Goal: Task Accomplishment & Management: Manage account settings

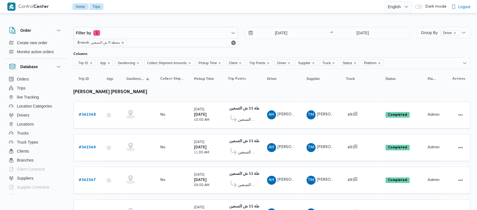
click at [122, 43] on icon "remove selected entity" at bounding box center [122, 42] width 3 height 3
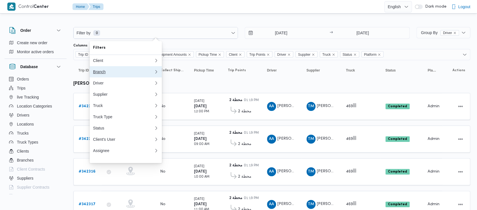
click at [99, 74] on div "Branch" at bounding box center [122, 72] width 59 height 5
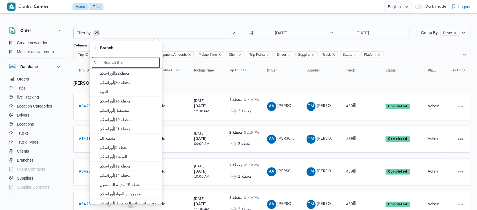
click at [125, 62] on input "search filters" at bounding box center [126, 62] width 68 height 11
paste input "محطة 15"
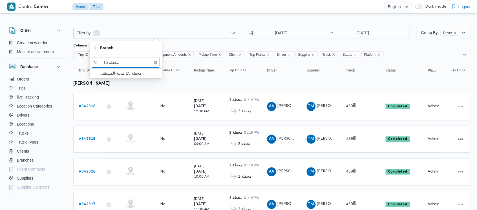
type input "محطة 15"
click at [121, 71] on span "محطة 15 مدينة المستقبل" at bounding box center [129, 73] width 59 height 7
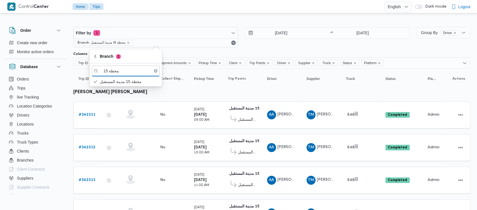
click at [264, 45] on div "[DATE] → [DATE]" at bounding box center [327, 37] width 165 height 20
click at [88, 113] on b "# 342311" at bounding box center [87, 115] width 17 height 4
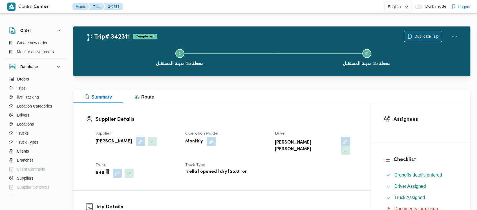
click at [419, 35] on span "Duplicate Trip" at bounding box center [426, 36] width 24 height 7
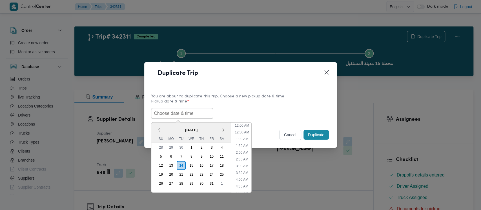
click at [166, 111] on input "text" at bounding box center [182, 113] width 62 height 11
drag, startPoint x: 191, startPoint y: 154, endPoint x: 150, endPoint y: 75, distance: 89.1
click at [191, 154] on div "8" at bounding box center [191, 156] width 9 height 9
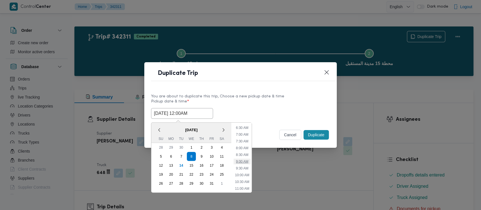
click at [243, 160] on li "9:00 AM" at bounding box center [242, 162] width 17 height 6
type input "[DATE] 9:00AM"
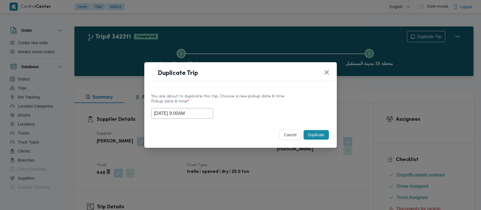
click at [316, 136] on button "Duplicate" at bounding box center [316, 135] width 25 height 10
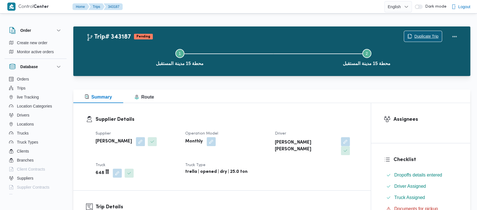
click at [426, 34] on span "Duplicate Trip" at bounding box center [426, 36] width 24 height 7
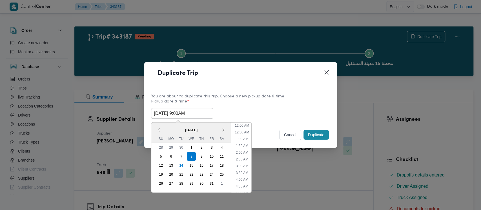
drag, startPoint x: 174, startPoint y: 114, endPoint x: 237, endPoint y: 154, distance: 73.9
click at [175, 114] on input "[DATE] 9:00AM" at bounding box center [182, 113] width 62 height 11
click at [241, 171] on li "10:00 AM" at bounding box center [242, 172] width 19 height 6
type input "[DATE] 10:00AM"
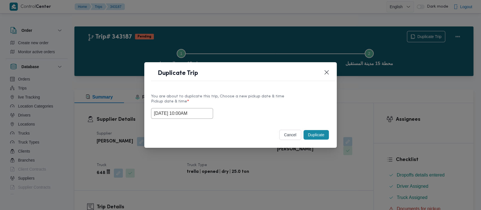
click at [318, 132] on button "Duplicate" at bounding box center [316, 135] width 25 height 10
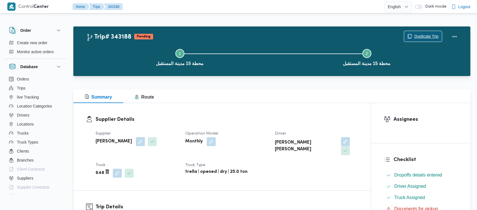
click at [422, 34] on span "Duplicate Trip" at bounding box center [426, 36] width 24 height 7
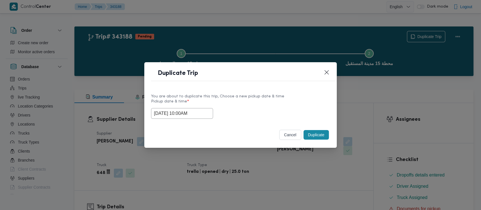
click at [179, 111] on input "[DATE] 10:00AM" at bounding box center [182, 113] width 62 height 11
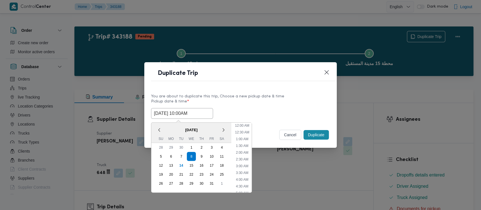
scroll to position [103, 0]
click at [241, 169] on li "11:00 AM" at bounding box center [242, 172] width 19 height 6
type input "[DATE] 11:00AM"
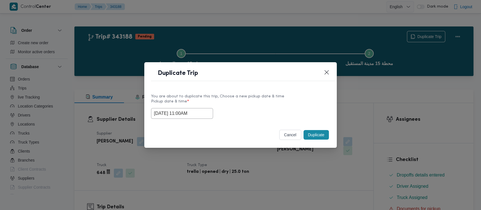
click at [315, 133] on button "Duplicate" at bounding box center [316, 135] width 25 height 10
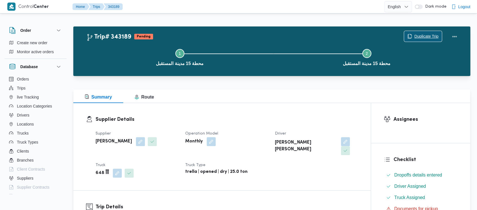
click at [420, 35] on span "Duplicate Trip" at bounding box center [426, 36] width 24 height 7
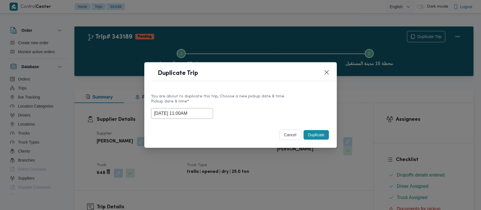
click at [181, 111] on input "[DATE] 11:00AM" at bounding box center [182, 113] width 62 height 11
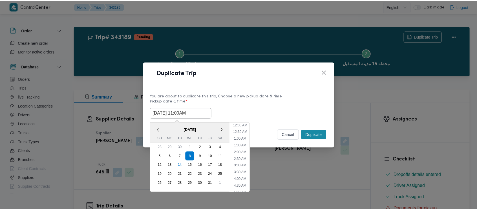
scroll to position [117, 0]
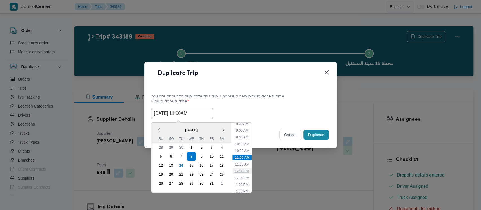
click at [244, 171] on li "12:00 PM" at bounding box center [242, 172] width 19 height 6
type input "[DATE] 12:00PM"
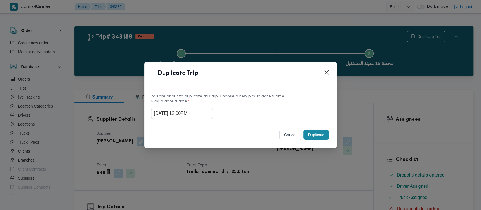
click at [317, 139] on button "Duplicate" at bounding box center [316, 135] width 25 height 10
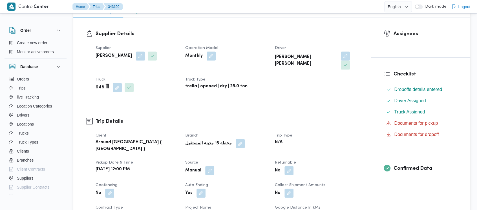
scroll to position [226, 0]
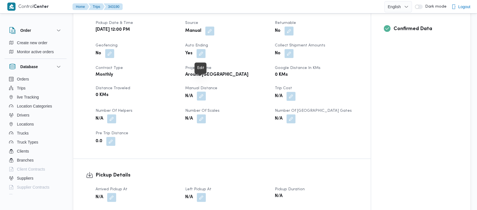
click at [201, 92] on button "button" at bounding box center [201, 96] width 9 height 9
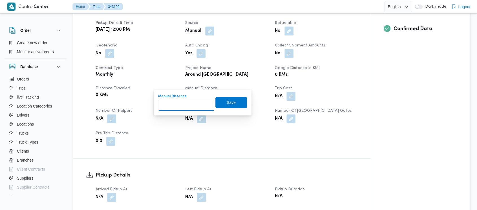
click at [186, 104] on input "Manual Distance" at bounding box center [186, 105] width 56 height 11
paste input "1.5"
type input "1.5"
drag, startPoint x: 227, startPoint y: 101, endPoint x: 221, endPoint y: 104, distance: 6.7
click at [227, 102] on span "Save" at bounding box center [231, 102] width 9 height 7
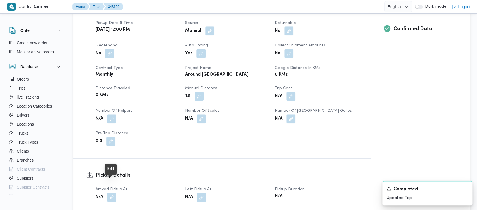
click at [108, 193] on button "button" at bounding box center [111, 197] width 9 height 9
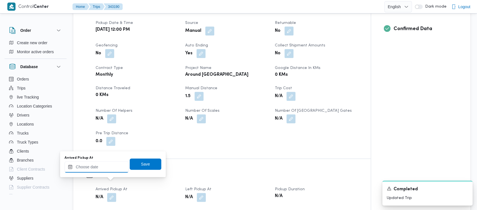
click at [98, 170] on input "Arrived Pickup At" at bounding box center [97, 167] width 64 height 11
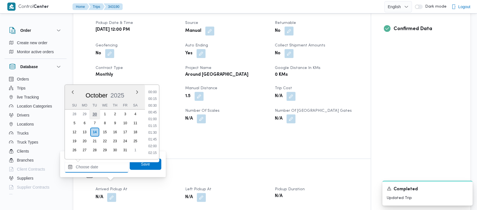
scroll to position [277, 0]
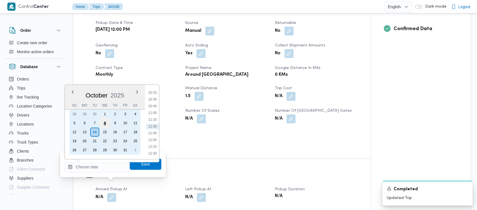
click at [105, 124] on div "8" at bounding box center [105, 123] width 11 height 11
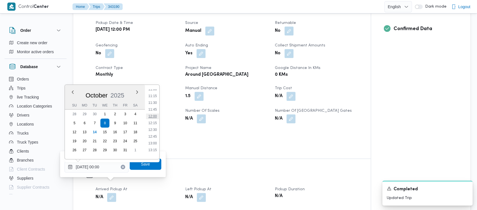
click at [154, 116] on li "12:00" at bounding box center [152, 117] width 13 height 6
type input "[DATE] 12:00"
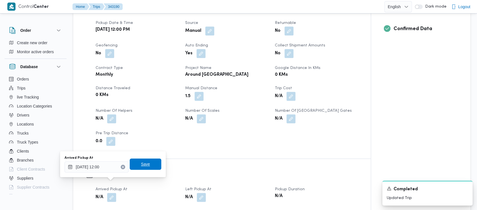
drag, startPoint x: 139, startPoint y: 163, endPoint x: 153, endPoint y: 167, distance: 14.1
click at [141, 163] on span "Save" at bounding box center [145, 164] width 9 height 7
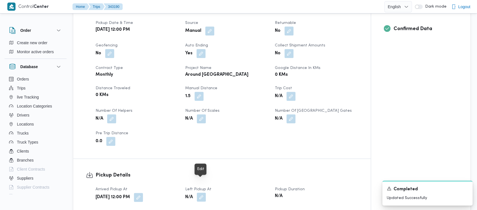
click at [201, 193] on button "button" at bounding box center [201, 197] width 9 height 9
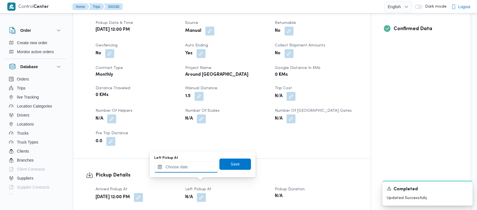
click at [183, 172] on input "Left Pickup At" at bounding box center [186, 167] width 64 height 11
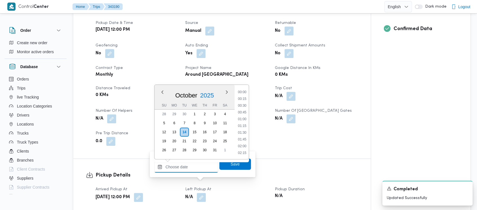
scroll to position [277, 0]
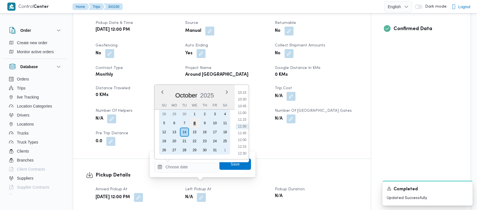
click at [194, 122] on div "8" at bounding box center [194, 123] width 11 height 11
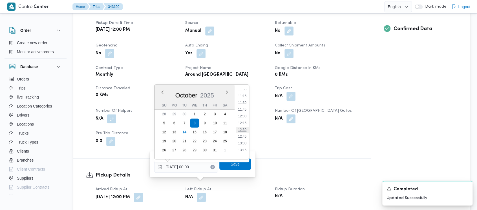
click at [245, 128] on li "12:30" at bounding box center [242, 130] width 13 height 6
type input "[DATE] 12:30"
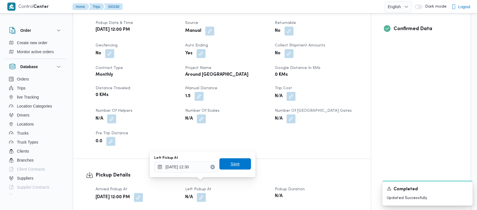
click at [231, 162] on span "Save" at bounding box center [235, 164] width 9 height 7
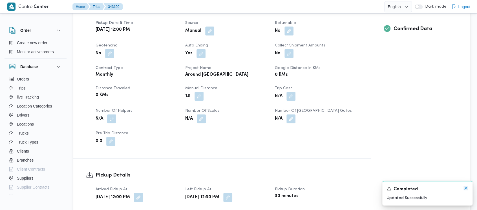
click at [465, 190] on icon "Dismiss toast" at bounding box center [465, 188] width 3 height 3
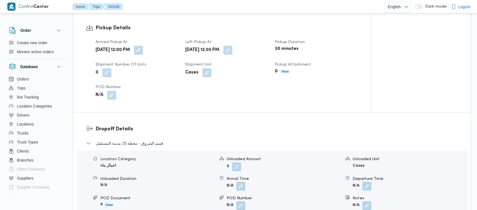
scroll to position [376, 0]
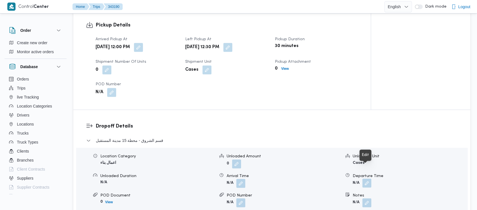
click at [365, 179] on button "button" at bounding box center [366, 183] width 9 height 9
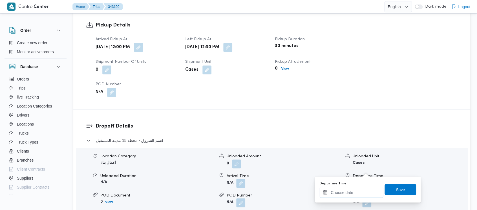
click at [341, 195] on input "Departure Time" at bounding box center [352, 192] width 64 height 11
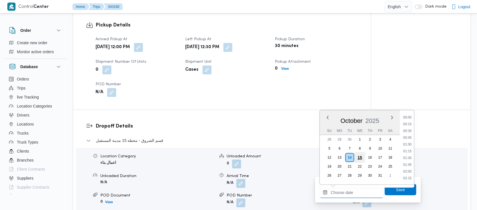
scroll to position [277, 0]
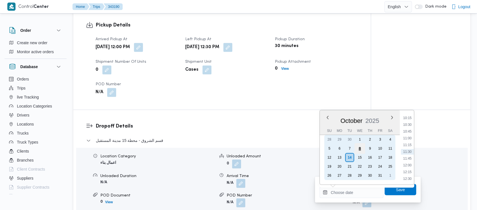
click at [358, 148] on div "8" at bounding box center [359, 148] width 11 height 11
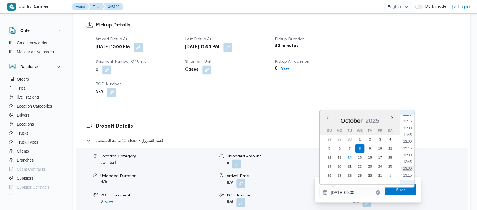
click at [408, 168] on li "13:00" at bounding box center [407, 169] width 13 height 6
type input "[DATE] 13:00"
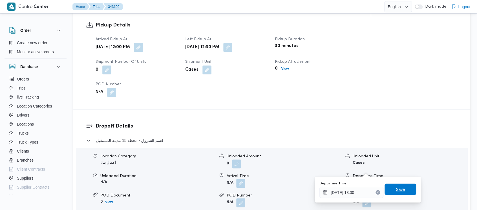
click at [396, 191] on span "Save" at bounding box center [400, 189] width 9 height 7
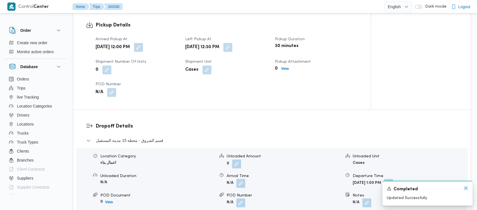
click at [465, 187] on icon "Dismiss toast" at bounding box center [466, 188] width 5 height 5
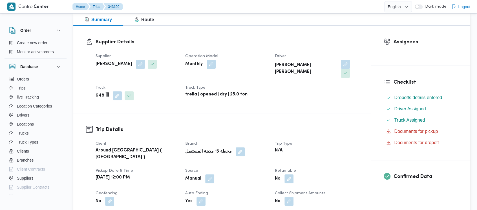
scroll to position [0, 0]
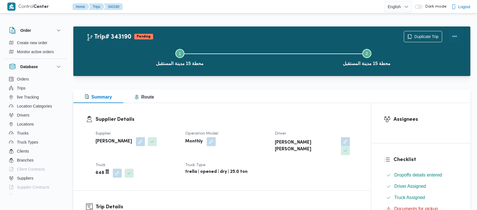
click at [458, 35] on button "Actions" at bounding box center [454, 36] width 11 height 11
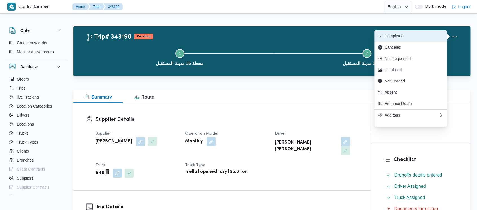
click at [383, 36] on span "Completed" at bounding box center [410, 36] width 65 height 5
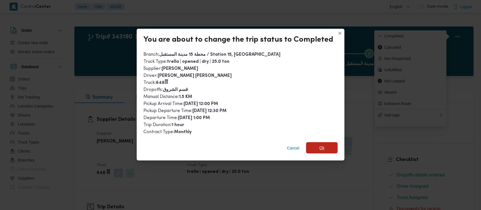
click at [320, 147] on span "Ok" at bounding box center [322, 148] width 5 height 7
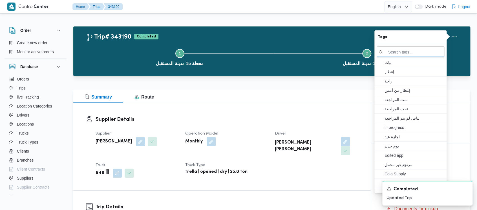
drag, startPoint x: 105, startPoint y: 51, endPoint x: 57, endPoint y: 6, distance: 66.4
click at [98, 39] on div "Step 1 is incomplete 1 محطة 15 مدينة المستقبل Step 2 is incomplete 2 محطة 15 مد…" at bounding box center [273, 57] width 381 height 36
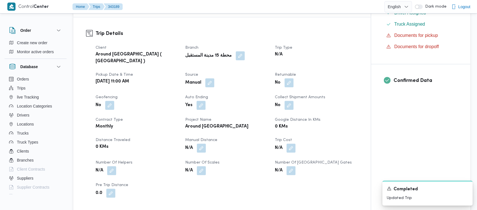
scroll to position [188, 0]
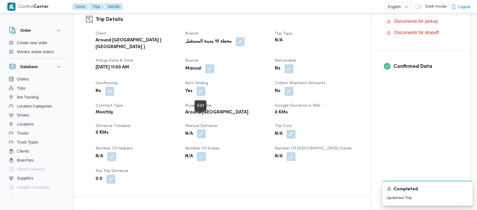
drag, startPoint x: 203, startPoint y: 119, endPoint x: 201, endPoint y: 123, distance: 4.7
click at [203, 129] on button "button" at bounding box center [201, 133] width 9 height 9
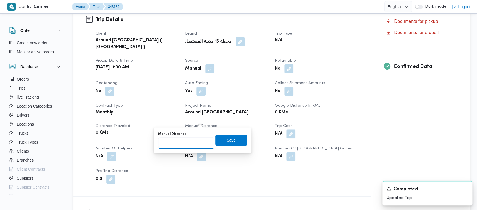
click at [171, 146] on input "Manual Distance" at bounding box center [186, 143] width 56 height 11
paste input "1.5"
type input "1.5"
click at [227, 141] on span "Save" at bounding box center [231, 140] width 9 height 7
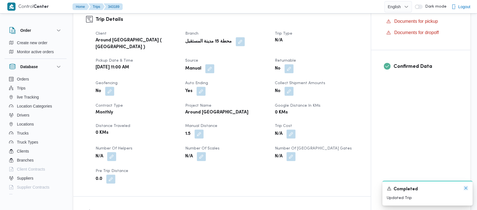
click at [465, 189] on icon "Dismiss toast" at bounding box center [465, 188] width 3 height 3
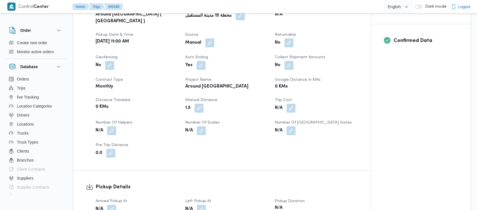
scroll to position [226, 0]
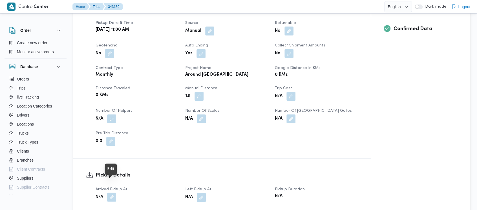
click at [110, 193] on button "button" at bounding box center [111, 197] width 9 height 9
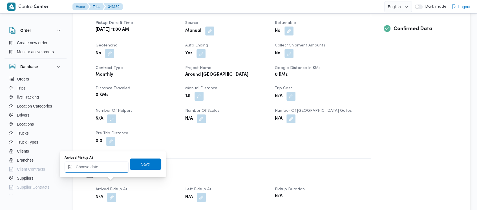
click at [88, 166] on input "Arrived Pickup At" at bounding box center [97, 167] width 64 height 11
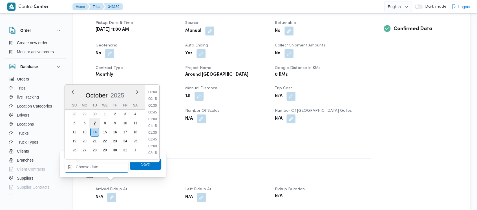
scroll to position [284, 0]
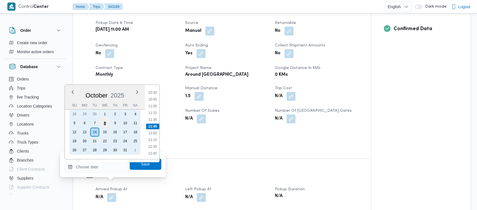
click at [102, 123] on div "8" at bounding box center [105, 123] width 11 height 11
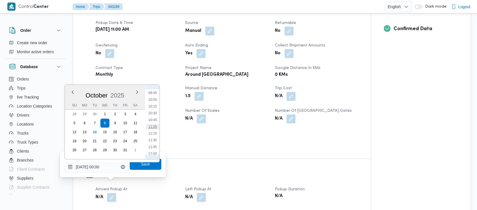
click at [155, 126] on li "11:00" at bounding box center [152, 127] width 13 height 6
type input "[DATE] 11:00"
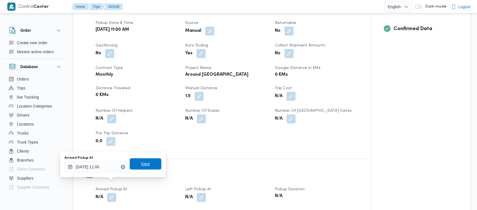
click at [141, 165] on span "Save" at bounding box center [145, 164] width 9 height 7
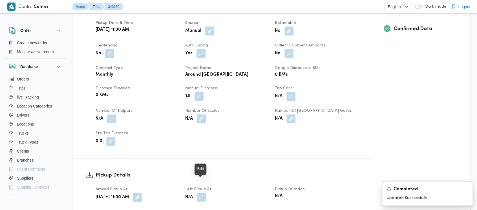
click at [201, 193] on button "button" at bounding box center [201, 197] width 9 height 9
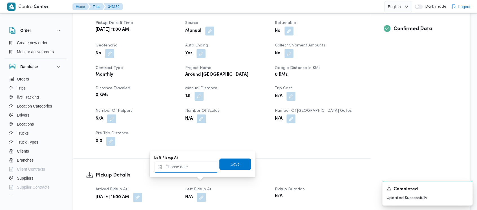
click at [178, 167] on input "Left Pickup At" at bounding box center [186, 167] width 64 height 11
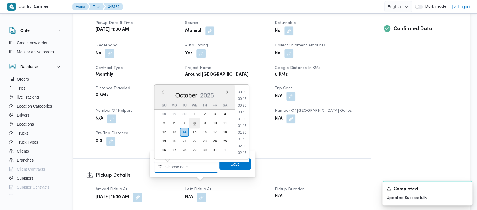
scroll to position [284, 0]
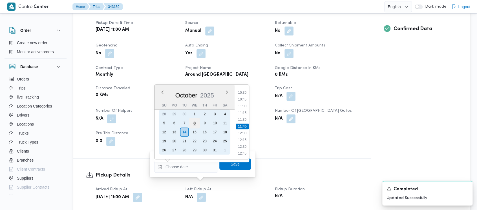
drag, startPoint x: 195, startPoint y: 123, endPoint x: 226, endPoint y: 116, distance: 31.9
click at [195, 123] on div "8" at bounding box center [194, 123] width 11 height 11
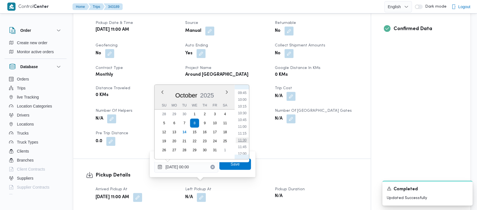
click at [242, 140] on li "11:30" at bounding box center [242, 141] width 13 height 6
type input "[DATE] 11:30"
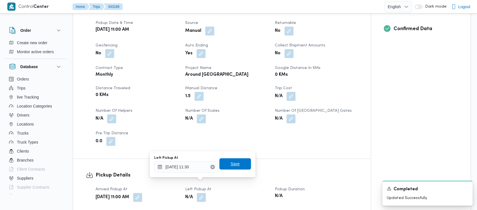
click at [231, 165] on span "Save" at bounding box center [235, 164] width 9 height 7
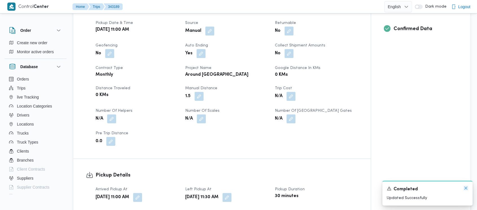
click at [464, 188] on icon "Dismiss toast" at bounding box center [466, 188] width 5 height 5
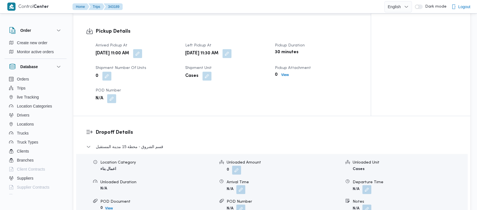
scroll to position [376, 0]
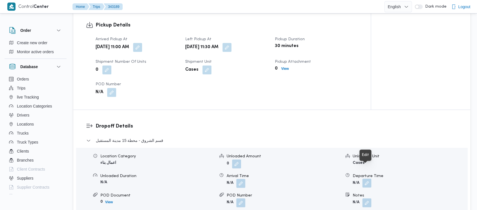
click at [366, 179] on button "button" at bounding box center [366, 183] width 9 height 9
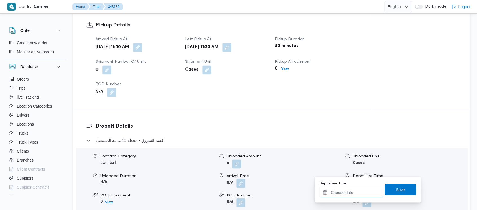
drag, startPoint x: 350, startPoint y: 193, endPoint x: 349, endPoint y: 190, distance: 3.2
click at [349, 190] on input "Departure Time" at bounding box center [352, 192] width 64 height 11
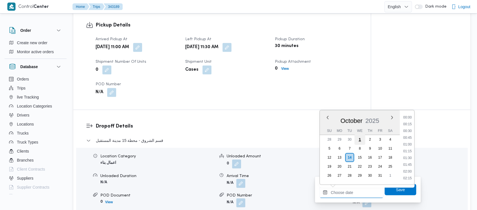
scroll to position [284, 0]
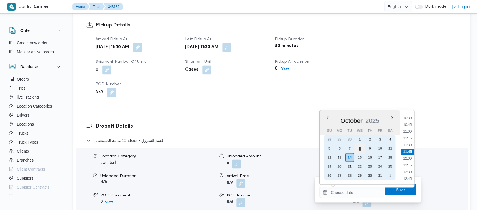
click at [356, 149] on div "8" at bounding box center [359, 148] width 11 height 11
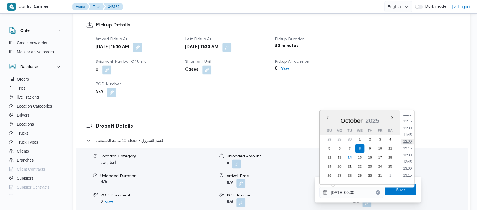
click at [410, 141] on li "12:00" at bounding box center [407, 142] width 13 height 6
type input "[DATE] 12:00"
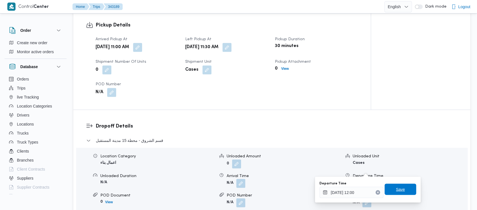
click at [399, 192] on span "Save" at bounding box center [400, 189] width 9 height 7
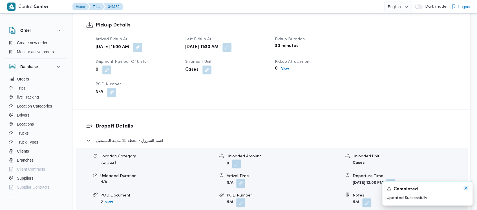
click at [467, 187] on icon "Dismiss toast" at bounding box center [466, 188] width 5 height 5
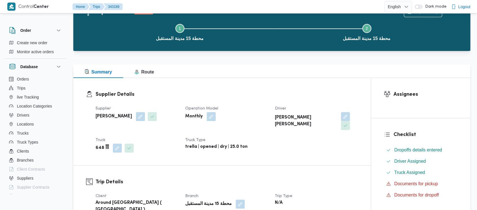
scroll to position [0, 0]
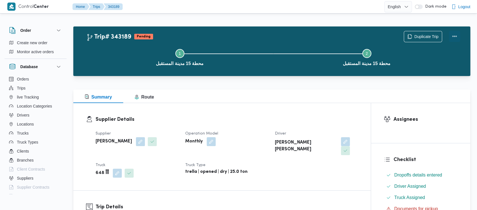
click at [456, 35] on button "Actions" at bounding box center [454, 36] width 11 height 11
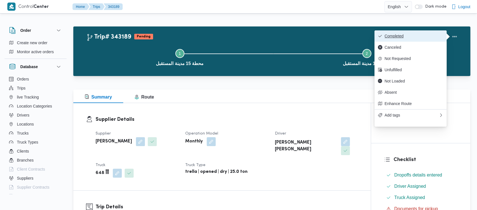
click at [395, 39] on button "Completed" at bounding box center [411, 35] width 72 height 11
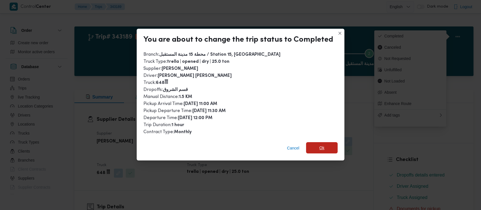
click at [324, 148] on span "Ok" at bounding box center [322, 147] width 32 height 11
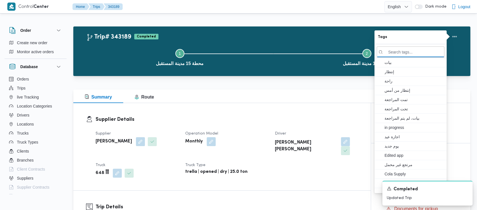
click at [122, 46] on button "Step 1 is incomplete 1 محطة 15 مدينة المستقبل" at bounding box center [179, 56] width 187 height 29
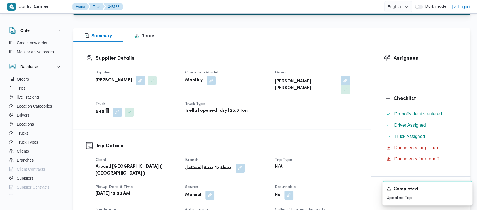
scroll to position [226, 0]
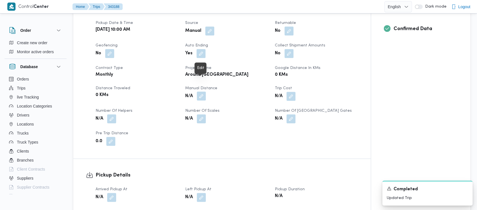
click at [203, 92] on button "button" at bounding box center [201, 96] width 9 height 9
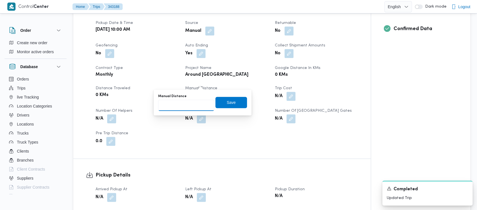
click at [177, 107] on input "Manual Distance" at bounding box center [186, 105] width 56 height 11
paste input "1.5"
type input "1.5"
click at [217, 105] on span "Save" at bounding box center [231, 102] width 32 height 11
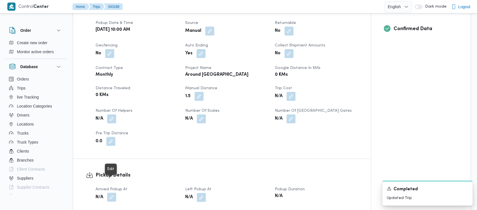
click at [110, 193] on button "button" at bounding box center [111, 197] width 9 height 9
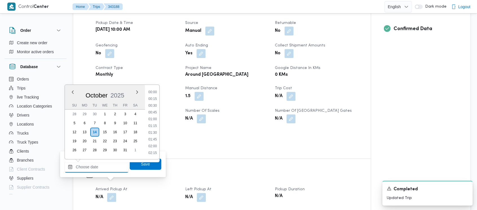
drag, startPoint x: 98, startPoint y: 172, endPoint x: 96, endPoint y: 161, distance: 11.5
click at [97, 169] on input "Arrived Pickup At" at bounding box center [97, 167] width 64 height 11
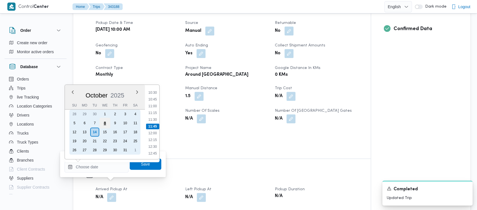
click at [104, 125] on div "8" at bounding box center [105, 123] width 11 height 11
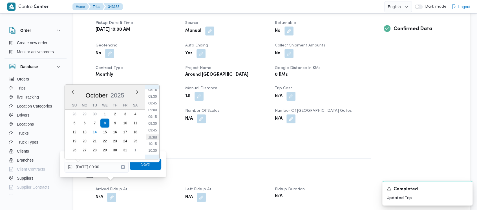
click at [154, 136] on li "10:00" at bounding box center [152, 138] width 13 height 6
type input "[DATE] 10:00"
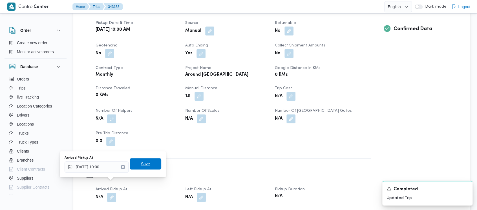
click at [145, 166] on span "Save" at bounding box center [146, 163] width 32 height 11
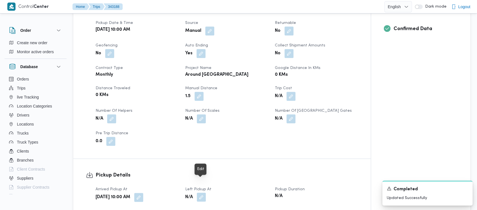
click at [200, 193] on button "button" at bounding box center [201, 197] width 9 height 9
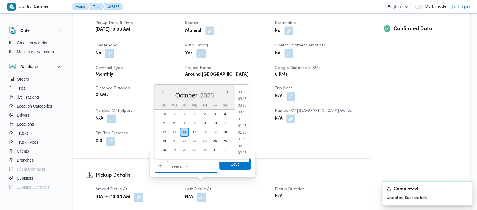
click at [182, 164] on input "Left Pickup At" at bounding box center [186, 167] width 64 height 11
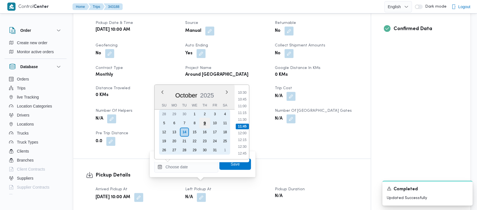
drag, startPoint x: 191, startPoint y: 122, endPoint x: 208, endPoint y: 121, distance: 16.6
click at [194, 121] on div "8" at bounding box center [194, 123] width 9 height 9
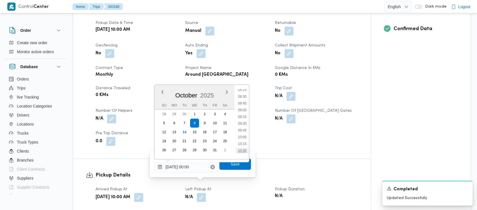
click at [242, 150] on li "10:30" at bounding box center [242, 151] width 13 height 6
type input "[DATE] 10:30"
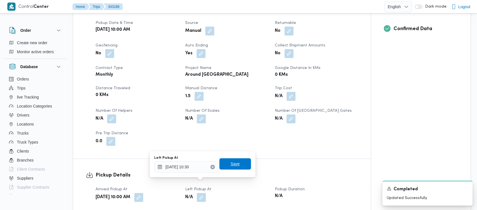
click at [231, 166] on span "Save" at bounding box center [235, 164] width 9 height 7
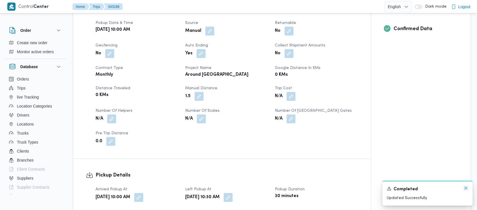
click at [464, 187] on icon "Dismiss toast" at bounding box center [466, 188] width 5 height 5
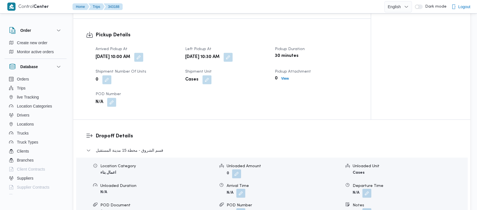
scroll to position [376, 0]
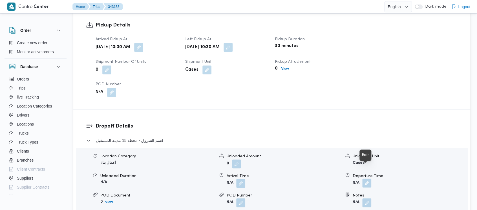
click at [365, 179] on button "button" at bounding box center [366, 183] width 9 height 9
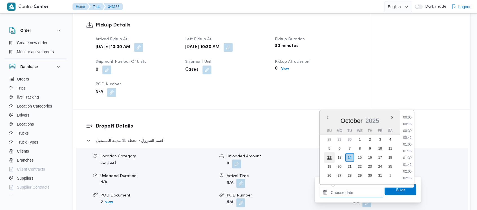
drag, startPoint x: 343, startPoint y: 193, endPoint x: 333, endPoint y: 156, distance: 38.1
click at [341, 191] on input "Departure Time" at bounding box center [352, 192] width 64 height 11
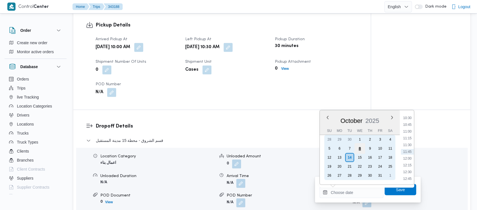
click at [360, 148] on div "8" at bounding box center [359, 148] width 11 height 11
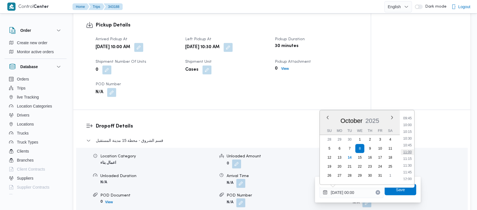
click at [410, 152] on li "11:00" at bounding box center [407, 152] width 13 height 6
type input "[DATE] 11:00"
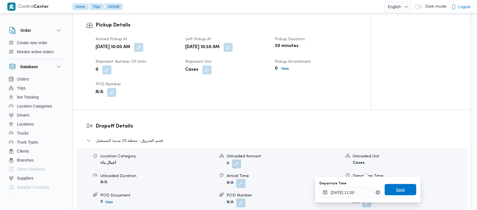
drag, startPoint x: 395, startPoint y: 188, endPoint x: 433, endPoint y: 187, distance: 37.3
click at [396, 188] on span "Save" at bounding box center [400, 189] width 9 height 7
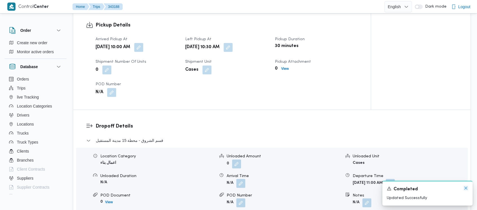
click at [466, 187] on icon "Dismiss toast" at bounding box center [466, 188] width 5 height 5
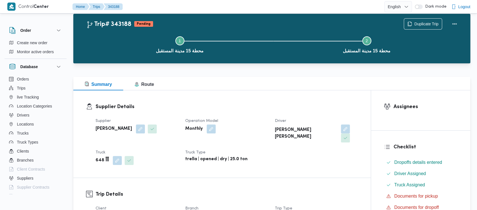
scroll to position [0, 0]
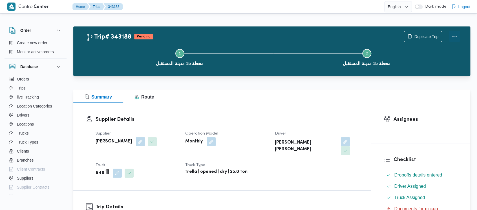
click at [452, 36] on button "Actions" at bounding box center [454, 36] width 11 height 11
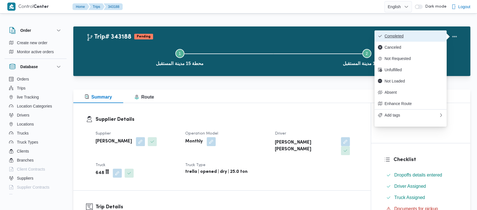
click at [390, 38] on span "Completed" at bounding box center [414, 36] width 59 height 5
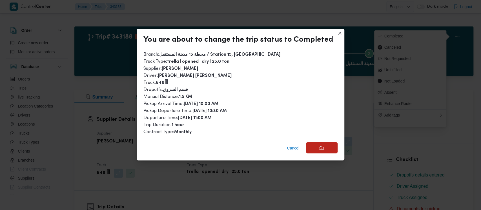
click at [320, 149] on span "Ok" at bounding box center [322, 148] width 5 height 7
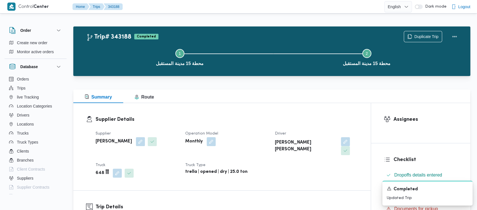
drag, startPoint x: 123, startPoint y: 60, endPoint x: 0, endPoint y: 1, distance: 136.1
click at [122, 58] on button "Step 1 is incomplete 1 محطة 15 مدينة المستقبل" at bounding box center [179, 56] width 187 height 29
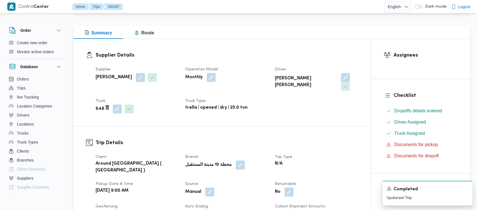
scroll to position [226, 0]
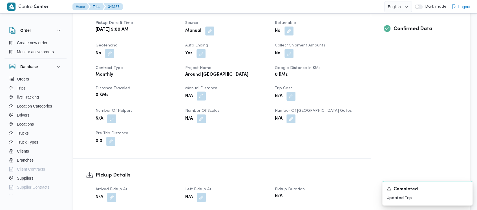
click at [202, 92] on button "button" at bounding box center [201, 96] width 9 height 9
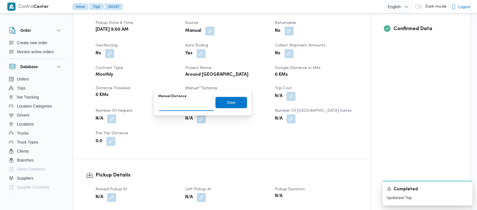
click at [180, 105] on input "Manual Distance" at bounding box center [186, 105] width 56 height 11
paste input "1.5"
type input "1.5"
click at [227, 101] on span "Save" at bounding box center [231, 102] width 9 height 7
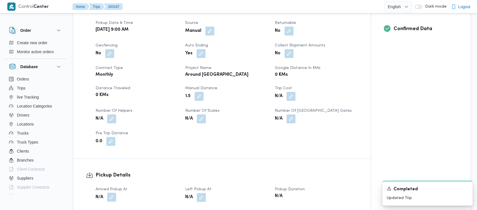
click at [111, 193] on button "button" at bounding box center [111, 197] width 9 height 9
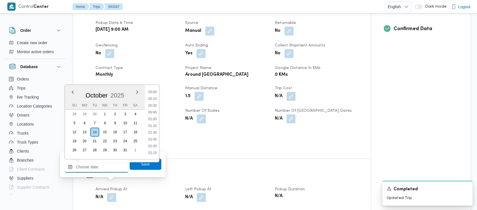
drag, startPoint x: 95, startPoint y: 170, endPoint x: 88, endPoint y: 121, distance: 49.3
click at [95, 168] on input "Arrived Pickup At" at bounding box center [97, 167] width 64 height 11
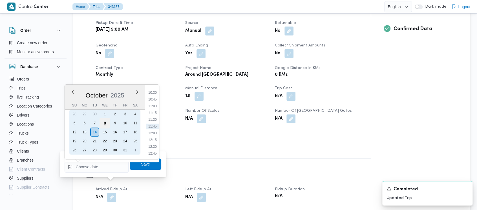
click at [108, 123] on div "8" at bounding box center [105, 123] width 11 height 11
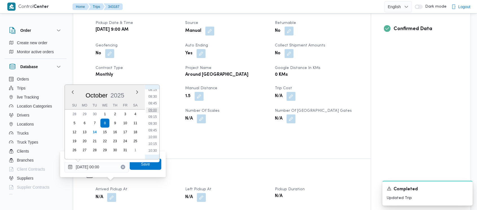
click at [151, 110] on li "09:00" at bounding box center [152, 110] width 13 height 6
type input "[DATE] 09:00"
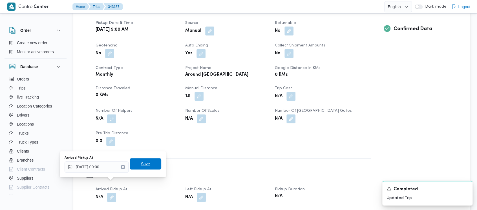
click at [141, 166] on span "Save" at bounding box center [145, 164] width 9 height 7
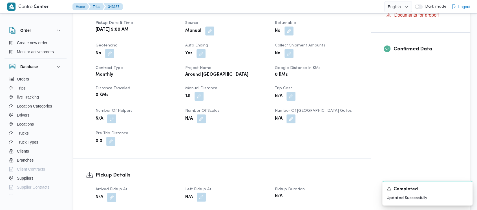
click at [201, 193] on button "button" at bounding box center [201, 197] width 9 height 9
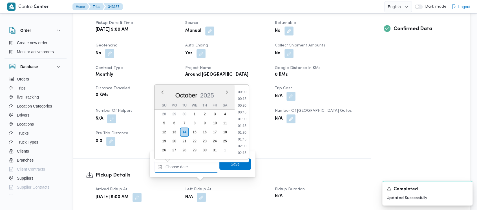
drag, startPoint x: 188, startPoint y: 169, endPoint x: 188, endPoint y: 165, distance: 3.7
click at [188, 168] on input "Left Pickup At" at bounding box center [186, 167] width 64 height 11
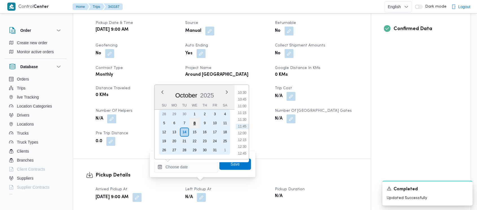
click at [195, 123] on div "8" at bounding box center [194, 123] width 11 height 11
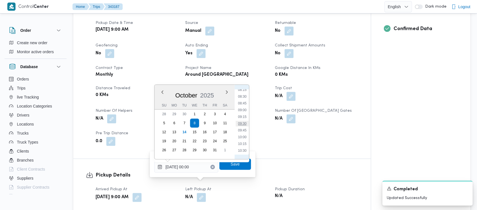
click at [246, 123] on li "09:30" at bounding box center [242, 124] width 13 height 6
type input "[DATE] 09:30"
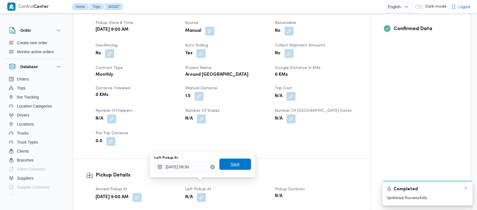
drag, startPoint x: 227, startPoint y: 166, endPoint x: 418, endPoint y: 189, distance: 192.4
click at [231, 165] on span "Save" at bounding box center [235, 164] width 9 height 7
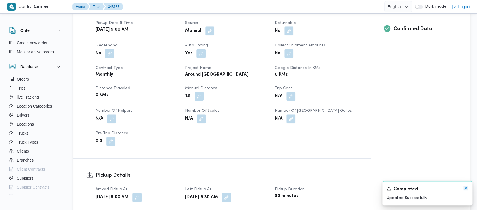
click at [465, 188] on icon "Dismiss toast" at bounding box center [465, 188] width 3 height 3
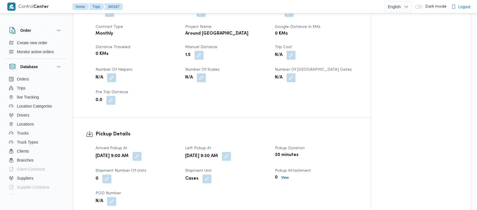
scroll to position [376, 0]
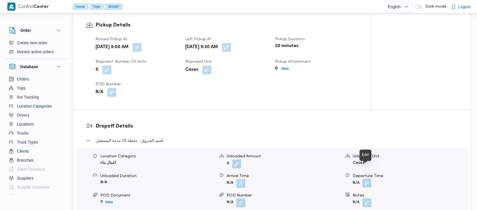
click at [367, 179] on button "button" at bounding box center [366, 183] width 9 height 9
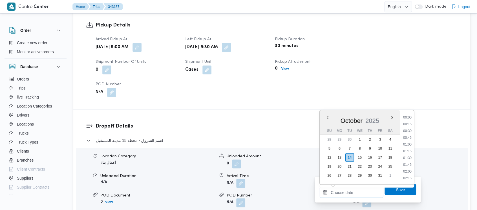
click at [343, 188] on input "Departure Time" at bounding box center [352, 192] width 64 height 11
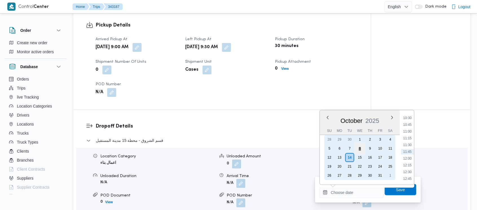
click at [358, 147] on div "8" at bounding box center [359, 148] width 11 height 11
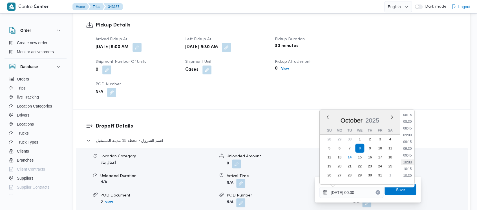
click at [408, 161] on li "10:00" at bounding box center [407, 163] width 13 height 6
type input "[DATE] 10:00"
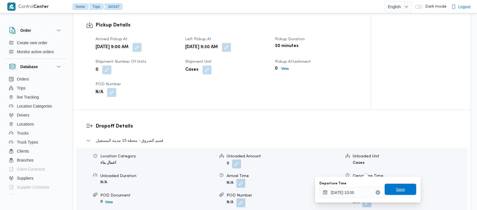
click at [390, 192] on span "Save" at bounding box center [401, 189] width 32 height 11
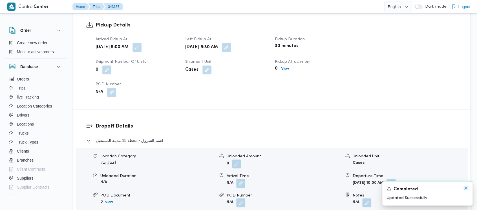
click at [464, 187] on icon "Dismiss toast" at bounding box center [466, 188] width 5 height 5
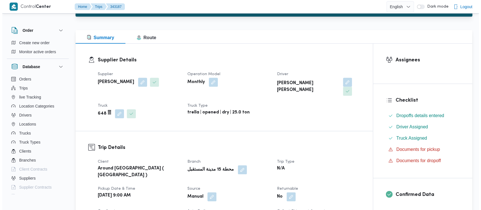
scroll to position [0, 0]
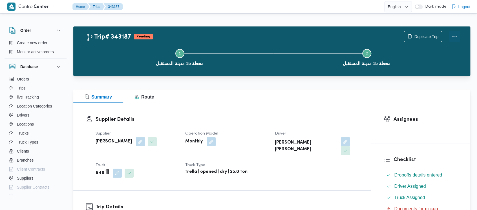
click at [453, 35] on button "Actions" at bounding box center [454, 36] width 11 height 11
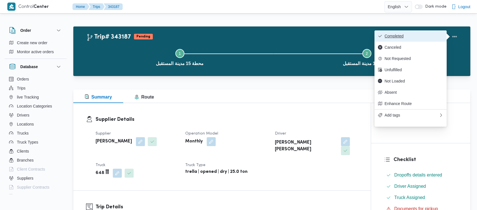
click at [396, 37] on span "Completed" at bounding box center [414, 36] width 59 height 5
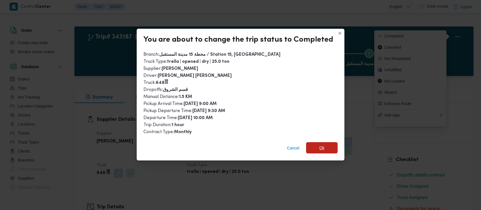
click at [316, 148] on span "Ok" at bounding box center [322, 147] width 32 height 11
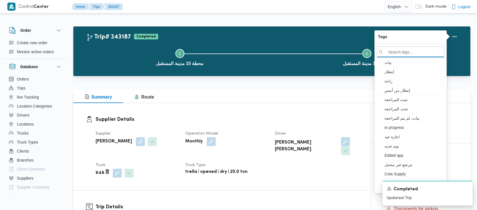
click at [130, 50] on button "Step 1 is incomplete 1 محطة 15 مدينة المستقبل" at bounding box center [179, 56] width 187 height 29
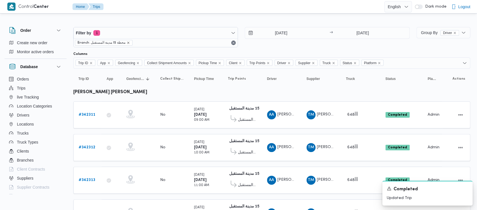
click at [128, 43] on icon "remove selected entity" at bounding box center [128, 43] width 2 height 2
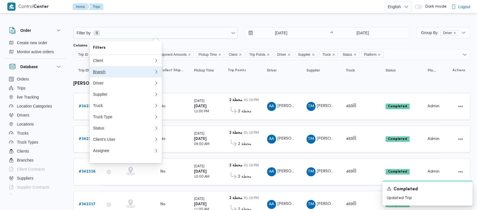
click at [101, 73] on div "Branch" at bounding box center [122, 72] width 59 height 5
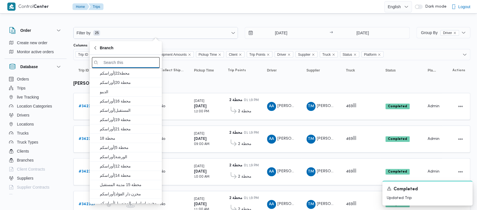
click at [128, 64] on input "search filters" at bounding box center [126, 62] width 68 height 11
paste input "محطة 2"
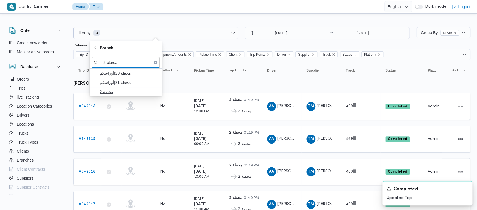
type input "محطة 2"
click at [105, 92] on span "محطة 2" at bounding box center [129, 92] width 59 height 7
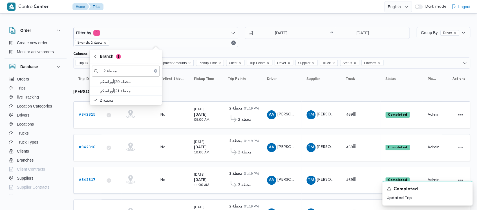
click at [253, 45] on div "[DATE] → [DATE]" at bounding box center [327, 37] width 165 height 20
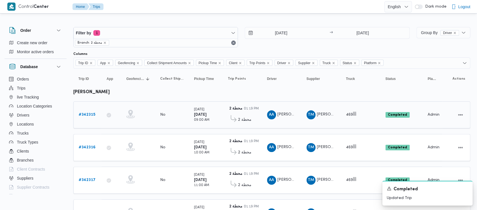
click at [89, 113] on b "# 342315" at bounding box center [87, 115] width 17 height 4
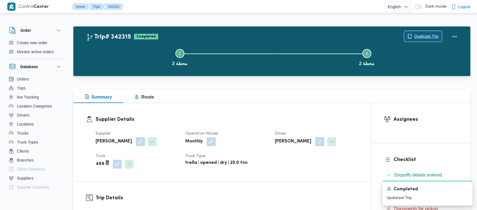
click at [418, 34] on span "Duplicate Trip" at bounding box center [426, 36] width 24 height 7
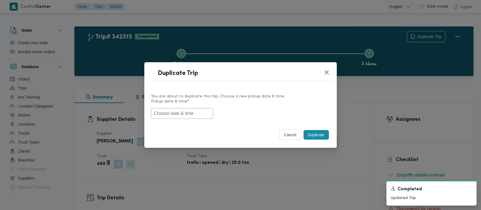
click at [171, 113] on input "text" at bounding box center [182, 113] width 62 height 11
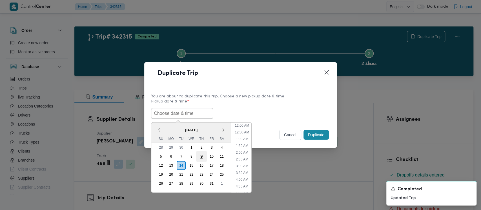
scroll to position [124, 0]
click at [194, 157] on div "8" at bounding box center [191, 156] width 11 height 11
click at [246, 171] on li "9:00 AM" at bounding box center [242, 173] width 17 height 6
type input "[DATE] 9:00AM"
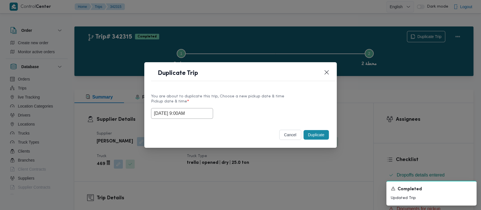
click at [312, 136] on button "Duplicate" at bounding box center [316, 135] width 25 height 10
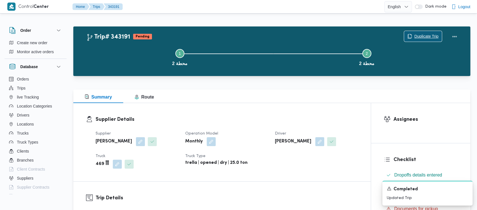
click at [416, 34] on span "Duplicate Trip" at bounding box center [426, 36] width 24 height 7
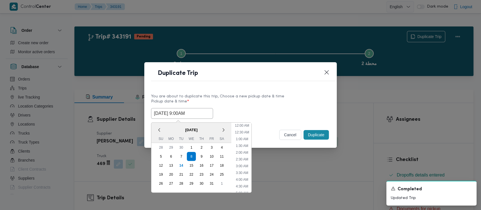
click at [178, 114] on input "[DATE] 9:00AM" at bounding box center [182, 113] width 62 height 11
click at [245, 172] on li "10:00 AM" at bounding box center [242, 172] width 19 height 6
type input "[DATE] 10:00AM"
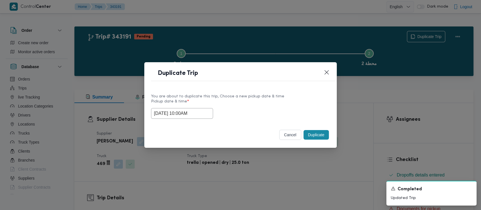
click at [312, 135] on button "Duplicate" at bounding box center [316, 135] width 25 height 10
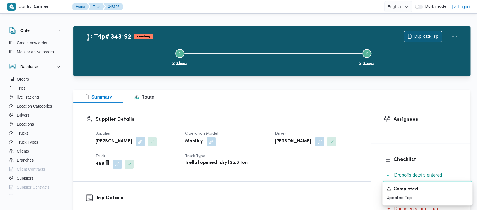
click at [419, 37] on span "Duplicate Trip" at bounding box center [426, 36] width 24 height 7
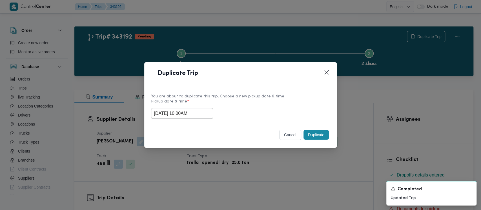
click at [183, 114] on input "[DATE] 10:00AM" at bounding box center [182, 113] width 62 height 11
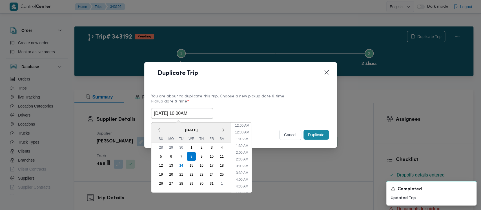
scroll to position [103, 0]
click at [242, 170] on li "11:00 AM" at bounding box center [242, 172] width 19 height 6
type input "[DATE] 11:00AM"
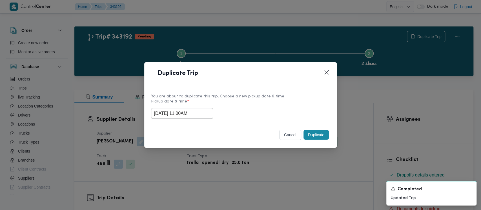
click at [314, 137] on button "Duplicate" at bounding box center [316, 135] width 25 height 10
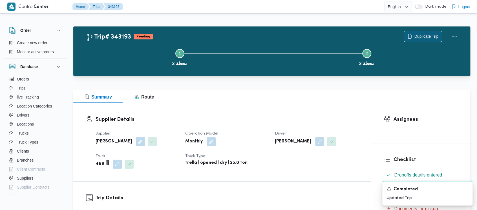
click at [421, 35] on span "Duplicate Trip" at bounding box center [426, 36] width 24 height 7
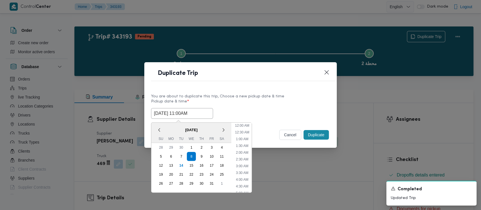
click at [163, 114] on input "[DATE] 11:00AM" at bounding box center [182, 113] width 62 height 11
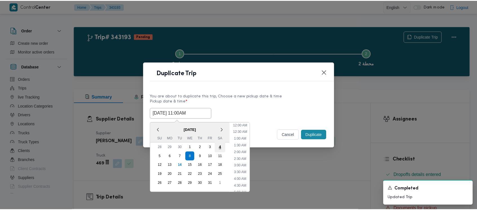
scroll to position [117, 0]
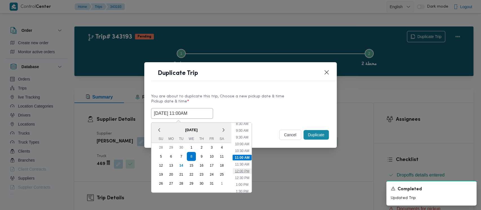
click at [239, 170] on li "12:00 PM" at bounding box center [242, 172] width 19 height 6
type input "[DATE] 12:00PM"
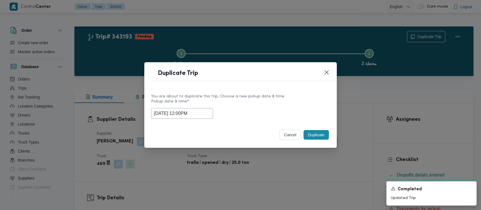
drag, startPoint x: 318, startPoint y: 136, endPoint x: 218, endPoint y: 92, distance: 109.3
click at [317, 136] on button "Duplicate" at bounding box center [316, 135] width 25 height 10
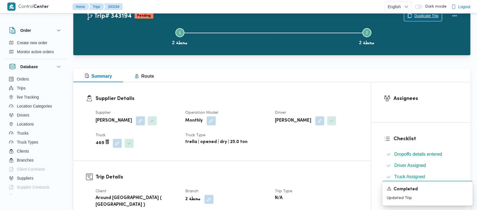
scroll to position [188, 0]
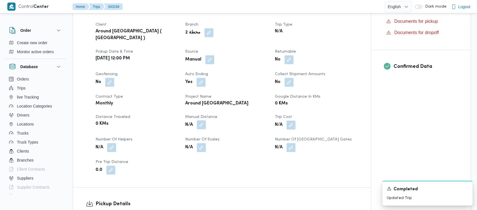
click at [203, 124] on button "button" at bounding box center [201, 124] width 9 height 9
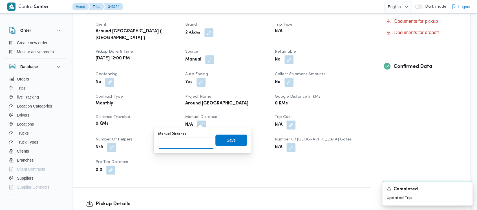
click at [174, 147] on input "Manual Distance" at bounding box center [186, 143] width 56 height 11
paste input "1.5"
type input "1.5"
click at [228, 141] on span "Save" at bounding box center [231, 140] width 9 height 7
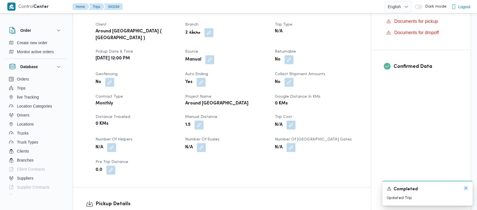
click at [466, 188] on icon "Dismiss toast" at bounding box center [466, 188] width 5 height 5
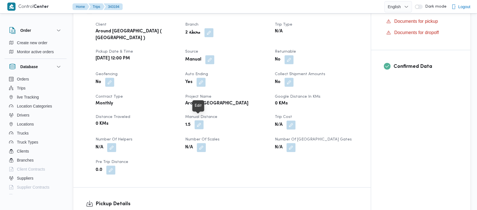
scroll to position [226, 0]
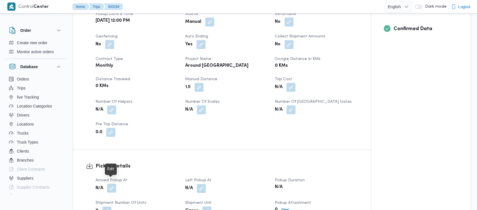
click at [110, 184] on button "button" at bounding box center [111, 188] width 9 height 9
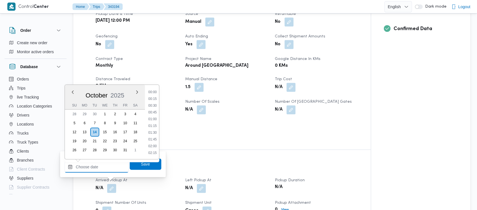
drag, startPoint x: 104, startPoint y: 177, endPoint x: 78, endPoint y: 166, distance: 27.8
click at [78, 166] on input "Arrived Pickup At" at bounding box center [97, 167] width 64 height 11
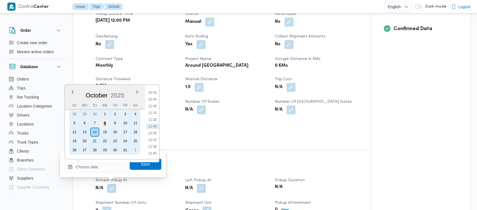
click at [105, 123] on div "8" at bounding box center [105, 123] width 11 height 11
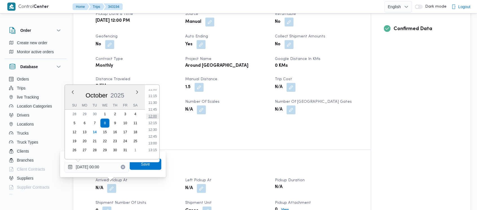
click at [152, 117] on li "12:00" at bounding box center [152, 117] width 13 height 6
type input "[DATE] 12:00"
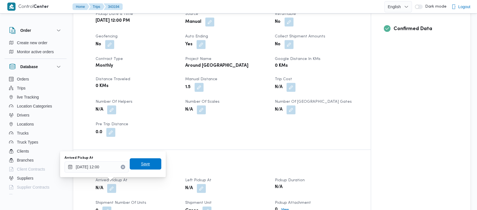
click at [141, 166] on span "Save" at bounding box center [145, 164] width 9 height 7
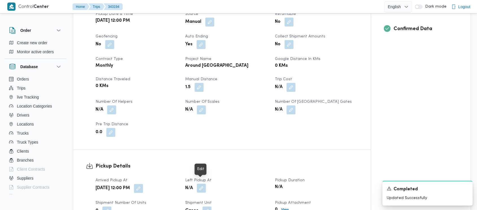
click at [203, 184] on button "button" at bounding box center [201, 188] width 9 height 9
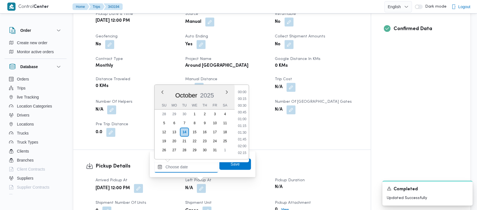
drag, startPoint x: 183, startPoint y: 168, endPoint x: 189, endPoint y: 130, distance: 38.5
click at [183, 166] on input "Left Pickup At" at bounding box center [186, 167] width 64 height 11
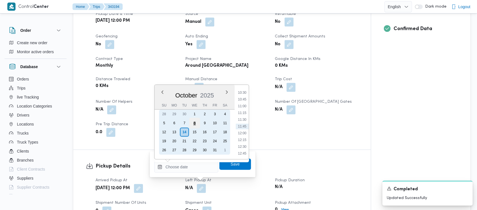
click at [193, 121] on div "8" at bounding box center [194, 123] width 11 height 11
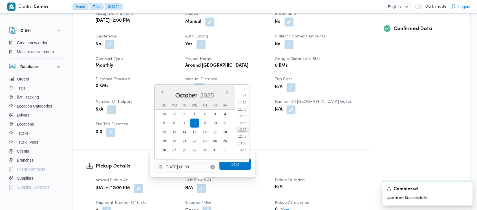
click at [242, 129] on li "12:30" at bounding box center [242, 130] width 13 height 6
type input "[DATE] 12:30"
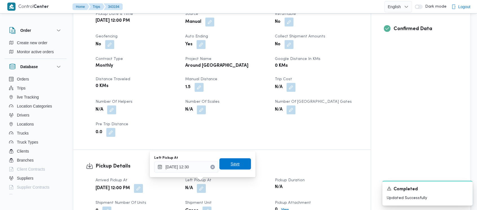
click at [231, 162] on span "Save" at bounding box center [235, 164] width 9 height 7
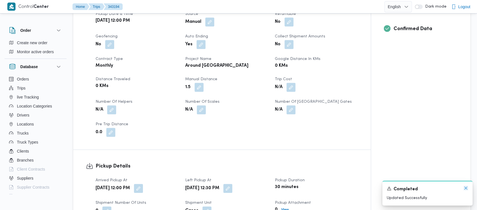
click at [465, 188] on icon "Dismiss toast" at bounding box center [465, 188] width 3 height 3
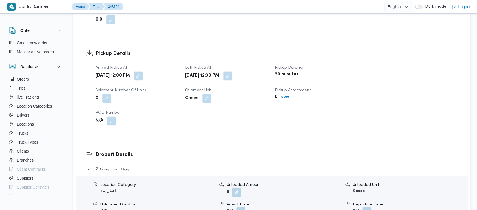
scroll to position [376, 0]
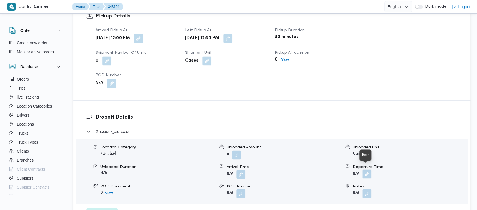
click at [367, 171] on button "button" at bounding box center [366, 174] width 9 height 9
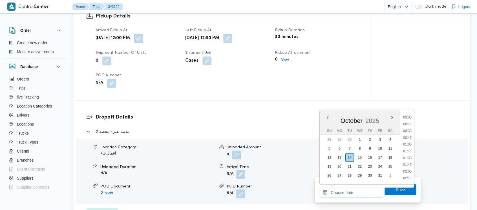
click at [347, 188] on input "Departure Time" at bounding box center [352, 192] width 64 height 11
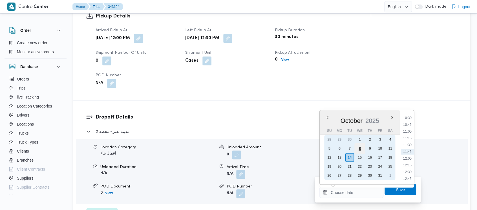
click at [354, 146] on div "8" at bounding box center [359, 148] width 11 height 11
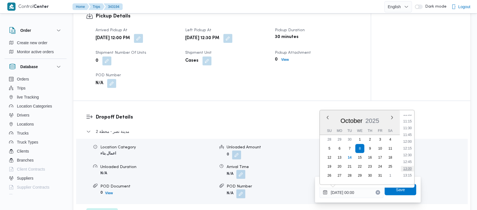
click at [406, 170] on li "13:00" at bounding box center [407, 169] width 13 height 6
type input "[DATE] 13:00"
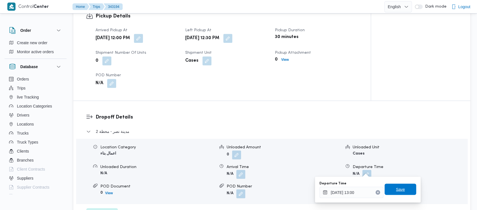
click at [396, 191] on span "Save" at bounding box center [400, 189] width 9 height 7
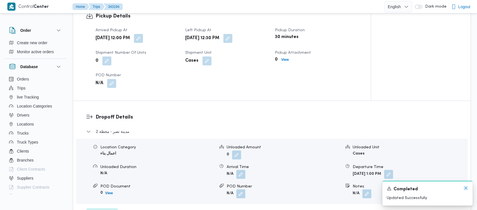
click at [465, 189] on icon "Dismiss toast" at bounding box center [465, 188] width 3 height 3
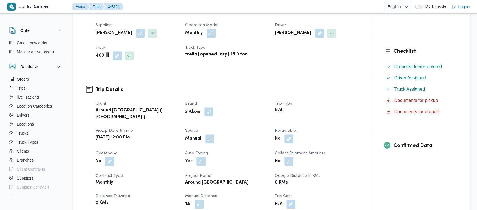
scroll to position [0, 0]
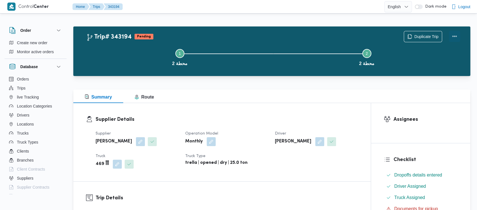
click at [455, 34] on button "Actions" at bounding box center [454, 36] width 11 height 11
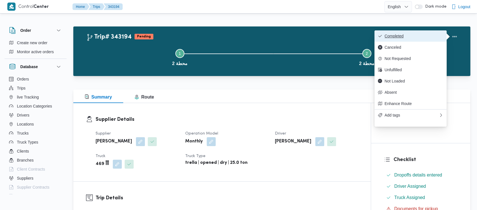
click at [384, 36] on span "Completed" at bounding box center [410, 36] width 65 height 5
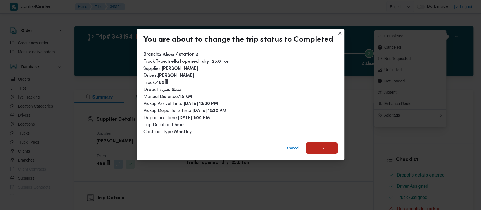
drag, startPoint x: 317, startPoint y: 149, endPoint x: 391, endPoint y: 37, distance: 134.8
click at [317, 149] on span "Ok" at bounding box center [322, 148] width 32 height 11
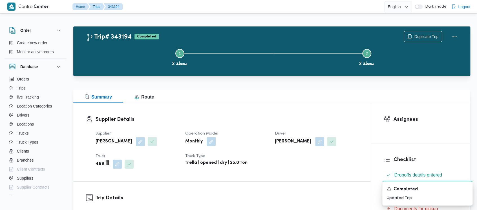
click at [122, 52] on button "Step 1 is incomplete 1 محطة 2" at bounding box center [179, 56] width 187 height 29
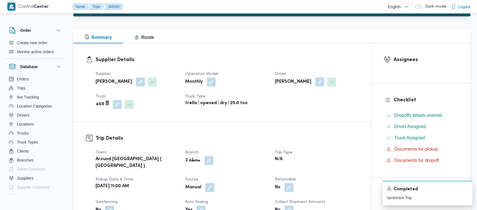
scroll to position [188, 0]
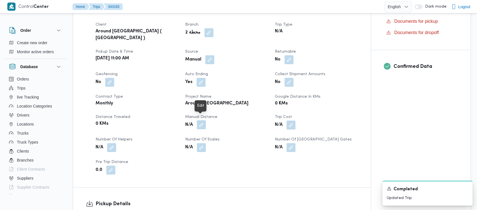
click at [200, 121] on button "button" at bounding box center [201, 124] width 9 height 9
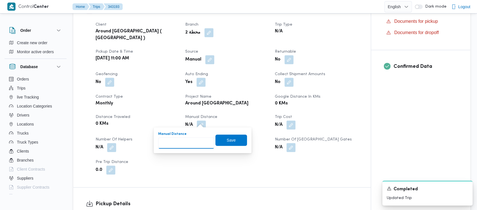
click at [185, 146] on input "Manual Distance" at bounding box center [186, 143] width 56 height 11
paste input "1.5"
type input "1.5"
click at [228, 141] on span "Save" at bounding box center [231, 140] width 9 height 7
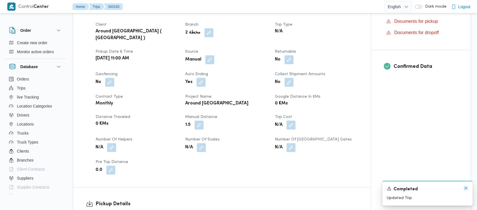
click at [467, 187] on icon "Dismiss toast" at bounding box center [466, 188] width 5 height 5
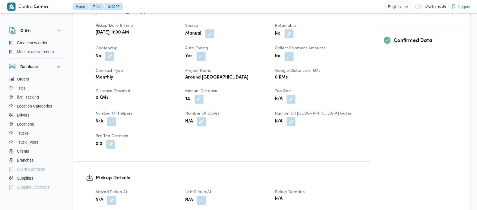
scroll to position [226, 0]
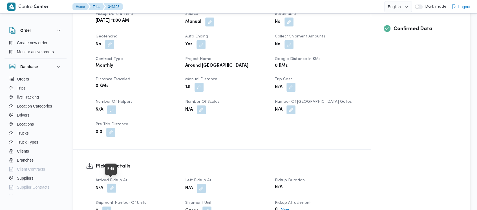
click at [112, 184] on button "button" at bounding box center [111, 188] width 9 height 9
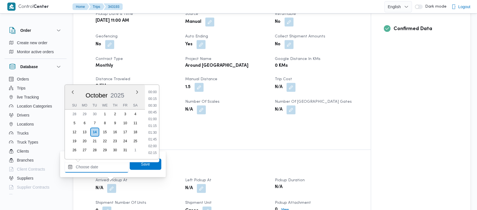
drag, startPoint x: 87, startPoint y: 166, endPoint x: 79, endPoint y: 124, distance: 42.5
click at [87, 164] on input "Arrived Pickup At" at bounding box center [97, 167] width 64 height 11
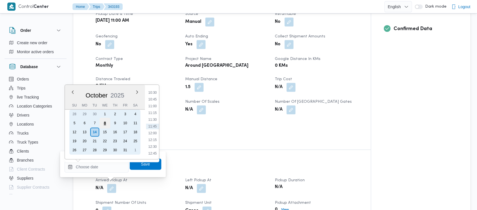
click at [104, 124] on div "8" at bounding box center [105, 123] width 11 height 11
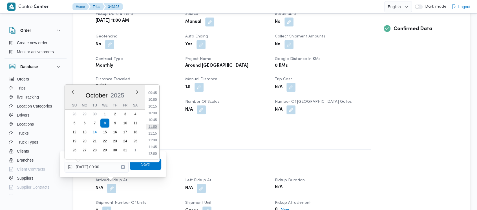
click at [154, 129] on li "11:00" at bounding box center [152, 127] width 13 height 6
type input "[DATE] 11:00"
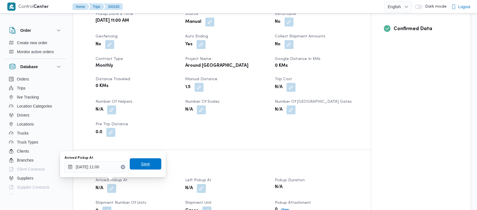
click at [142, 166] on span "Save" at bounding box center [145, 164] width 9 height 7
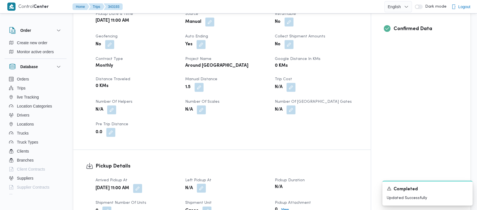
click at [201, 184] on button "button" at bounding box center [201, 188] width 9 height 9
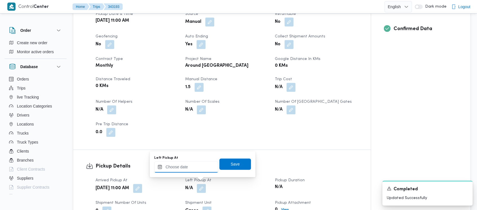
drag, startPoint x: 184, startPoint y: 169, endPoint x: 184, endPoint y: 163, distance: 5.9
click at [184, 168] on input "Left Pickup At" at bounding box center [186, 167] width 64 height 11
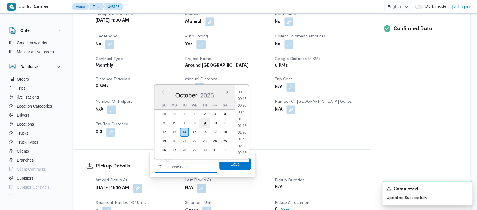
scroll to position [284, 0]
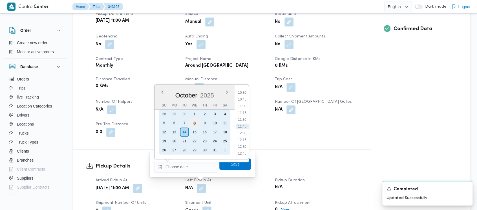
click at [197, 122] on div "8" at bounding box center [194, 123] width 11 height 11
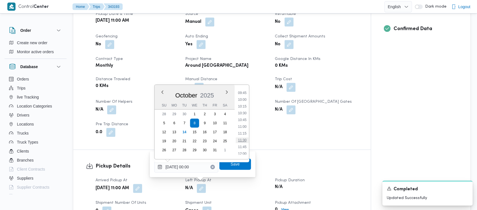
click at [241, 142] on li "11:30" at bounding box center [242, 141] width 13 height 6
type input "[DATE] 11:30"
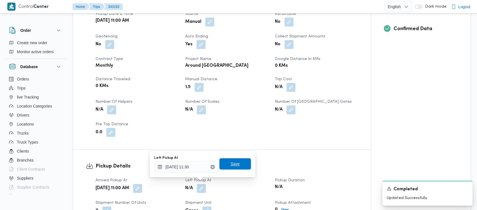
click at [231, 163] on span "Save" at bounding box center [235, 164] width 9 height 7
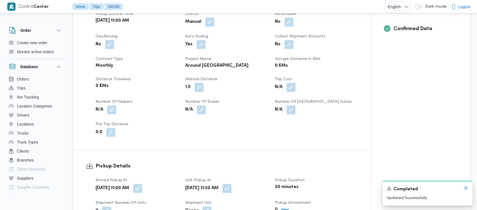
click at [464, 187] on icon "Dismiss toast" at bounding box center [466, 188] width 5 height 5
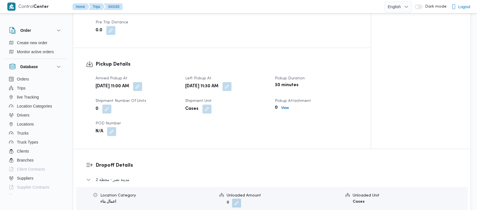
scroll to position [376, 0]
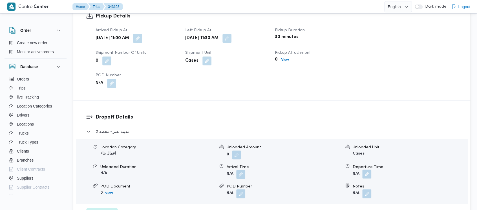
click at [367, 170] on button "button" at bounding box center [366, 174] width 9 height 9
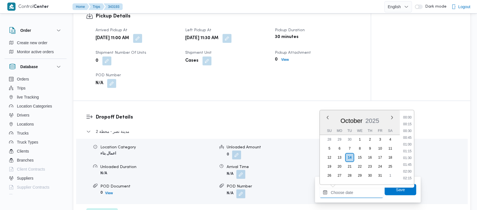
drag, startPoint x: 345, startPoint y: 193, endPoint x: 364, endPoint y: 150, distance: 46.7
click at [345, 193] on input "Departure Time" at bounding box center [352, 192] width 64 height 11
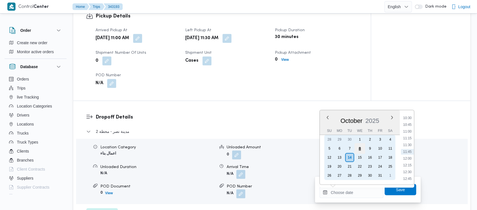
click at [360, 148] on div "8" at bounding box center [359, 148] width 11 height 11
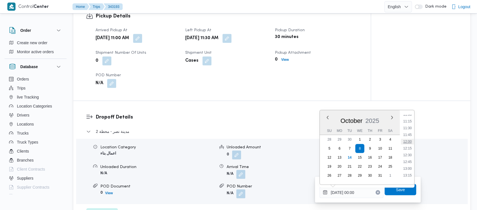
click at [409, 142] on li "12:00" at bounding box center [407, 142] width 13 height 6
type input "[DATE] 12:00"
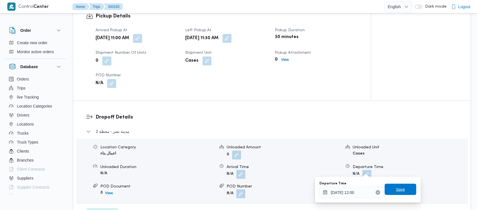
click at [396, 189] on span "Save" at bounding box center [400, 189] width 9 height 7
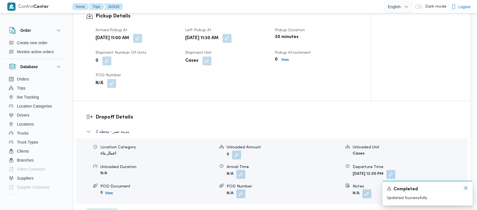
click at [465, 189] on icon "Dismiss toast" at bounding box center [466, 188] width 5 height 5
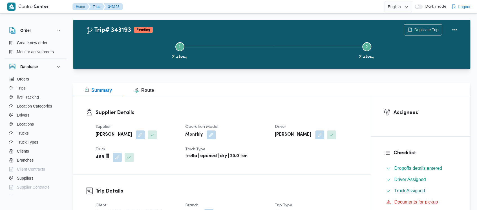
scroll to position [0, 0]
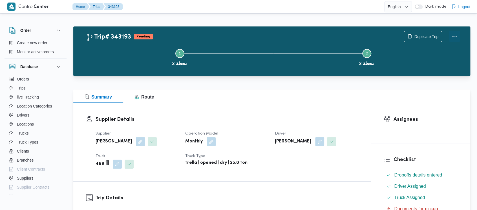
click at [454, 33] on button "Actions" at bounding box center [454, 36] width 11 height 11
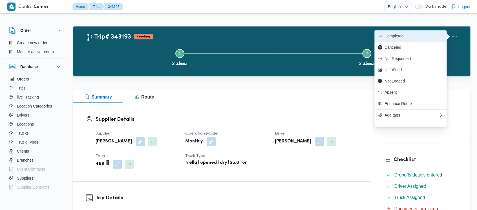
click at [399, 34] on span "Completed" at bounding box center [414, 36] width 59 height 5
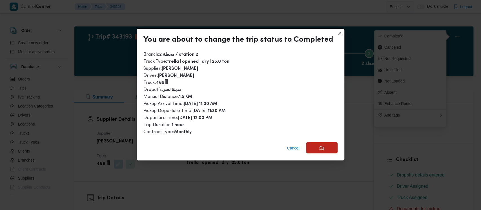
click at [318, 152] on span "Ok" at bounding box center [322, 147] width 32 height 11
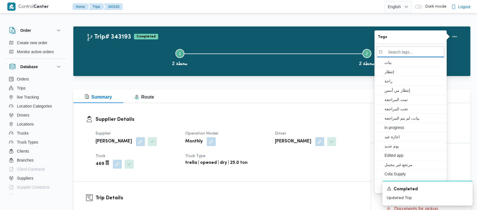
click at [146, 56] on button "Step 1 is incomplete 1 محطة 2" at bounding box center [179, 56] width 187 height 29
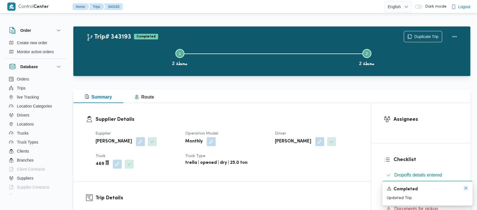
click at [466, 188] on icon "Dismiss toast" at bounding box center [465, 188] width 3 height 3
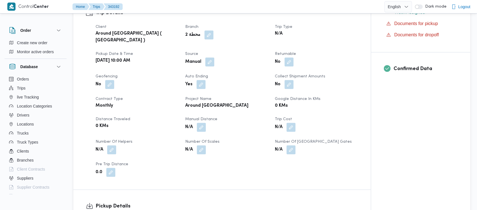
scroll to position [188, 0]
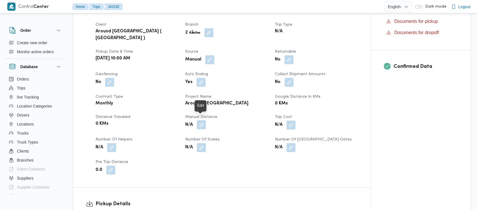
click at [204, 120] on button "button" at bounding box center [201, 124] width 9 height 9
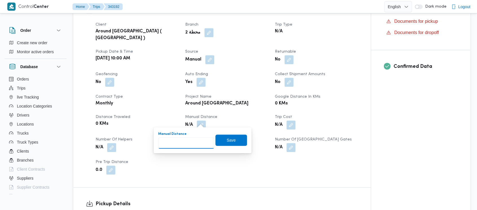
click at [176, 146] on input "Manual Distance" at bounding box center [186, 143] width 56 height 11
paste input "1.5"
type input "1.5"
click at [227, 140] on span "Save" at bounding box center [231, 140] width 9 height 7
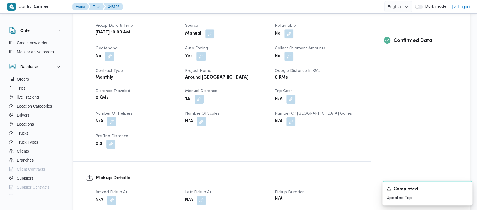
scroll to position [226, 0]
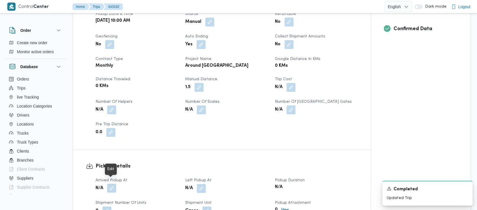
drag, startPoint x: 113, startPoint y: 186, endPoint x: 111, endPoint y: 180, distance: 6.2
click at [113, 186] on button "button" at bounding box center [111, 188] width 9 height 9
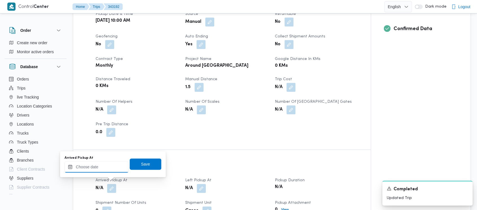
click at [90, 163] on div at bounding box center [97, 167] width 64 height 11
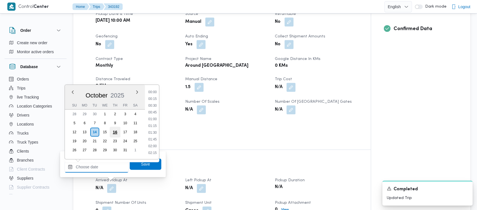
scroll to position [284, 0]
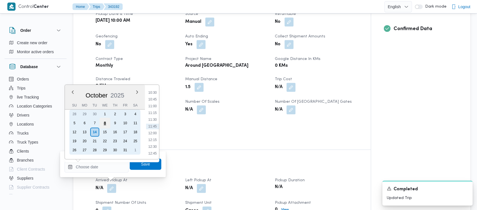
click at [105, 122] on div "8" at bounding box center [105, 123] width 11 height 11
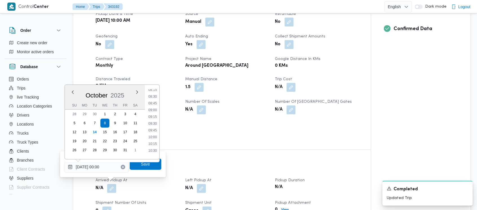
drag, startPoint x: 154, startPoint y: 136, endPoint x: 155, endPoint y: 154, distance: 17.8
click at [154, 136] on li "10:00" at bounding box center [152, 138] width 13 height 6
type input "[DATE] 10:00"
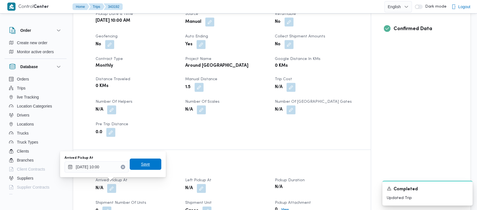
click at [144, 167] on span "Save" at bounding box center [145, 164] width 9 height 7
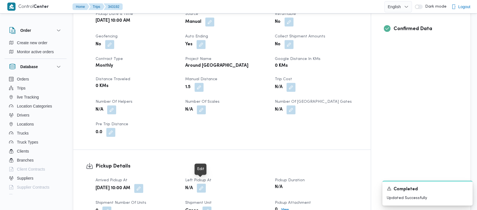
click at [204, 184] on button "button" at bounding box center [201, 188] width 9 height 9
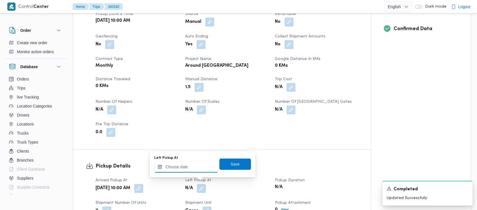
click at [181, 167] on input "Left Pickup At" at bounding box center [186, 167] width 64 height 11
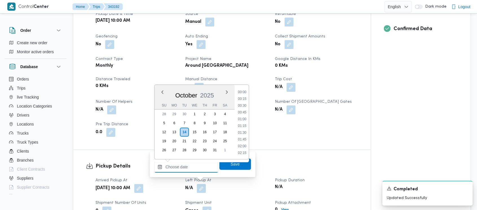
scroll to position [284, 0]
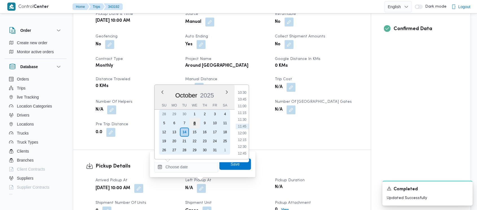
click at [193, 122] on div "8" at bounding box center [194, 123] width 11 height 11
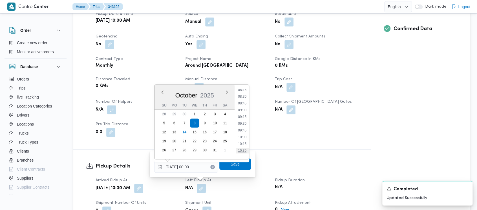
click at [243, 148] on li "10:30" at bounding box center [242, 151] width 13 height 6
type input "[DATE] 10:30"
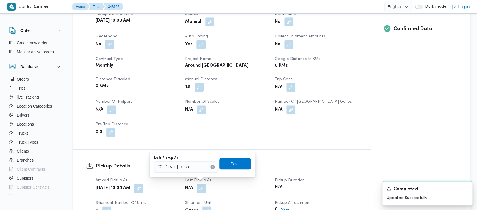
click at [228, 161] on span "Save" at bounding box center [235, 163] width 32 height 11
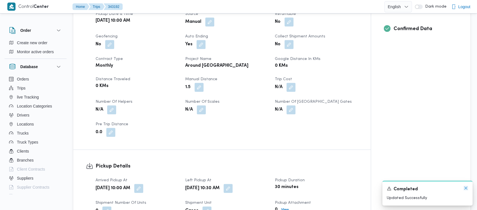
click at [466, 188] on icon "Dismiss toast" at bounding box center [465, 188] width 3 height 3
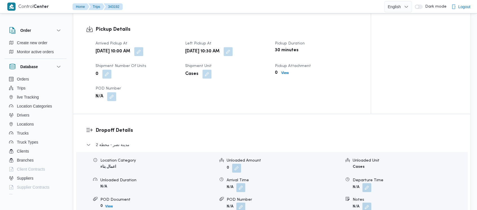
scroll to position [376, 0]
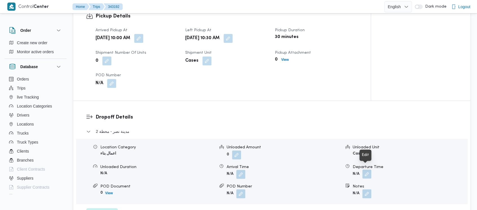
click at [369, 170] on button "button" at bounding box center [366, 174] width 9 height 9
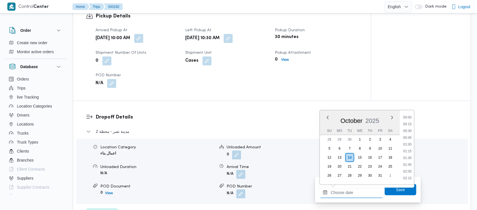
click at [339, 193] on input "Departure Time" at bounding box center [352, 192] width 64 height 11
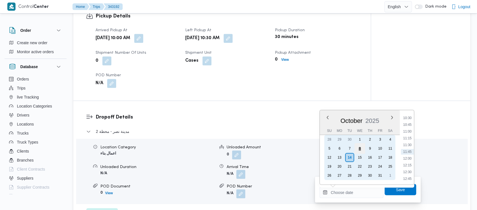
click at [360, 150] on div "8" at bounding box center [359, 148] width 11 height 11
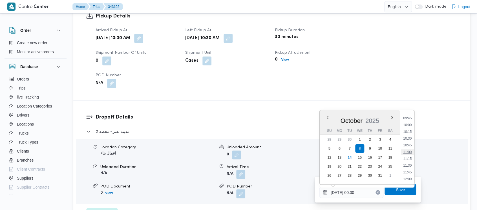
click at [409, 154] on li "11:00" at bounding box center [407, 152] width 13 height 6
type input "[DATE] 11:00"
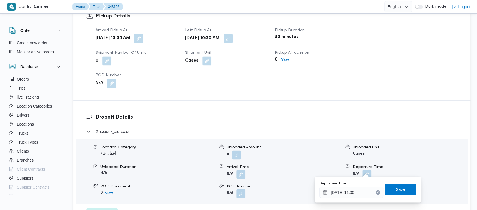
click at [396, 191] on span "Save" at bounding box center [400, 189] width 9 height 7
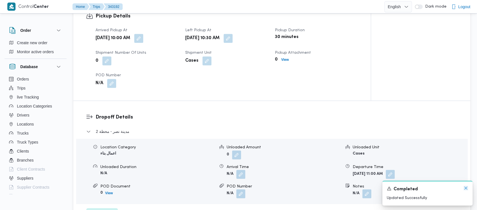
click at [465, 187] on icon "Dismiss toast" at bounding box center [466, 188] width 5 height 5
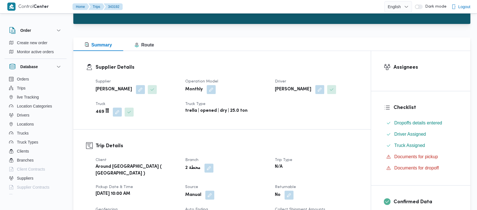
scroll to position [0, 0]
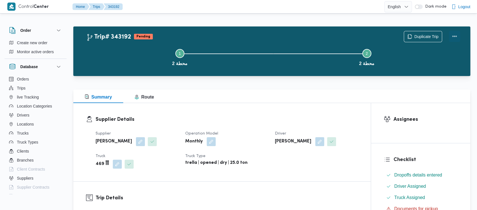
click at [455, 34] on button "Actions" at bounding box center [454, 36] width 11 height 11
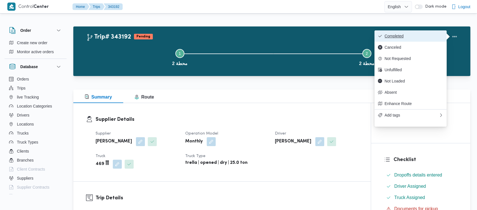
click at [396, 33] on button "Completed" at bounding box center [411, 35] width 72 height 11
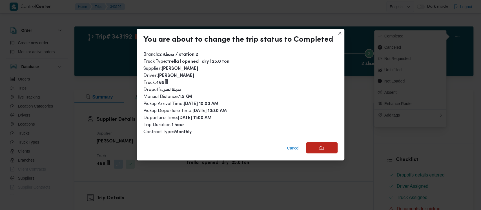
click at [322, 149] on span "Ok" at bounding box center [322, 148] width 5 height 7
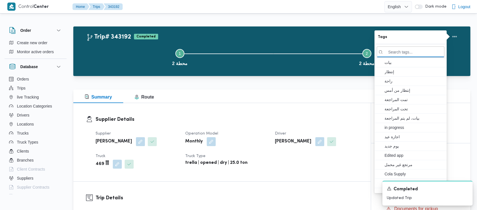
drag, startPoint x: 121, startPoint y: 46, endPoint x: 121, endPoint y: 30, distance: 15.8
click at [121, 46] on button "Step 1 is incomplete 1 محطة 2" at bounding box center [179, 56] width 187 height 29
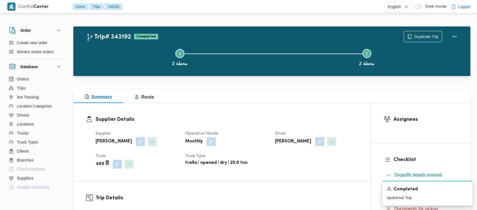
click at [140, 62] on button "Step 1 is incomplete 1 محطة 2" at bounding box center [179, 56] width 187 height 29
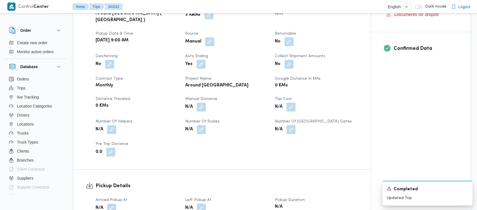
scroll to position [226, 0]
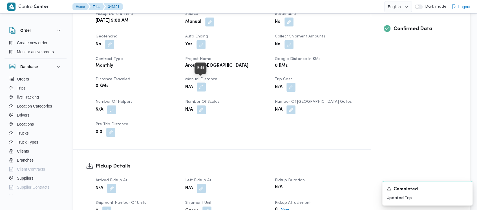
click at [200, 84] on button "button" at bounding box center [201, 87] width 9 height 9
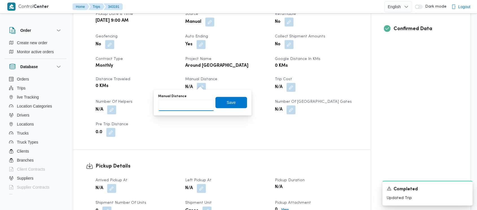
click at [184, 107] on input "Manual Distance" at bounding box center [186, 105] width 56 height 11
paste input "1.5"
type input "1.5"
click at [227, 104] on span "Save" at bounding box center [231, 102] width 9 height 7
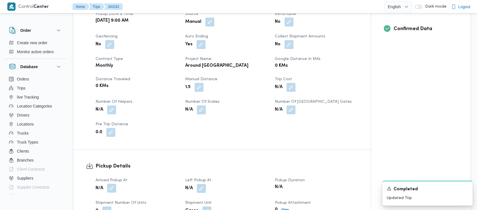
click at [113, 184] on button "button" at bounding box center [111, 188] width 9 height 9
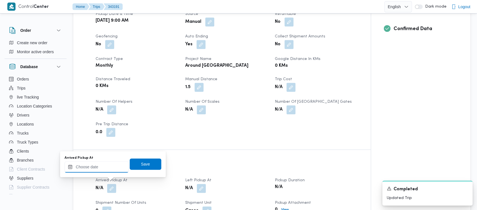
click at [97, 169] on input "Arrived Pickup At" at bounding box center [97, 167] width 64 height 11
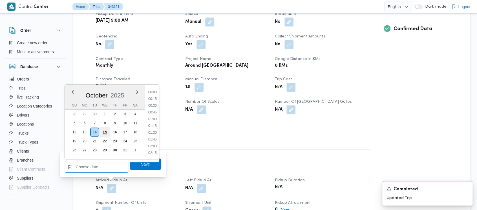
scroll to position [284, 0]
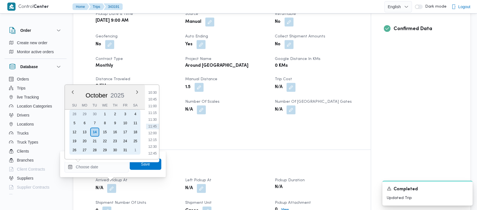
drag, startPoint x: 105, startPoint y: 120, endPoint x: 141, endPoint y: 114, distance: 37.1
click at [104, 120] on div "8" at bounding box center [104, 123] width 9 height 9
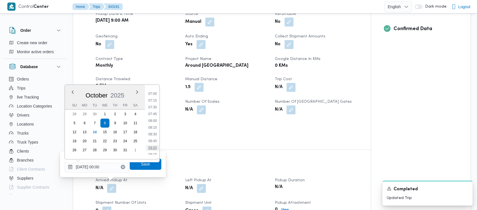
click at [151, 148] on li "09:00" at bounding box center [152, 148] width 13 height 6
type input "[DATE] 09:00"
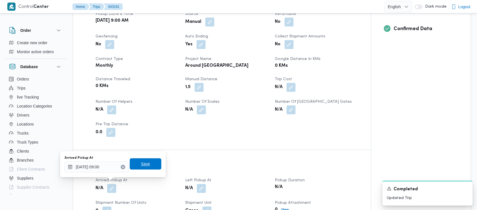
click at [141, 166] on span "Save" at bounding box center [145, 164] width 9 height 7
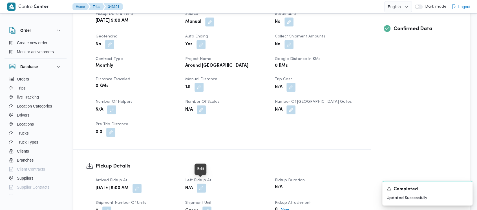
click at [202, 184] on button "button" at bounding box center [201, 188] width 9 height 9
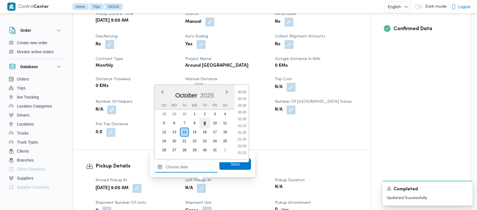
drag, startPoint x: 184, startPoint y: 168, endPoint x: 204, endPoint y: 123, distance: 49.3
click at [184, 168] on input "Left Pickup At" at bounding box center [186, 167] width 64 height 11
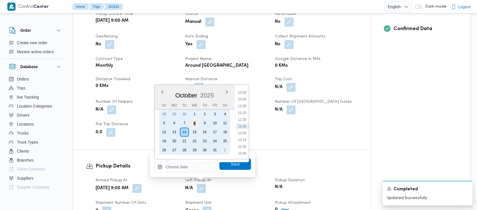
click at [195, 123] on div "8" at bounding box center [194, 123] width 11 height 11
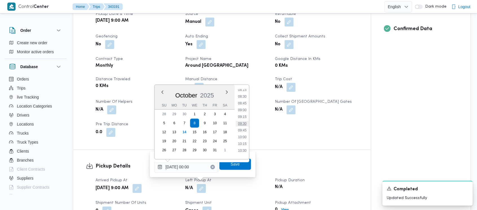
click at [242, 123] on li "09:30" at bounding box center [242, 124] width 13 height 6
type input "[DATE] 09:30"
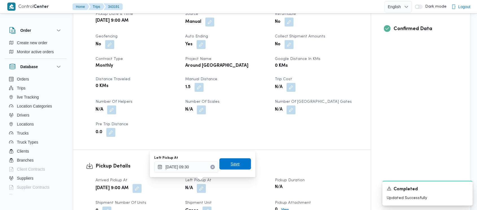
click at [231, 164] on span "Save" at bounding box center [235, 164] width 9 height 7
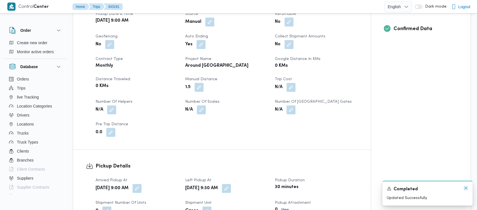
click at [466, 187] on icon "Dismiss toast" at bounding box center [466, 188] width 5 height 5
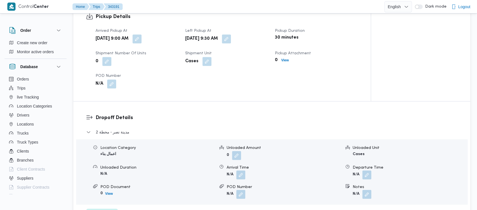
scroll to position [376, 0]
click at [367, 170] on button "button" at bounding box center [366, 174] width 9 height 9
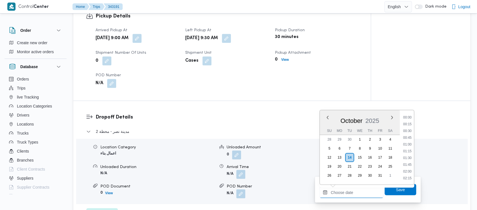
click at [350, 193] on input "Departure Time" at bounding box center [352, 192] width 64 height 11
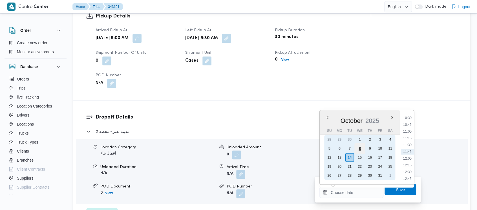
click at [363, 151] on div "8" at bounding box center [359, 148] width 11 height 11
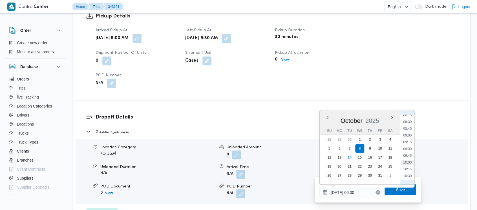
click at [407, 163] on li "10:00" at bounding box center [407, 163] width 13 height 6
type input "[DATE] 10:00"
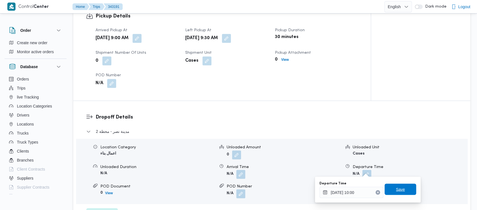
click at [390, 190] on span "Save" at bounding box center [401, 189] width 32 height 11
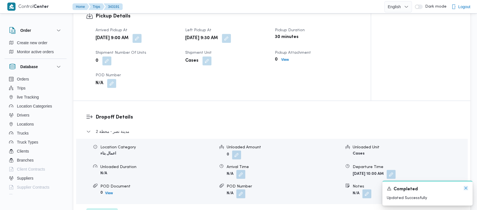
drag, startPoint x: 466, startPoint y: 189, endPoint x: 462, endPoint y: 184, distance: 6.2
click at [465, 189] on icon "Dismiss toast" at bounding box center [466, 188] width 5 height 5
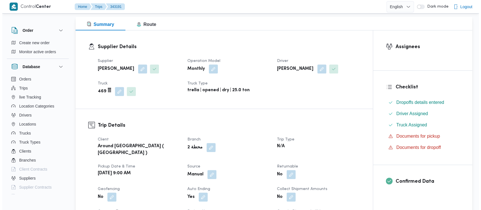
scroll to position [0, 0]
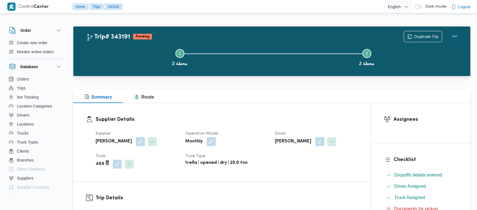
click at [456, 36] on button "Actions" at bounding box center [454, 36] width 11 height 11
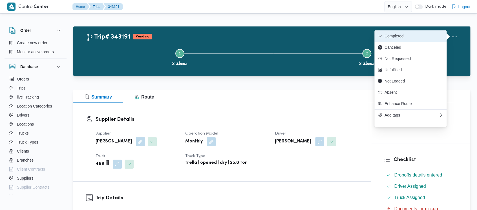
click at [393, 32] on button "Completed" at bounding box center [411, 35] width 72 height 11
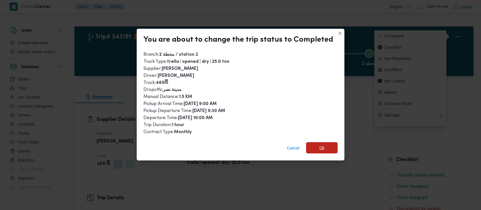
click at [321, 148] on span "Ok" at bounding box center [322, 148] width 5 height 7
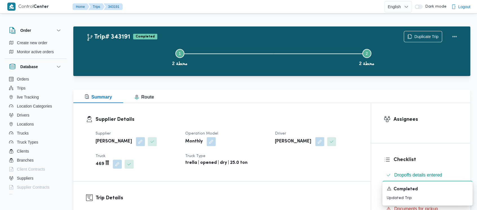
click at [127, 53] on button "Step 1 is incomplete 1 محطة 2" at bounding box center [179, 56] width 187 height 29
click at [467, 189] on icon "Dismiss toast" at bounding box center [466, 188] width 5 height 5
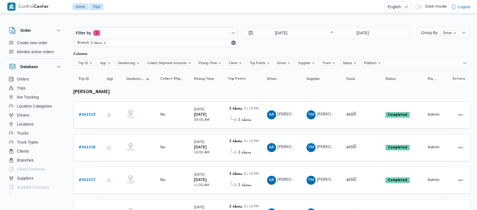
click at [105, 44] on icon "remove selected entity" at bounding box center [104, 42] width 3 height 3
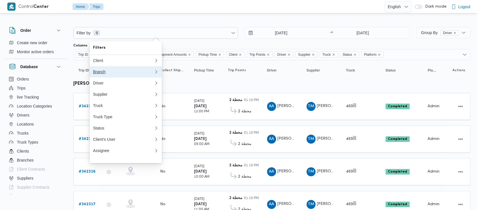
click at [100, 73] on div "Branch" at bounding box center [122, 72] width 59 height 5
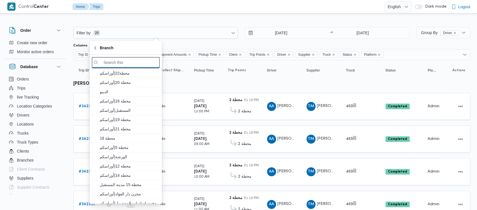
click at [125, 60] on input "search filters" at bounding box center [126, 62] width 68 height 11
paste input "الديبو"
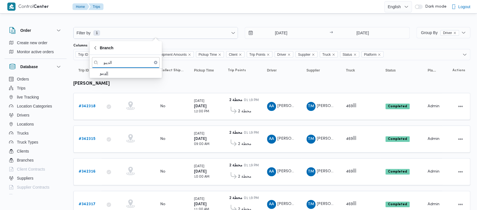
type input "الديبو"
click at [109, 74] on span "الديبو" at bounding box center [129, 73] width 59 height 7
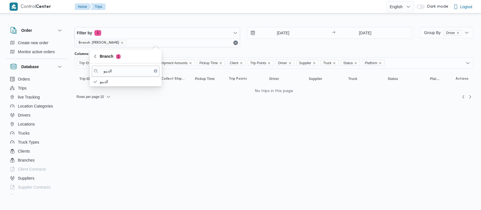
click at [155, 72] on button "Clear input" at bounding box center [155, 70] width 3 height 3
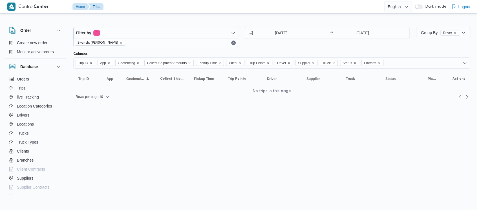
drag, startPoint x: 261, startPoint y: 52, endPoint x: 124, endPoint y: 45, distance: 138.0
click at [261, 51] on div "Filter by 1 Branch: [PERSON_NAME] [DATE] → [DATE] Group By Driver Columns Trip …" at bounding box center [271, 59] width 397 height 82
click at [120, 42] on icon "remove selected entity" at bounding box center [121, 42] width 3 height 3
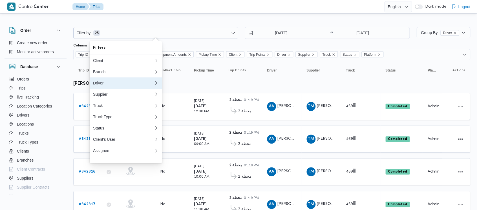
click at [97, 85] on div "Driver" at bounding box center [123, 83] width 61 height 5
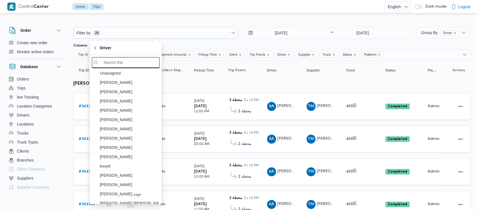
click at [131, 64] on input "search filters" at bounding box center [126, 62] width 68 height 11
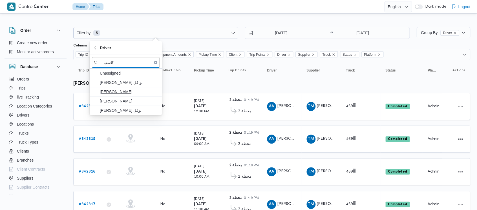
type input "كاسب"
click at [111, 93] on span "[PERSON_NAME]" at bounding box center [129, 92] width 59 height 7
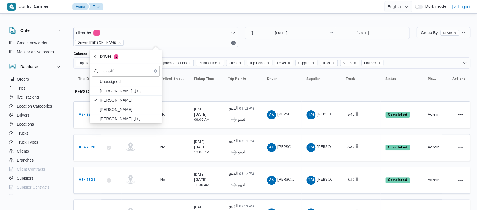
click at [257, 46] on div "[DATE] → [DATE]" at bounding box center [327, 37] width 165 height 20
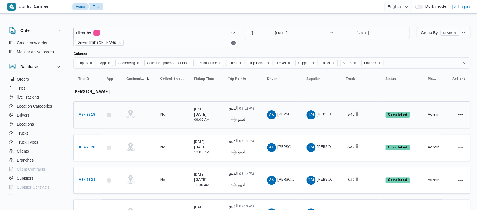
click at [85, 115] on b "# 342319" at bounding box center [87, 115] width 17 height 4
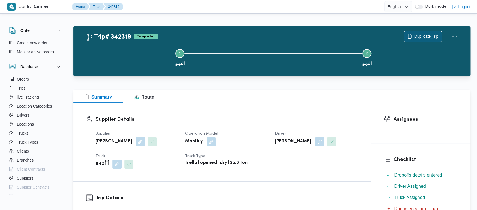
click at [418, 36] on span "Duplicate Trip" at bounding box center [426, 36] width 24 height 7
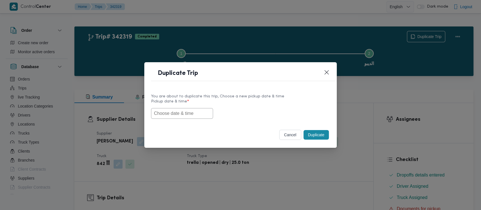
click at [169, 113] on input "text" at bounding box center [182, 113] width 62 height 11
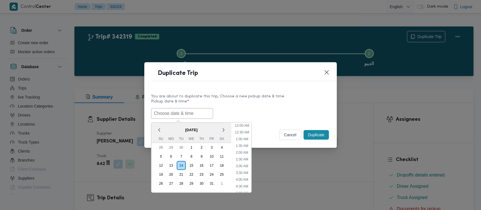
scroll to position [124, 0]
click at [190, 157] on div "8" at bounding box center [191, 156] width 11 height 11
click at [244, 170] on li "9:00 AM" at bounding box center [242, 173] width 17 height 6
type input "[DATE] 9:00AM"
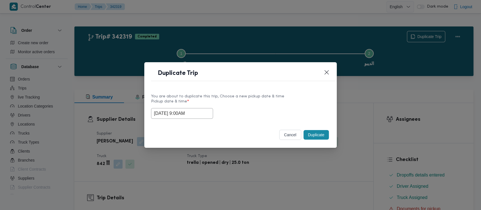
click at [314, 135] on button "Duplicate" at bounding box center [316, 135] width 25 height 10
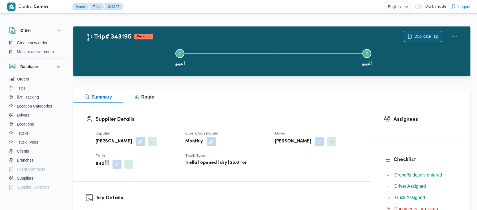
click at [420, 35] on span "Duplicate Trip" at bounding box center [426, 36] width 24 height 7
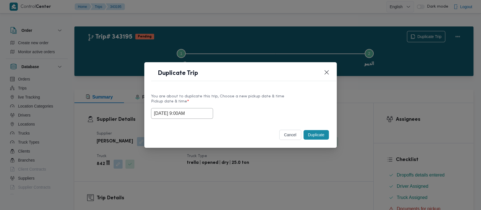
drag, startPoint x: 166, startPoint y: 115, endPoint x: 170, endPoint y: 112, distance: 5.2
click at [167, 113] on input "[DATE] 9:00AM" at bounding box center [182, 113] width 62 height 11
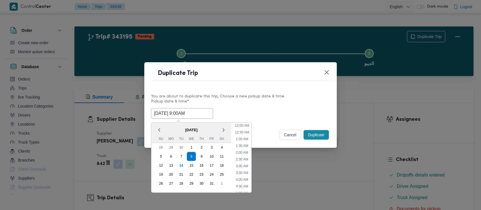
scroll to position [90, 0]
click at [240, 169] on li "10:00 AM" at bounding box center [242, 172] width 19 height 6
type input "[DATE] 10:00AM"
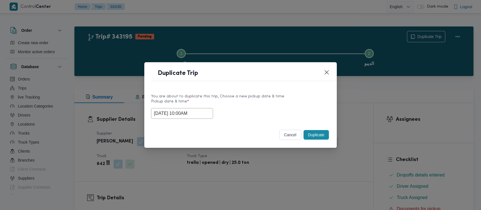
click at [314, 135] on button "Duplicate" at bounding box center [316, 135] width 25 height 10
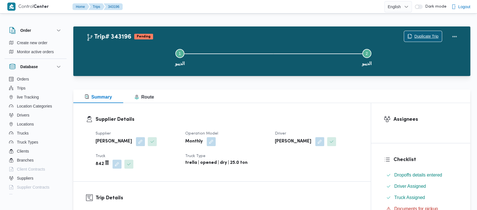
click at [421, 34] on span "Duplicate Trip" at bounding box center [426, 36] width 24 height 7
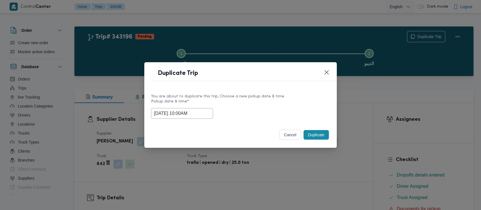
click at [174, 115] on input "[DATE] 10:00AM" at bounding box center [182, 113] width 62 height 11
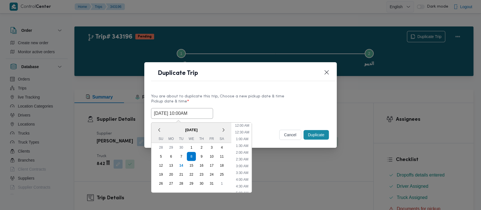
scroll to position [103, 0]
click at [240, 170] on li "11:00 AM" at bounding box center [242, 172] width 19 height 6
type input "[DATE] 11:00AM"
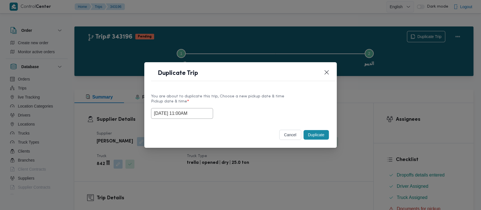
click at [315, 134] on button "Duplicate" at bounding box center [316, 135] width 25 height 10
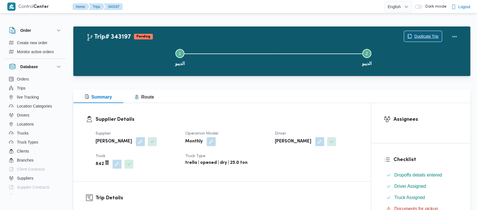
click at [424, 34] on span "Duplicate Trip" at bounding box center [426, 36] width 24 height 7
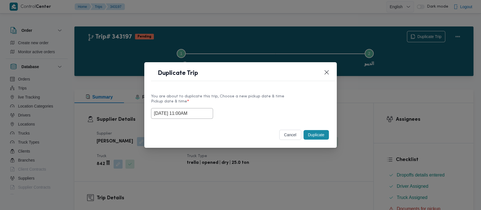
click at [165, 113] on input "[DATE] 11:00AM" at bounding box center [182, 113] width 62 height 11
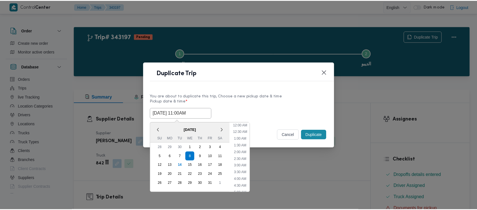
scroll to position [117, 0]
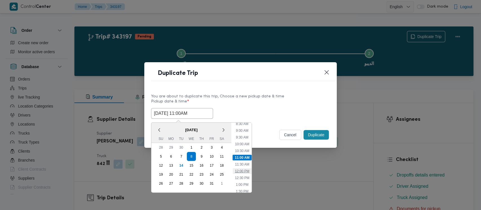
click at [244, 170] on li "12:00 PM" at bounding box center [242, 172] width 19 height 6
type input "[DATE] 12:00PM"
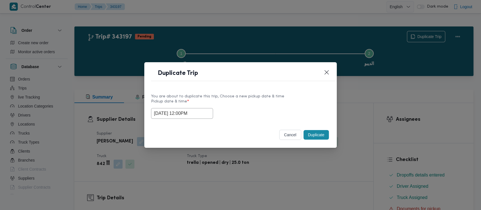
click at [310, 136] on button "Duplicate" at bounding box center [316, 135] width 25 height 10
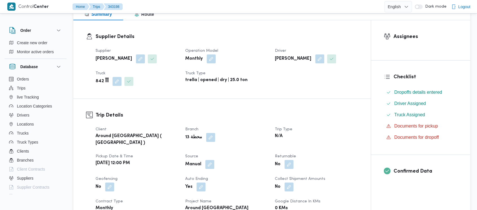
scroll to position [188, 0]
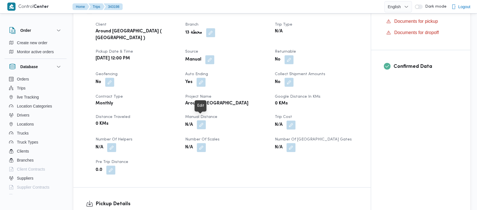
click at [204, 122] on button "button" at bounding box center [201, 124] width 9 height 9
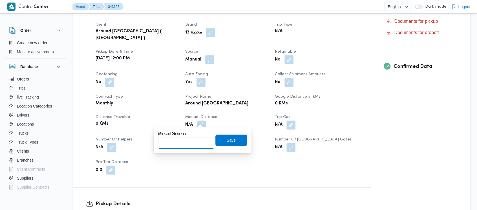
click at [173, 146] on input "Manual Distance" at bounding box center [186, 143] width 56 height 11
paste input "1.5"
type input "1.5"
drag, startPoint x: 220, startPoint y: 141, endPoint x: 145, endPoint y: 140, distance: 74.5
click at [220, 141] on span "Save" at bounding box center [231, 140] width 32 height 11
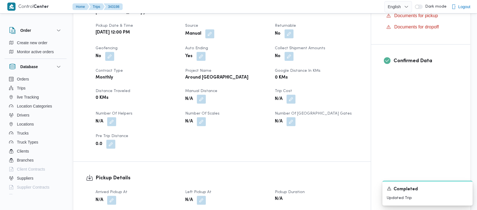
scroll to position [226, 0]
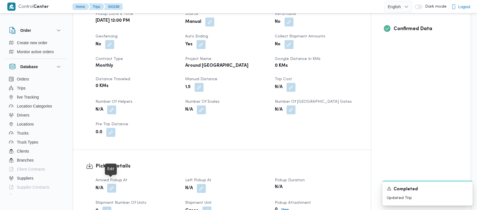
click at [110, 184] on button "button" at bounding box center [111, 188] width 9 height 9
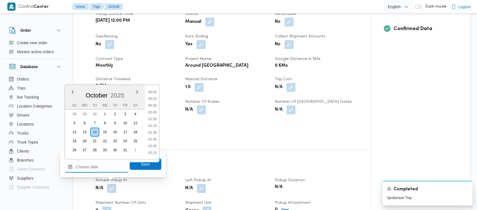
click at [94, 170] on input "Arrived Pickup At" at bounding box center [97, 167] width 64 height 11
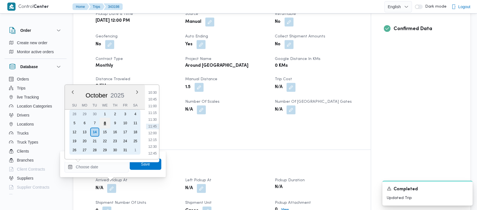
click at [102, 123] on div "8" at bounding box center [105, 123] width 11 height 11
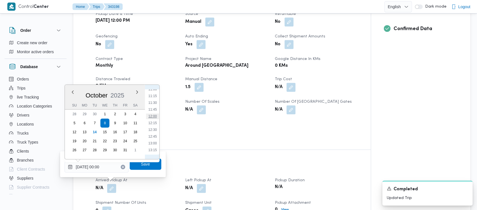
click at [152, 116] on li "12:00" at bounding box center [152, 117] width 13 height 6
type input "[DATE] 12:00"
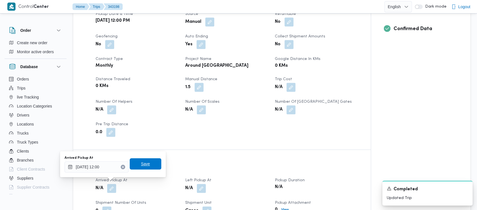
click at [144, 164] on span "Save" at bounding box center [145, 164] width 9 height 7
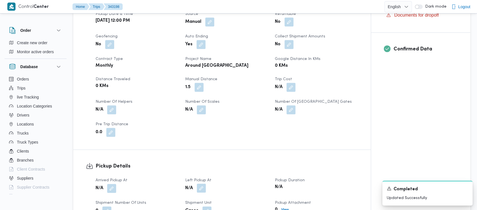
click at [200, 184] on button "button" at bounding box center [201, 188] width 9 height 9
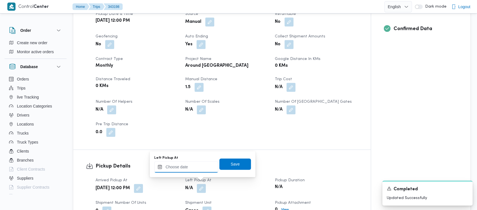
click at [180, 169] on input "Left Pickup At" at bounding box center [186, 167] width 64 height 11
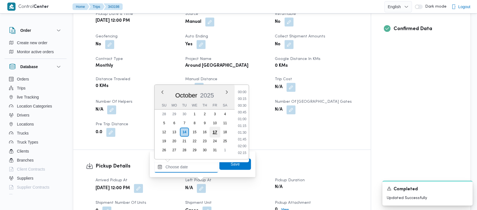
scroll to position [284, 0]
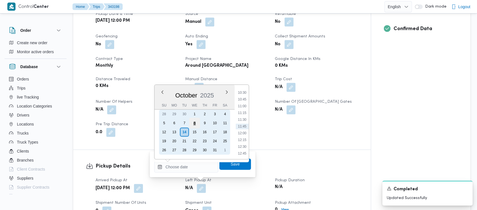
click at [192, 125] on div "8" at bounding box center [194, 123] width 11 height 11
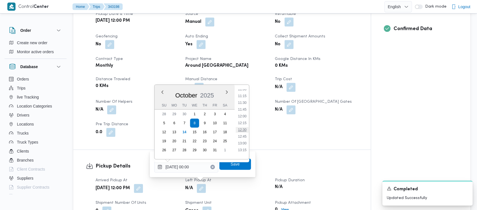
click at [245, 129] on li "12:30" at bounding box center [242, 130] width 13 height 6
type input "[DATE] 12:30"
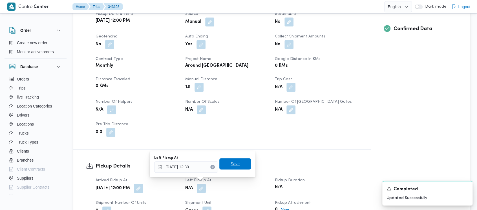
click at [232, 164] on span "Save" at bounding box center [235, 164] width 9 height 7
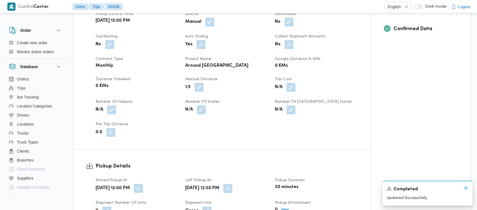
click at [465, 189] on icon "Dismiss toast" at bounding box center [465, 188] width 3 height 3
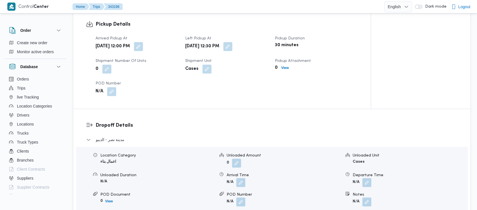
scroll to position [376, 0]
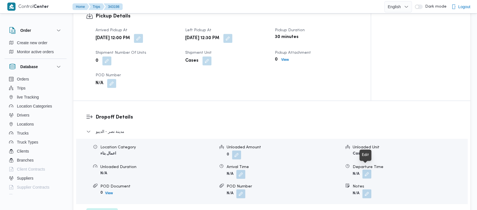
click at [365, 170] on button "button" at bounding box center [366, 174] width 9 height 9
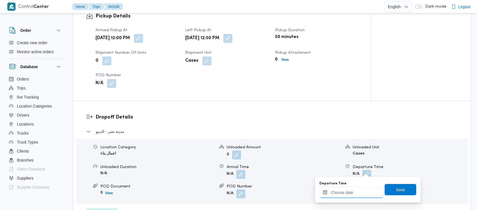
click at [343, 192] on input "Departure Time" at bounding box center [352, 192] width 64 height 11
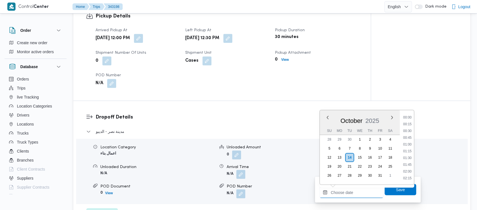
scroll to position [284, 0]
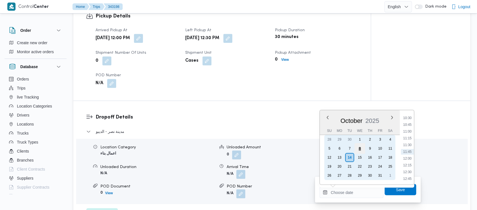
click at [360, 148] on div "8" at bounding box center [359, 148] width 11 height 11
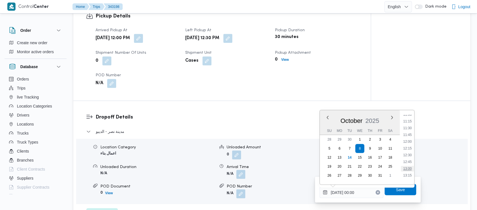
click at [409, 169] on li "13:00" at bounding box center [407, 169] width 13 height 6
type input "[DATE] 13:00"
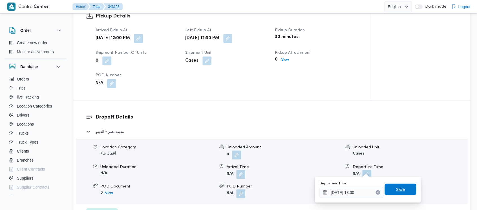
click at [396, 187] on span "Save" at bounding box center [400, 189] width 9 height 7
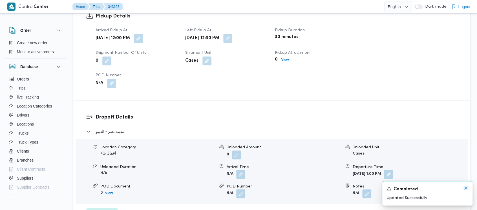
click at [464, 189] on icon "Dismiss toast" at bounding box center [466, 188] width 5 height 5
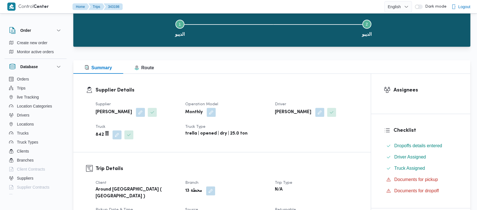
scroll to position [0, 0]
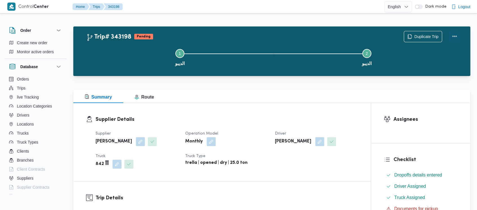
click at [455, 34] on button "Actions" at bounding box center [454, 36] width 11 height 11
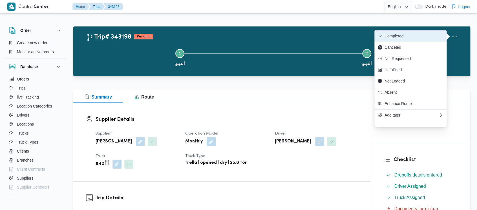
click at [384, 36] on span "Completed" at bounding box center [410, 36] width 65 height 5
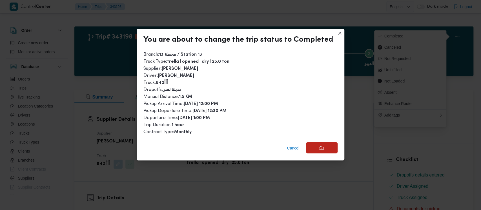
click at [312, 149] on span "Ok" at bounding box center [322, 147] width 32 height 11
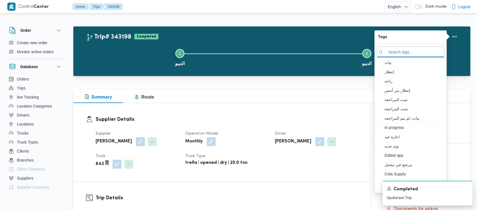
drag, startPoint x: 141, startPoint y: 50, endPoint x: 109, endPoint y: 22, distance: 41.8
click at [140, 50] on button "Step 1 is incomplete 1 الديبو" at bounding box center [179, 56] width 187 height 29
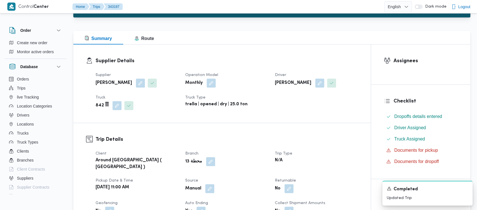
scroll to position [226, 0]
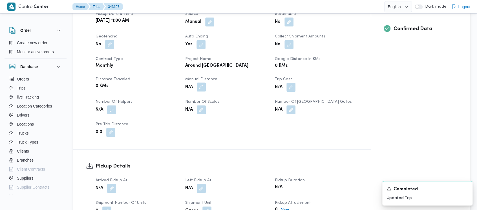
drag, startPoint x: 204, startPoint y: 83, endPoint x: 201, endPoint y: 87, distance: 4.8
click at [204, 83] on button "button" at bounding box center [201, 87] width 9 height 9
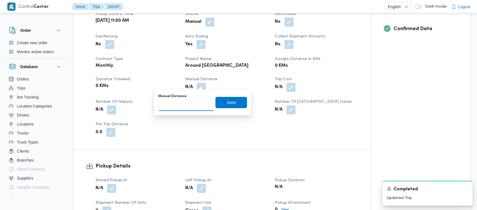
click at [179, 106] on input "Manual Distance" at bounding box center [186, 105] width 56 height 11
paste input "1.5"
type input "1.5"
click at [227, 101] on span "Save" at bounding box center [231, 102] width 9 height 7
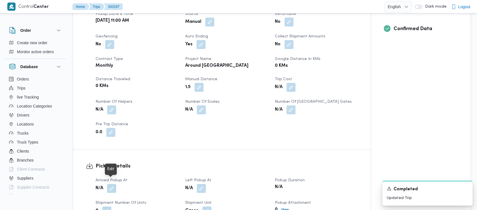
drag, startPoint x: 113, startPoint y: 182, endPoint x: 106, endPoint y: 181, distance: 6.9
click at [111, 184] on button "button" at bounding box center [111, 188] width 9 height 9
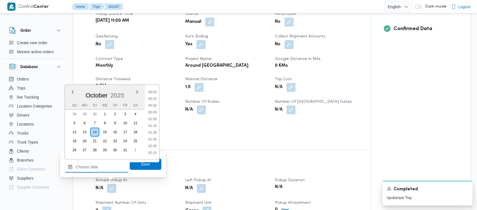
drag, startPoint x: 91, startPoint y: 172, endPoint x: 91, endPoint y: 166, distance: 6.5
click at [91, 168] on input "Arrived Pickup At" at bounding box center [97, 167] width 64 height 11
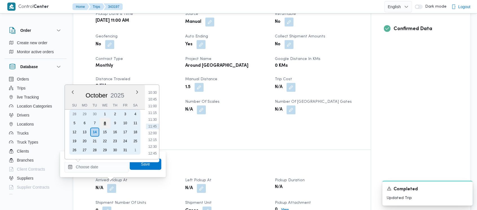
click at [105, 122] on div "8" at bounding box center [105, 123] width 11 height 11
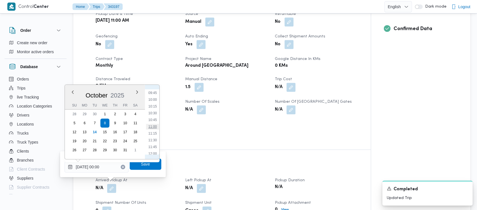
click at [154, 127] on li "11:00" at bounding box center [152, 127] width 13 height 6
type input "[DATE] 11:00"
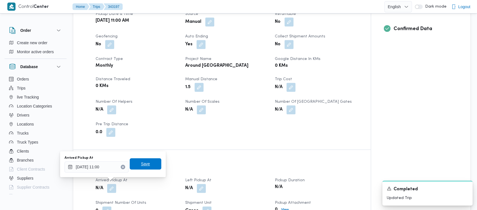
click at [136, 168] on span "Save" at bounding box center [146, 163] width 32 height 11
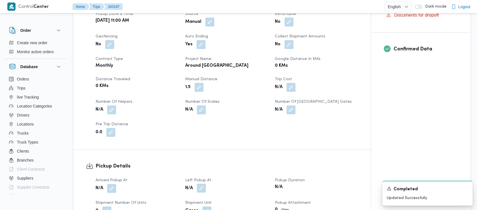
click at [201, 186] on button "button" at bounding box center [201, 188] width 9 height 9
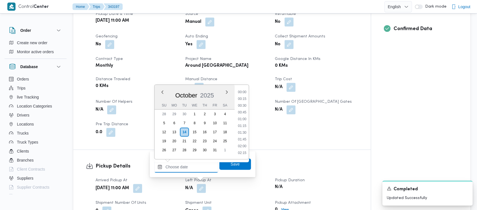
drag, startPoint x: 187, startPoint y: 166, endPoint x: 187, endPoint y: 155, distance: 11.9
click at [187, 166] on input "Left Pickup At" at bounding box center [186, 167] width 64 height 11
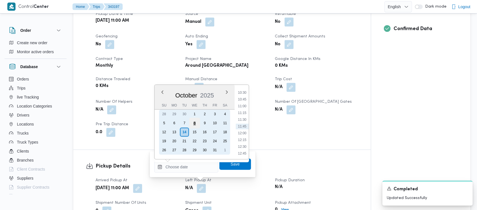
click at [194, 121] on div "8" at bounding box center [194, 123] width 11 height 11
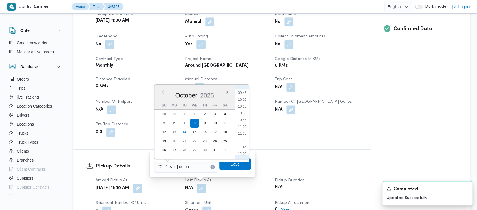
drag, startPoint x: 241, startPoint y: 140, endPoint x: 239, endPoint y: 154, distance: 13.9
click at [241, 140] on li "11:30" at bounding box center [242, 141] width 13 height 6
type input "[DATE] 11:30"
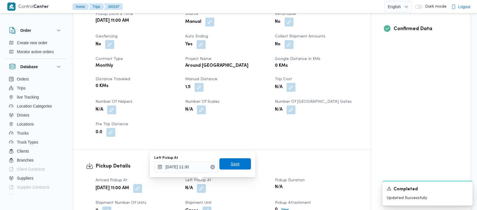
click at [231, 166] on span "Save" at bounding box center [235, 164] width 9 height 7
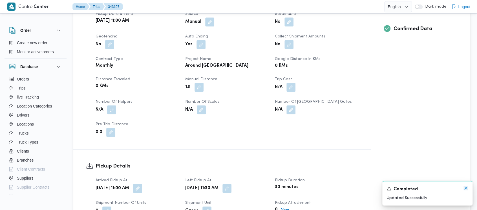
click at [465, 187] on icon "Dismiss toast" at bounding box center [466, 188] width 5 height 5
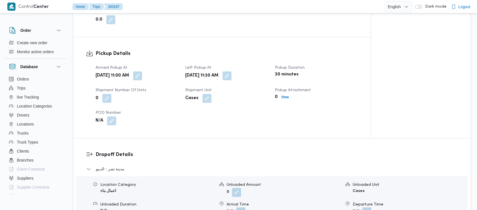
scroll to position [376, 0]
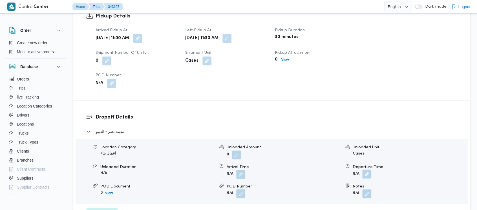
click at [367, 171] on button "button" at bounding box center [366, 174] width 9 height 9
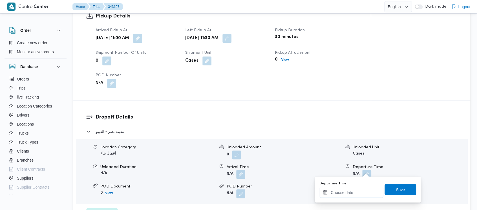
click at [341, 189] on input "Departure Time" at bounding box center [352, 192] width 64 height 11
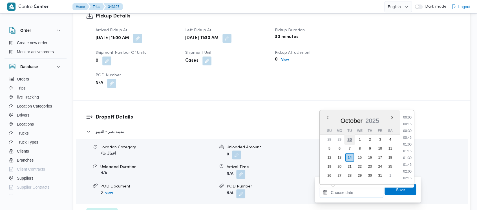
scroll to position [284, 0]
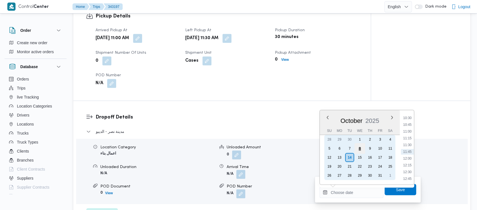
click at [361, 148] on div "8" at bounding box center [359, 148] width 11 height 11
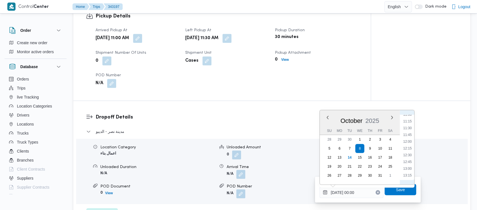
click at [404, 143] on li "12:00" at bounding box center [407, 142] width 13 height 6
type input "[DATE] 12:00"
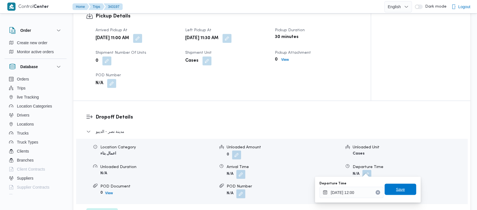
click at [385, 191] on span "Save" at bounding box center [401, 189] width 32 height 11
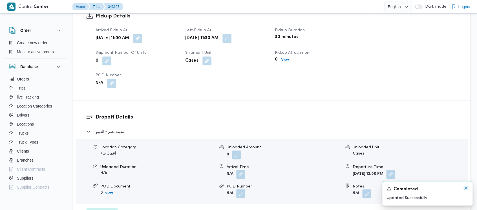
click at [466, 188] on icon "Dismiss toast" at bounding box center [466, 188] width 5 height 5
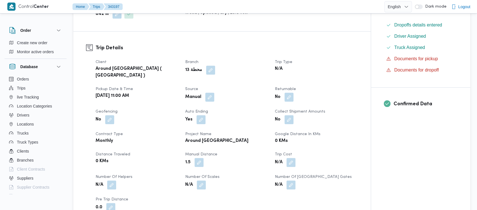
scroll to position [0, 0]
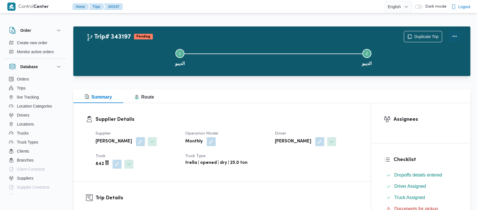
click at [457, 34] on button "Actions" at bounding box center [454, 36] width 11 height 11
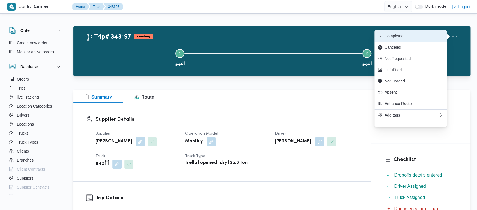
click at [408, 36] on span "Completed" at bounding box center [414, 36] width 59 height 5
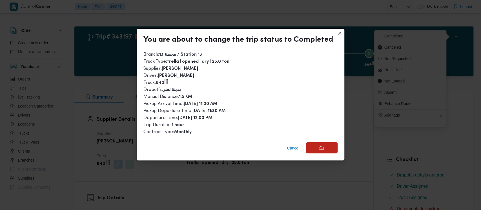
drag, startPoint x: 317, startPoint y: 147, endPoint x: 325, endPoint y: 144, distance: 8.4
click at [318, 147] on span "Ok" at bounding box center [322, 147] width 32 height 11
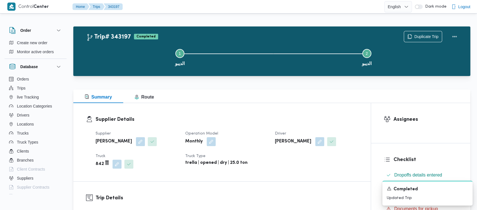
drag, startPoint x: 132, startPoint y: 51, endPoint x: 97, endPoint y: 8, distance: 55.9
click at [132, 50] on button "Step 1 is incomplete 1 الديبو" at bounding box center [179, 56] width 187 height 29
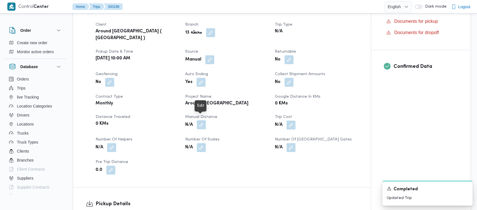
click at [201, 121] on button "button" at bounding box center [201, 124] width 9 height 9
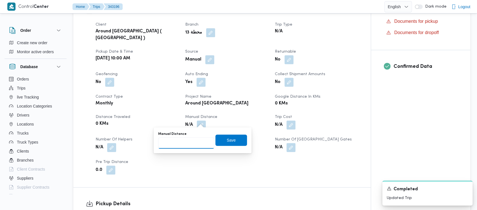
click at [182, 141] on input "Manual Distance" at bounding box center [186, 143] width 56 height 11
paste input "1.5"
type input "1.5"
click at [227, 139] on span "Save" at bounding box center [231, 140] width 9 height 7
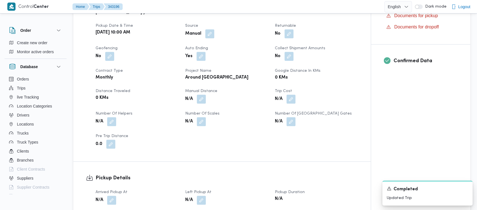
scroll to position [226, 0]
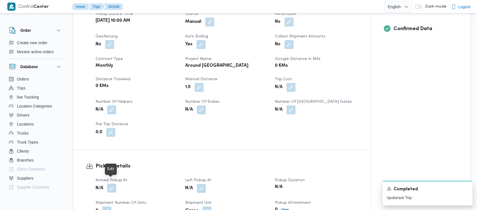
click at [113, 184] on button "button" at bounding box center [111, 188] width 9 height 9
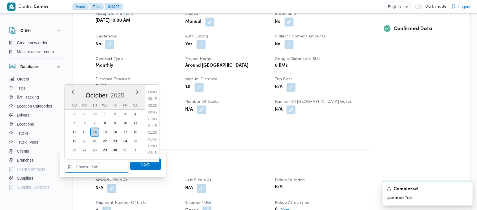
drag, startPoint x: 87, startPoint y: 170, endPoint x: 87, endPoint y: 159, distance: 11.3
click at [87, 170] on input "Arrived Pickup At" at bounding box center [97, 167] width 64 height 11
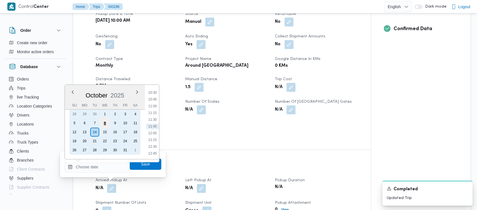
click at [103, 119] on div "8" at bounding box center [105, 123] width 11 height 11
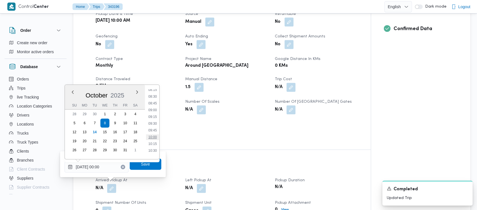
click at [153, 137] on li "10:00" at bounding box center [152, 138] width 13 height 6
type input "[DATE] 10:00"
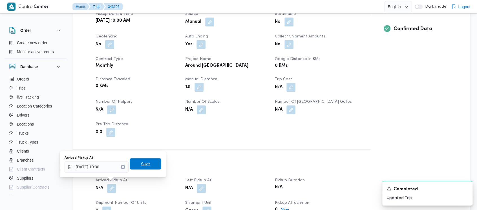
click at [145, 164] on span "Save" at bounding box center [146, 163] width 32 height 11
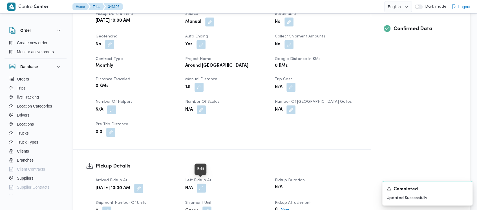
click at [203, 184] on button "button" at bounding box center [201, 188] width 9 height 9
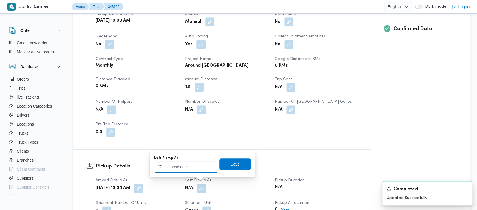
drag, startPoint x: 184, startPoint y: 171, endPoint x: 184, endPoint y: 164, distance: 6.5
click at [184, 170] on input "Left Pickup At" at bounding box center [186, 167] width 64 height 11
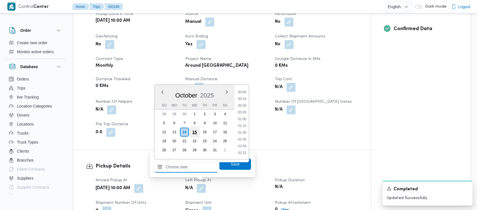
scroll to position [284, 0]
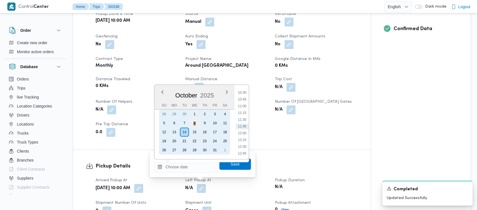
click at [195, 122] on div "8" at bounding box center [194, 123] width 11 height 11
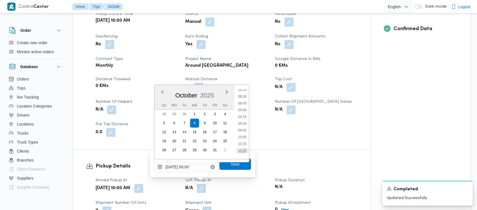
click at [243, 150] on li "10:30" at bounding box center [242, 151] width 13 height 6
type input "[DATE] 10:30"
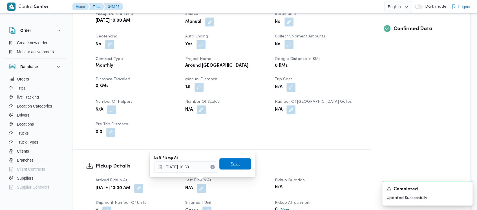
click at [231, 163] on span "Save" at bounding box center [235, 164] width 9 height 7
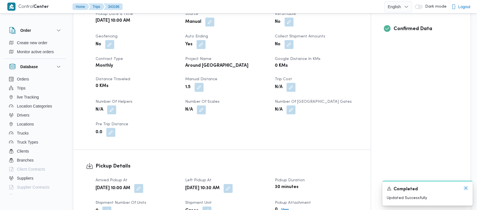
click at [466, 187] on icon "Dismiss toast" at bounding box center [466, 188] width 5 height 5
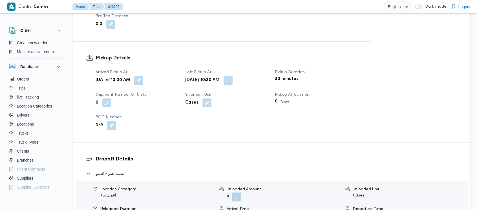
scroll to position [376, 0]
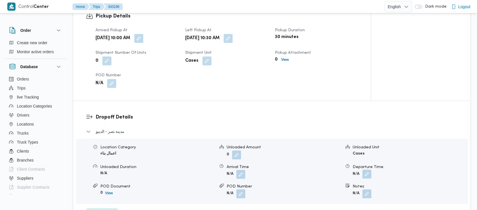
click at [369, 170] on button "button" at bounding box center [366, 174] width 9 height 9
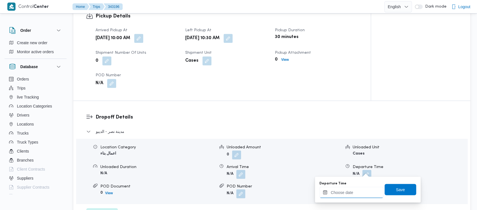
click at [351, 187] on input "Departure Time" at bounding box center [352, 192] width 64 height 11
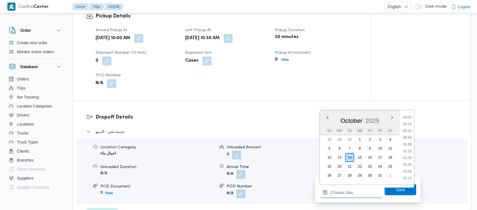
scroll to position [284, 0]
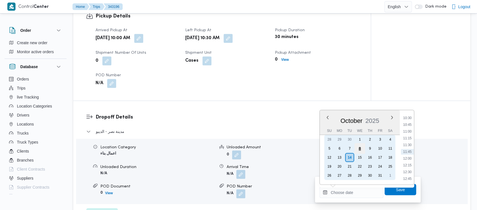
click at [359, 146] on div "8" at bounding box center [359, 148] width 11 height 11
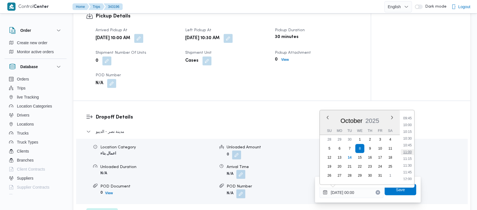
drag, startPoint x: 406, startPoint y: 151, endPoint x: 417, endPoint y: 174, distance: 25.4
click at [406, 151] on li "11:00" at bounding box center [407, 152] width 13 height 6
type input "[DATE] 11:00"
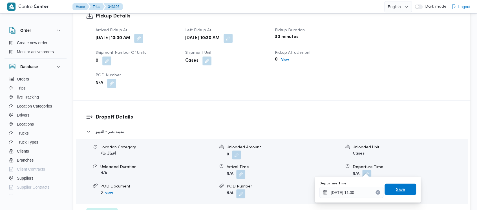
click at [396, 191] on span "Save" at bounding box center [400, 189] width 9 height 7
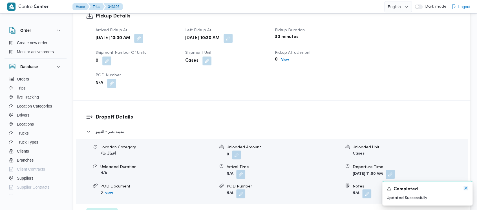
click at [465, 189] on icon "Dismiss toast" at bounding box center [466, 188] width 5 height 5
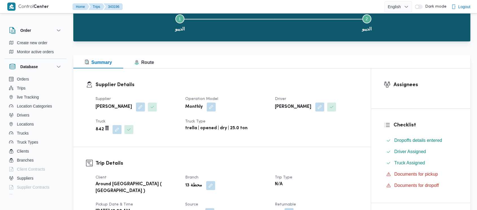
scroll to position [0, 0]
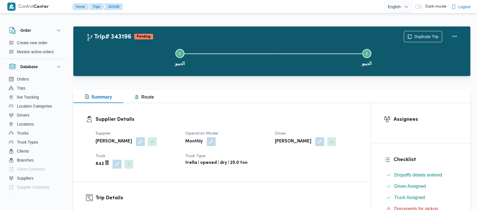
click at [454, 36] on button "Actions" at bounding box center [454, 36] width 11 height 11
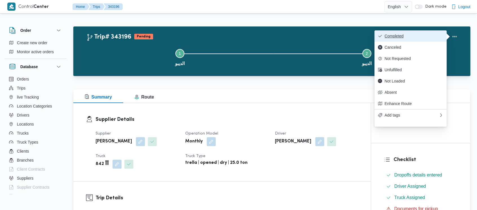
click at [393, 34] on span "Completed" at bounding box center [414, 36] width 59 height 5
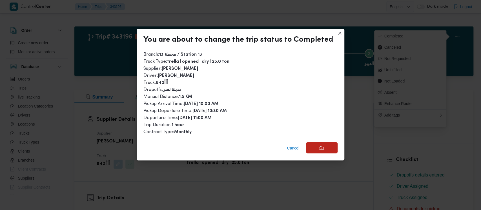
click at [320, 149] on span "Ok" at bounding box center [322, 148] width 5 height 7
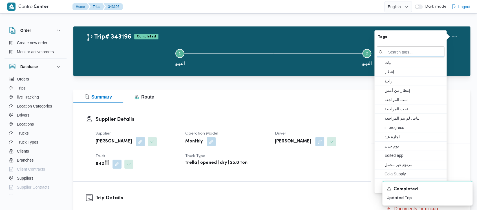
drag, startPoint x: 126, startPoint y: 47, endPoint x: 14, endPoint y: 0, distance: 121.7
click at [125, 46] on button "Step 1 is incomplete 1 الديبو" at bounding box center [179, 56] width 187 height 29
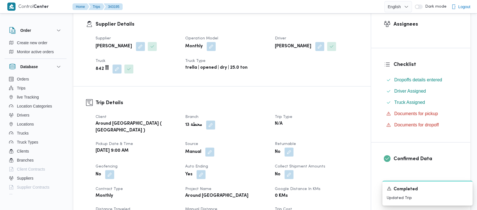
scroll to position [226, 0]
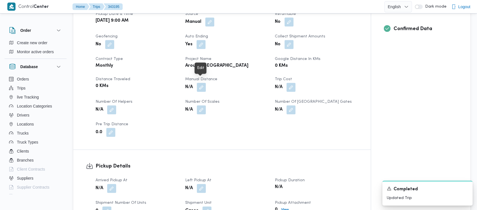
drag, startPoint x: 202, startPoint y: 80, endPoint x: 196, endPoint y: 89, distance: 10.7
click at [202, 83] on button "button" at bounding box center [201, 87] width 9 height 9
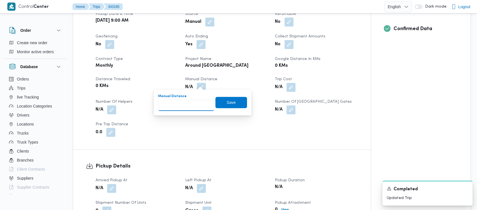
click at [178, 105] on input "Manual Distance" at bounding box center [186, 105] width 56 height 11
paste input "1.5"
type input "1.5"
click at [217, 104] on span "Save" at bounding box center [231, 102] width 32 height 11
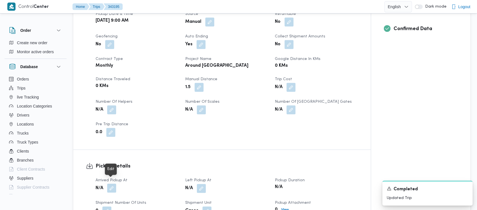
click at [111, 185] on button "button" at bounding box center [111, 188] width 9 height 9
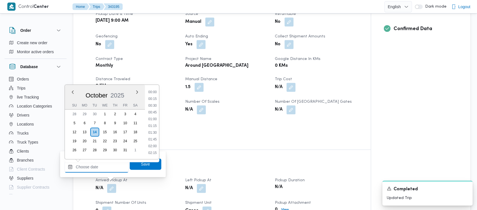
drag, startPoint x: 91, startPoint y: 167, endPoint x: 92, endPoint y: 160, distance: 7.4
click at [91, 166] on input "Arrived Pickup At" at bounding box center [97, 167] width 64 height 11
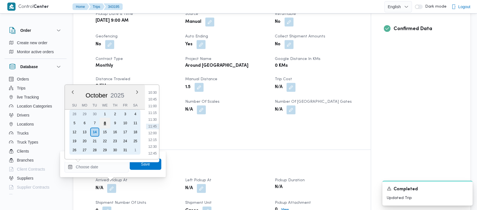
drag, startPoint x: 106, startPoint y: 123, endPoint x: 109, endPoint y: 123, distance: 3.1
click at [106, 123] on div "8" at bounding box center [105, 123] width 11 height 11
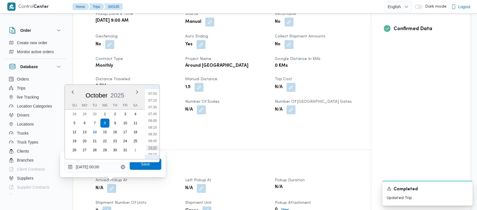
click at [156, 146] on li "09:00" at bounding box center [152, 148] width 13 height 6
type input "[DATE] 09:00"
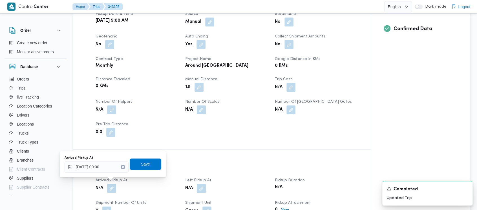
drag, startPoint x: 136, startPoint y: 164, endPoint x: 209, endPoint y: 186, distance: 76.4
click at [136, 164] on span "Save" at bounding box center [146, 164] width 32 height 11
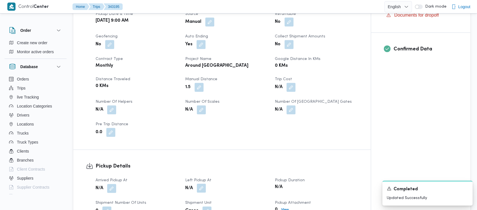
click at [202, 185] on button "button" at bounding box center [201, 188] width 9 height 9
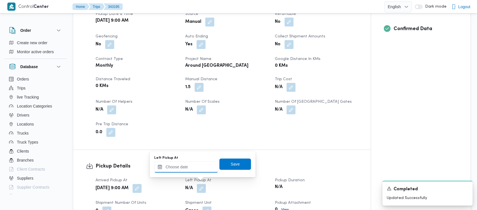
drag, startPoint x: 188, startPoint y: 172, endPoint x: 188, endPoint y: 168, distance: 4.2
click at [188, 170] on input "Left Pickup At" at bounding box center [186, 167] width 64 height 11
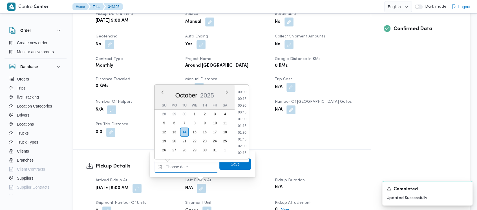
scroll to position [284, 0]
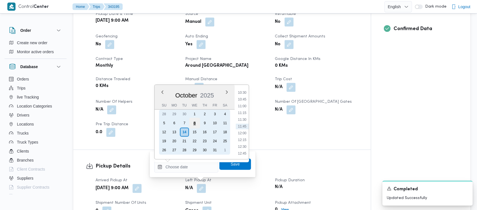
click at [191, 122] on div "8" at bounding box center [194, 123] width 11 height 11
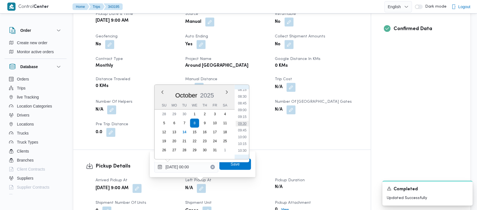
click at [239, 122] on li "09:30" at bounding box center [242, 124] width 13 height 6
type input "[DATE] 09:30"
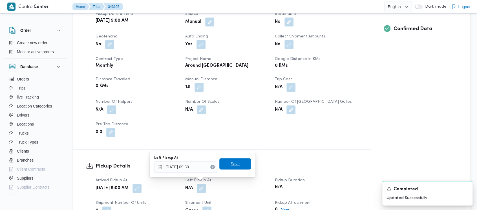
click at [231, 162] on span "Save" at bounding box center [235, 164] width 9 height 7
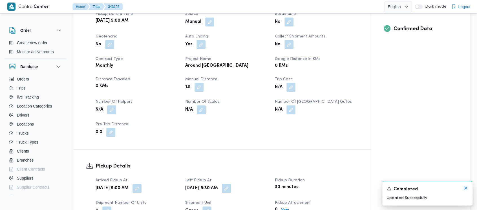
click at [465, 188] on icon "Dismiss toast" at bounding box center [466, 188] width 5 height 5
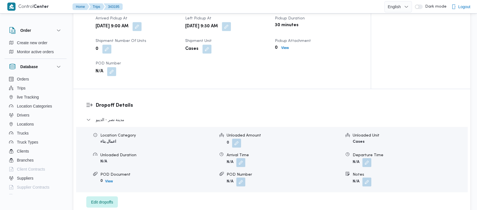
scroll to position [376, 0]
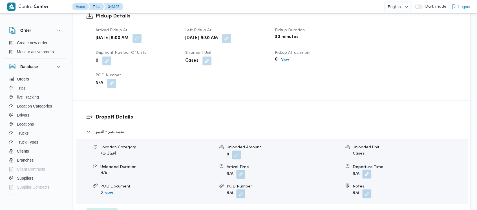
click at [369, 170] on button "button" at bounding box center [366, 174] width 9 height 9
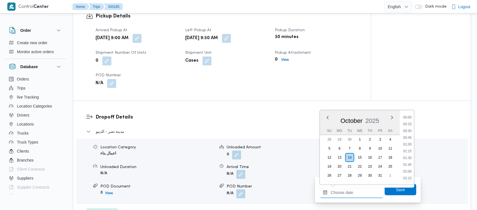
click at [342, 197] on input "Departure Time" at bounding box center [352, 192] width 64 height 11
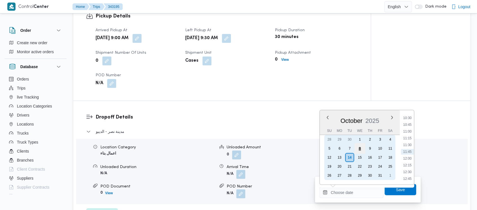
click at [359, 148] on div "8" at bounding box center [359, 148] width 11 height 11
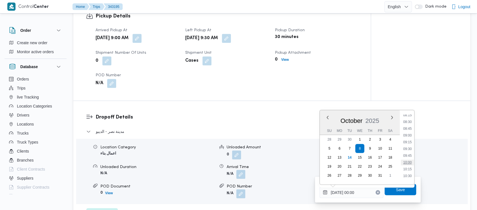
click at [409, 161] on li "10:00" at bounding box center [407, 163] width 13 height 6
type input "[DATE] 10:00"
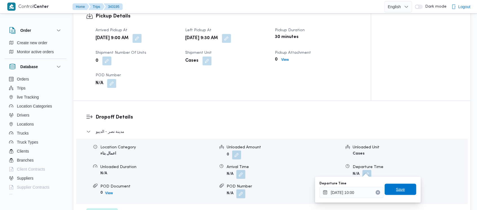
click at [396, 189] on span "Save" at bounding box center [400, 189] width 9 height 7
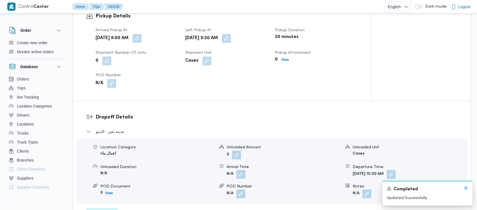
click at [466, 188] on icon "Dismiss toast" at bounding box center [466, 188] width 5 height 5
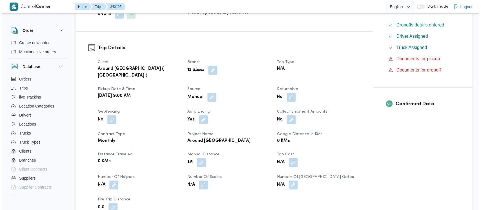
scroll to position [0, 0]
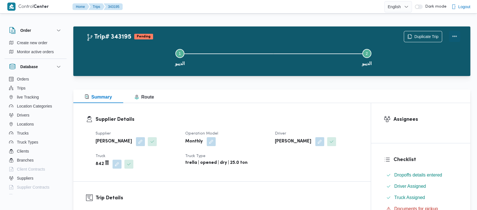
click at [453, 37] on button "Actions" at bounding box center [454, 36] width 11 height 11
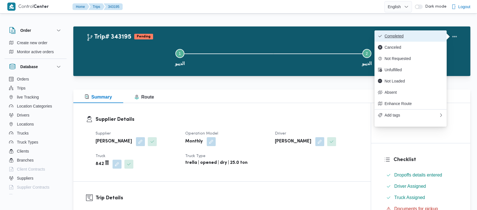
click at [391, 34] on span "Completed" at bounding box center [414, 36] width 59 height 5
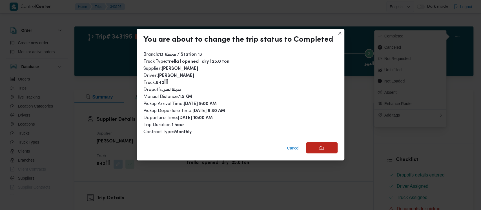
click at [323, 147] on span "Ok" at bounding box center [322, 148] width 5 height 7
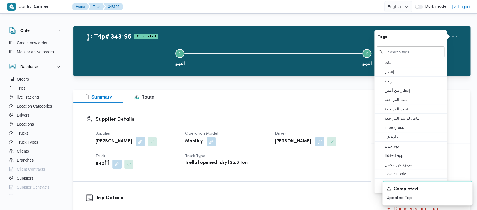
click at [140, 58] on button "Step 1 is incomplete 1 الديبو" at bounding box center [179, 56] width 187 height 29
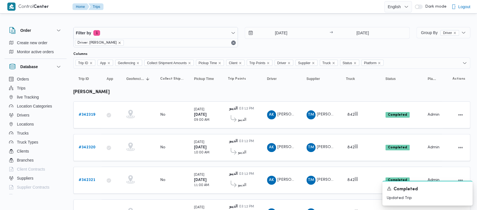
click at [118, 42] on icon "remove selected entity" at bounding box center [119, 42] width 3 height 3
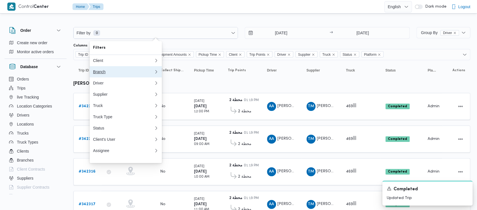
click at [102, 72] on div "Branch" at bounding box center [123, 72] width 61 height 5
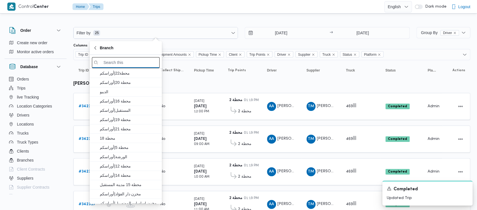
click at [127, 66] on input "search filters" at bounding box center [126, 62] width 68 height 11
paste input "محطة 4"
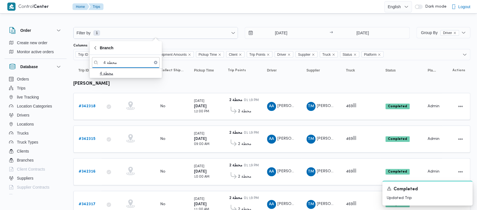
type input "محطة 4"
click at [109, 73] on span "محطة 4" at bounding box center [129, 73] width 59 height 7
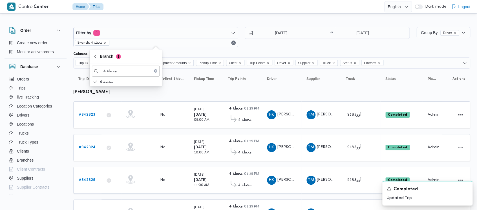
click at [264, 47] on div "[DATE] → [DATE]" at bounding box center [327, 37] width 165 height 20
click at [88, 113] on b "# 342323" at bounding box center [87, 115] width 17 height 4
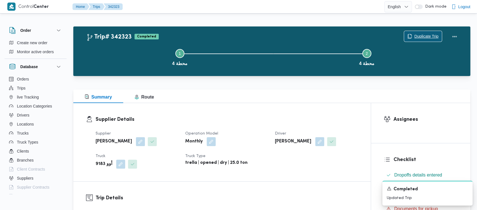
click at [431, 36] on span "Duplicate Trip" at bounding box center [426, 36] width 24 height 7
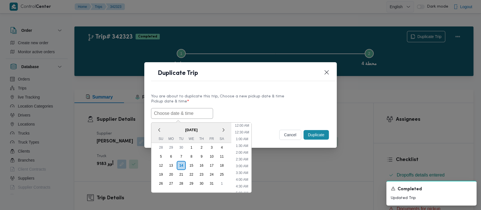
click at [164, 111] on input "text" at bounding box center [182, 113] width 62 height 11
click at [190, 154] on div "8" at bounding box center [191, 156] width 11 height 11
click at [241, 172] on li "9:00 AM" at bounding box center [242, 173] width 17 height 6
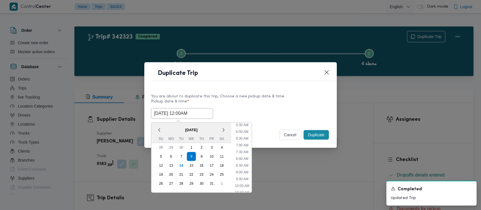
type input "[DATE] 9:00AM"
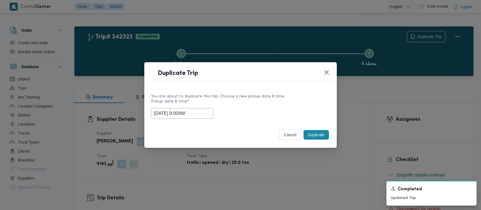
click at [318, 137] on button "Duplicate" at bounding box center [316, 135] width 25 height 10
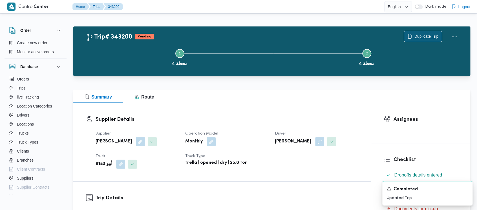
click at [422, 32] on span "Duplicate Trip" at bounding box center [423, 36] width 38 height 11
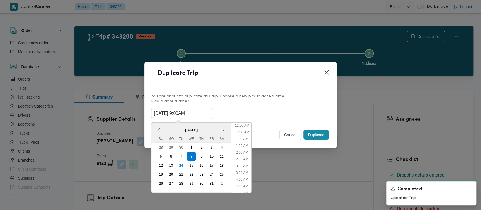
click at [169, 112] on input "[DATE] 9:00AM" at bounding box center [182, 113] width 62 height 11
click at [245, 169] on li "10:00 AM" at bounding box center [242, 172] width 19 height 6
type input "[DATE] 10:00AM"
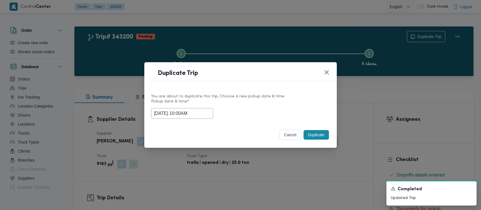
click at [314, 136] on button "Duplicate" at bounding box center [316, 135] width 25 height 10
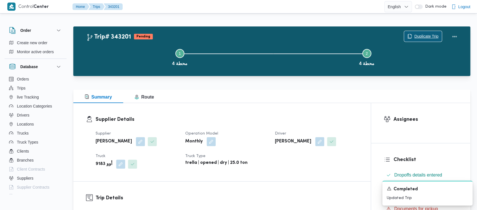
click at [426, 38] on span "Duplicate Trip" at bounding box center [426, 36] width 24 height 7
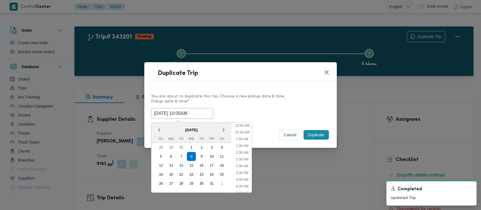
drag, startPoint x: 184, startPoint y: 114, endPoint x: 191, endPoint y: 111, distance: 8.3
click at [185, 111] on input "[DATE] 10:00AM" at bounding box center [182, 113] width 62 height 11
drag, startPoint x: 238, startPoint y: 169, endPoint x: 242, endPoint y: 163, distance: 7.4
click at [237, 169] on li "11:00 AM" at bounding box center [242, 172] width 19 height 6
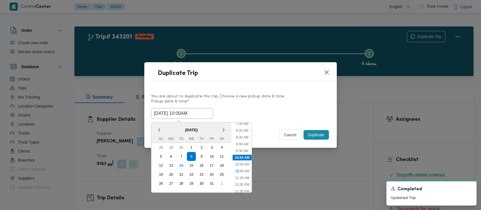
type input "[DATE] 11:00AM"
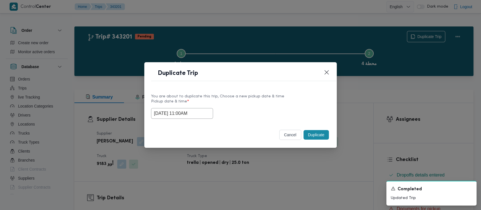
click at [314, 134] on button "Duplicate" at bounding box center [316, 135] width 25 height 10
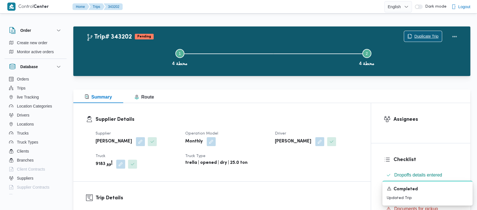
click at [420, 36] on span "Duplicate Trip" at bounding box center [426, 36] width 24 height 7
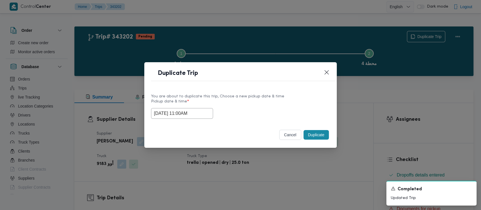
click at [163, 112] on input "[DATE] 11:00AM" at bounding box center [182, 113] width 62 height 11
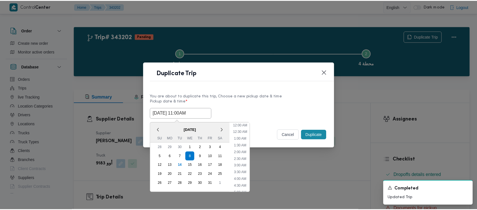
scroll to position [117, 0]
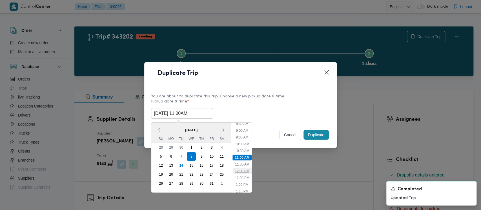
click at [240, 171] on li "12:00 PM" at bounding box center [242, 172] width 19 height 6
type input "[DATE] 12:00PM"
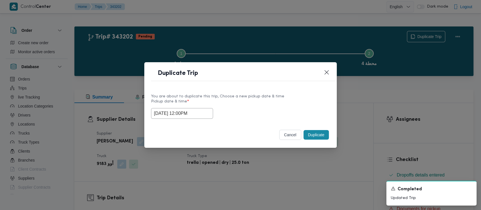
click at [317, 136] on button "Duplicate" at bounding box center [316, 135] width 25 height 10
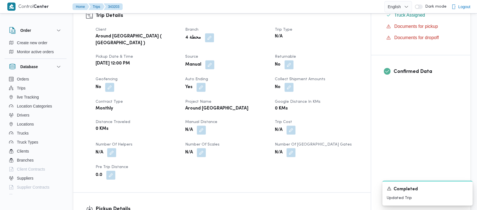
scroll to position [188, 0]
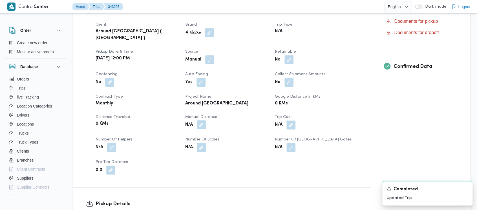
click at [204, 122] on button "button" at bounding box center [201, 124] width 9 height 9
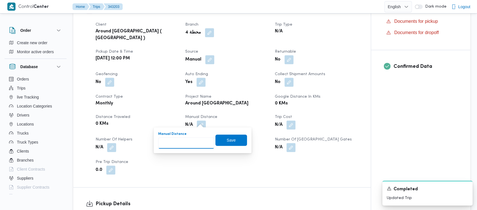
click at [178, 143] on input "Manual Distance" at bounding box center [186, 143] width 56 height 11
paste input "1.5"
type input "1.5"
click at [221, 141] on span "Save" at bounding box center [231, 140] width 32 height 11
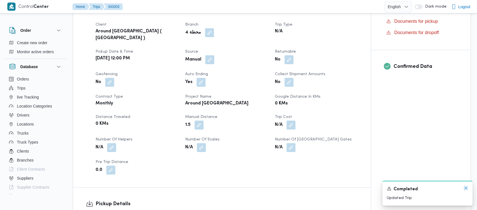
click at [465, 188] on icon "Dismiss toast" at bounding box center [466, 188] width 5 height 5
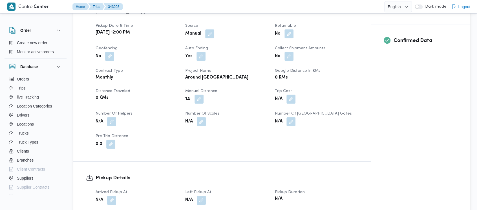
scroll to position [226, 0]
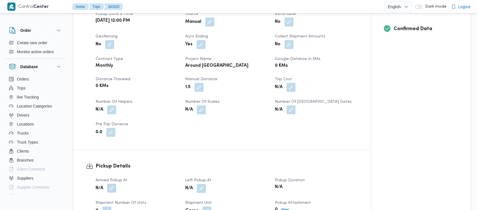
click at [110, 184] on button "button" at bounding box center [111, 188] width 9 height 9
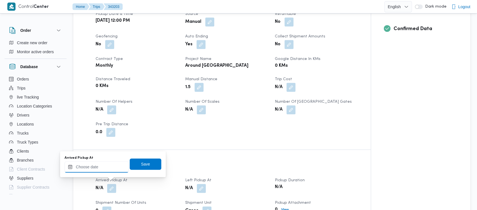
click at [91, 162] on input "Arrived Pickup At" at bounding box center [97, 167] width 64 height 11
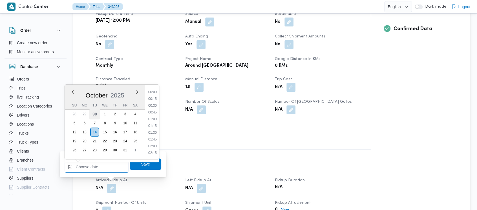
scroll to position [284, 0]
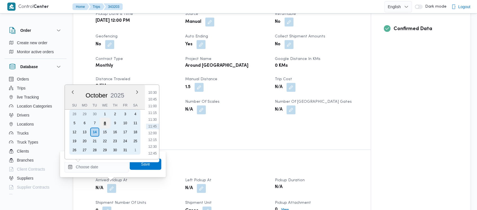
click at [106, 125] on div "8" at bounding box center [105, 123] width 11 height 11
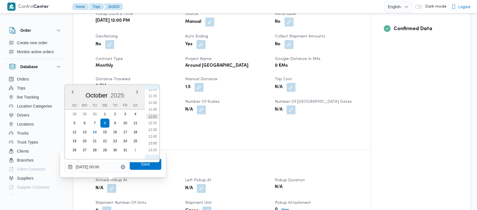
click at [153, 118] on li "12:00" at bounding box center [152, 117] width 13 height 6
type input "[DATE] 12:00"
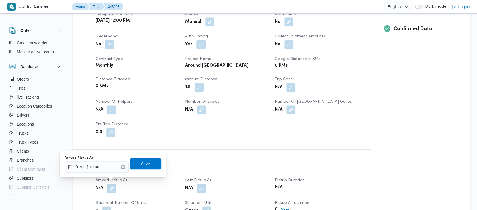
click at [142, 164] on span "Save" at bounding box center [145, 164] width 9 height 7
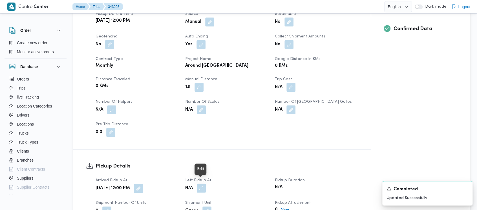
click at [201, 186] on button "button" at bounding box center [201, 188] width 9 height 9
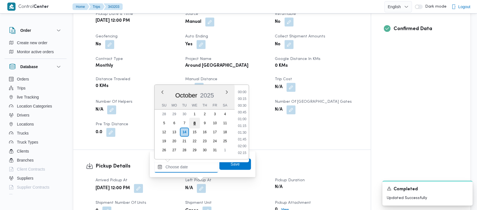
drag, startPoint x: 201, startPoint y: 182, endPoint x: 194, endPoint y: 122, distance: 59.9
click at [186, 164] on input "Left Pickup At" at bounding box center [186, 167] width 64 height 11
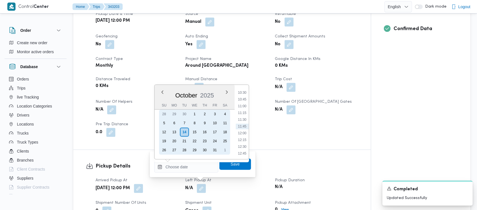
drag, startPoint x: 193, startPoint y: 122, endPoint x: 230, endPoint y: 122, distance: 36.4
click at [194, 122] on div "8" at bounding box center [194, 123] width 9 height 9
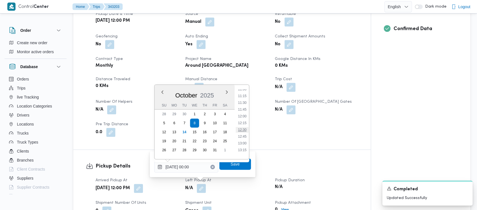
click at [245, 130] on li "12:30" at bounding box center [242, 130] width 13 height 6
type input "[DATE] 12:30"
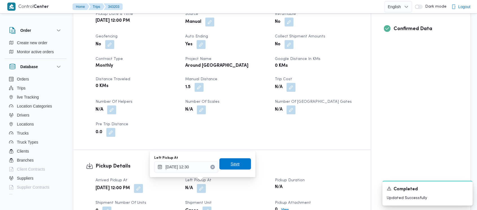
click at [234, 166] on span "Save" at bounding box center [235, 164] width 9 height 7
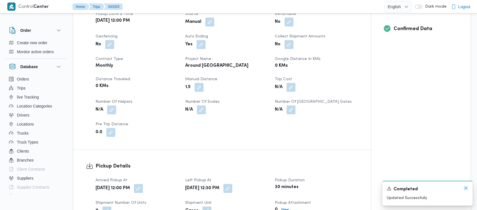
click at [465, 187] on icon "Dismiss toast" at bounding box center [466, 188] width 5 height 5
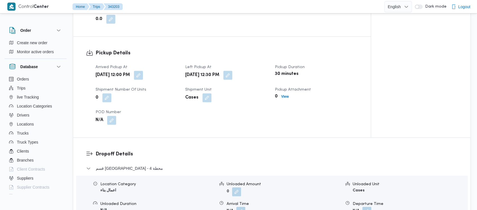
scroll to position [376, 0]
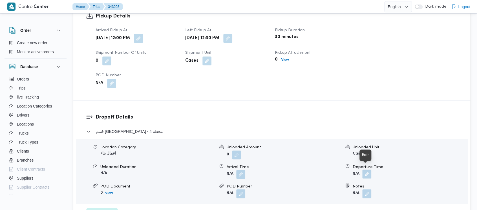
click at [368, 170] on button "button" at bounding box center [366, 174] width 9 height 9
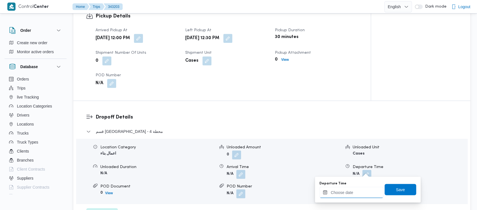
drag, startPoint x: 341, startPoint y: 195, endPoint x: 340, endPoint y: 192, distance: 2.9
click at [341, 195] on input "Departure Time" at bounding box center [352, 192] width 64 height 11
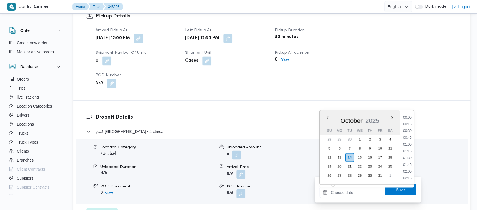
scroll to position [284, 0]
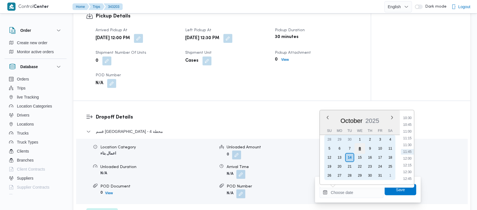
click at [361, 148] on div "8" at bounding box center [359, 148] width 11 height 11
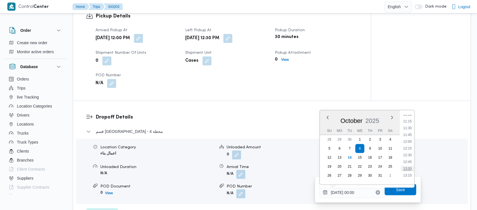
click at [406, 169] on li "13:00" at bounding box center [407, 169] width 13 height 6
type input "[DATE] 13:00"
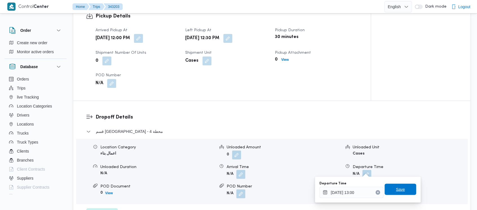
click at [392, 193] on span "Save" at bounding box center [401, 189] width 32 height 11
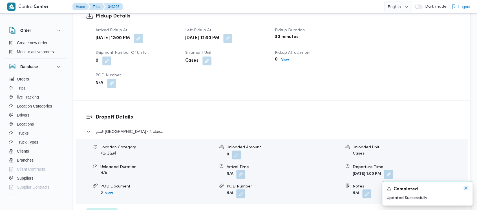
click at [466, 187] on icon "Dismiss toast" at bounding box center [466, 188] width 5 height 5
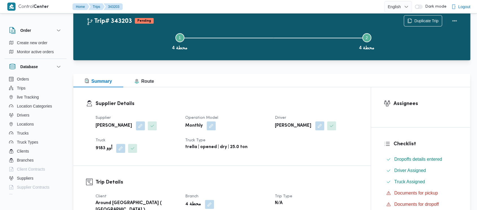
scroll to position [0, 0]
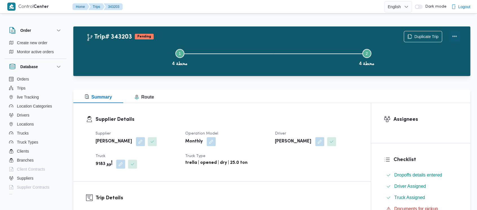
click at [456, 36] on button "Actions" at bounding box center [454, 36] width 11 height 11
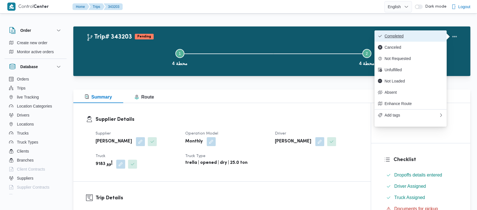
click at [390, 36] on span "Completed" at bounding box center [414, 36] width 59 height 5
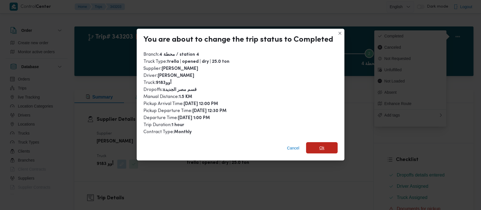
click at [322, 149] on span "Ok" at bounding box center [322, 148] width 5 height 7
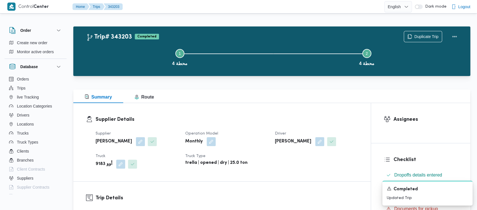
click at [108, 59] on button "Step 1 is incomplete 1 محطة 4" at bounding box center [179, 56] width 187 height 29
click at [127, 63] on button "Step 1 is incomplete 1 محطة 4" at bounding box center [179, 56] width 187 height 29
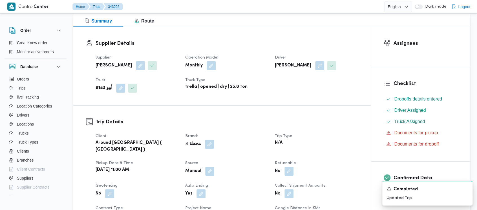
scroll to position [188, 0]
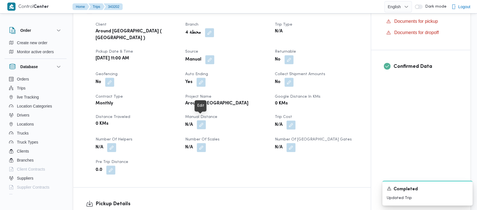
click at [203, 120] on button "button" at bounding box center [201, 124] width 9 height 9
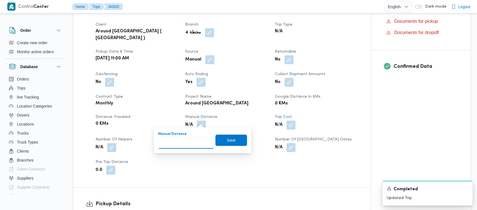
click at [176, 146] on input "Manual Distance" at bounding box center [186, 143] width 56 height 11
paste input "1.5"
type input "1.5"
click at [227, 142] on span "Save" at bounding box center [231, 140] width 9 height 7
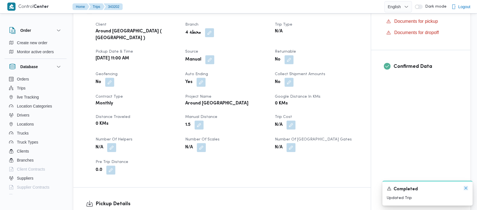
click at [465, 189] on icon "Dismiss toast" at bounding box center [465, 188] width 3 height 3
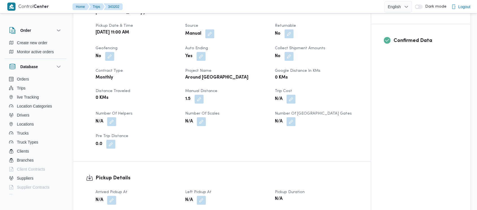
scroll to position [226, 0]
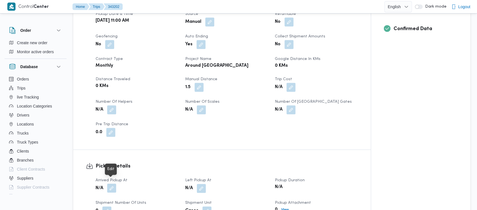
click at [115, 184] on button "button" at bounding box center [111, 188] width 9 height 9
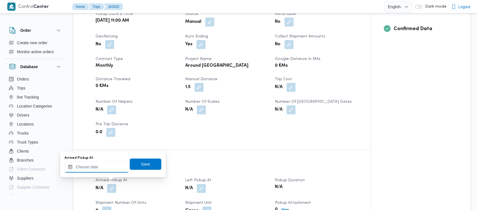
drag, startPoint x: 94, startPoint y: 171, endPoint x: 94, endPoint y: 163, distance: 8.2
click at [94, 170] on input "Arrived Pickup At" at bounding box center [97, 167] width 64 height 11
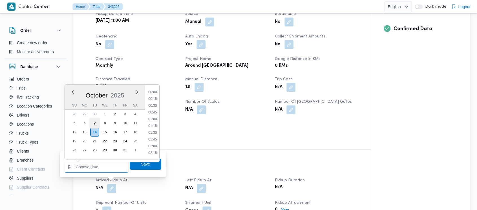
scroll to position [290, 0]
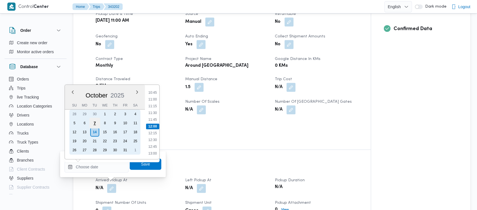
click at [97, 123] on div "7" at bounding box center [94, 123] width 11 height 11
drag, startPoint x: 105, startPoint y: 123, endPoint x: 112, endPoint y: 121, distance: 7.1
click at [106, 123] on div "8" at bounding box center [104, 123] width 9 height 9
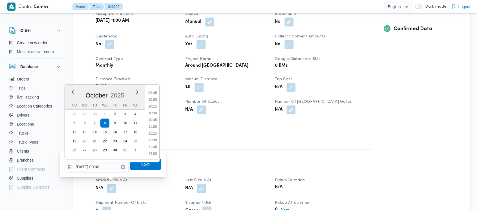
click at [151, 125] on li "11:00" at bounding box center [152, 127] width 13 height 6
type input "[DATE] 11:00"
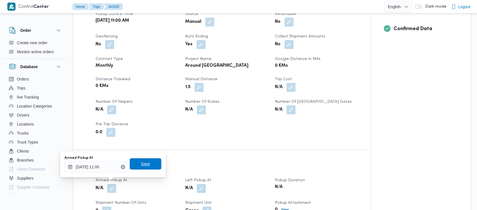
click at [136, 165] on span "Save" at bounding box center [146, 163] width 32 height 11
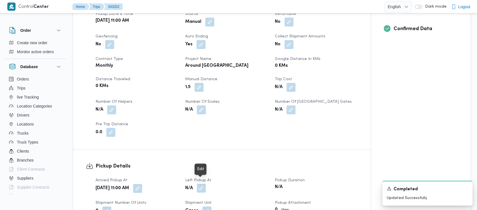
click at [202, 185] on button "button" at bounding box center [201, 188] width 9 height 9
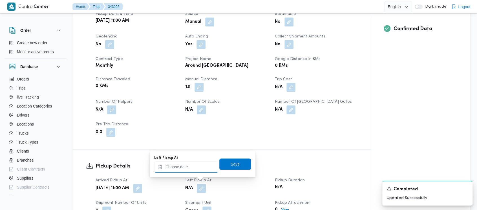
click at [183, 167] on input "Left Pickup At" at bounding box center [186, 167] width 64 height 11
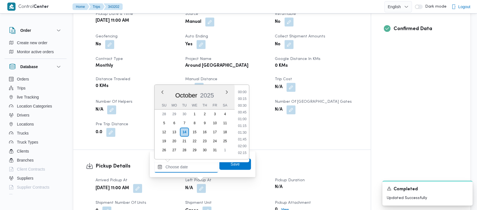
scroll to position [290, 0]
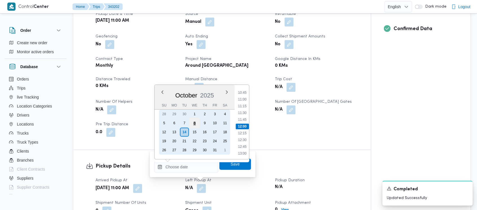
click at [191, 121] on div "8" at bounding box center [194, 123] width 11 height 11
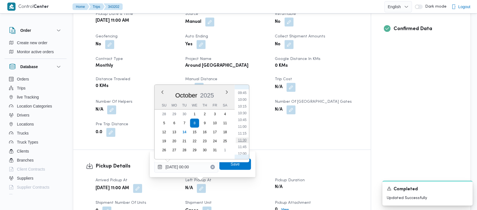
click at [242, 140] on li "11:30" at bounding box center [242, 141] width 13 height 6
type input "[DATE] 11:30"
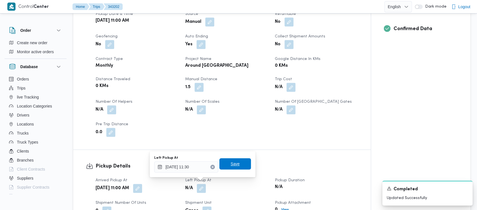
click at [232, 162] on span "Save" at bounding box center [235, 164] width 9 height 7
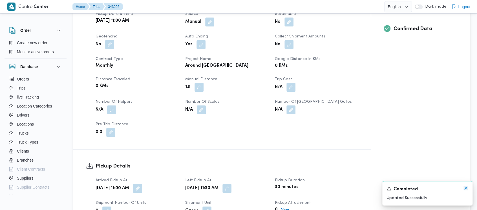
drag, startPoint x: 464, startPoint y: 188, endPoint x: 438, endPoint y: 170, distance: 32.1
click at [464, 187] on icon "Dismiss toast" at bounding box center [466, 188] width 5 height 5
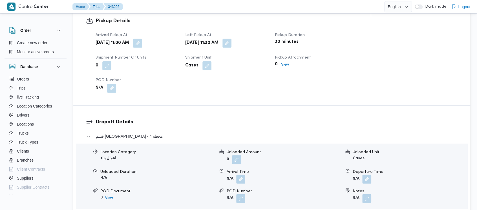
scroll to position [376, 0]
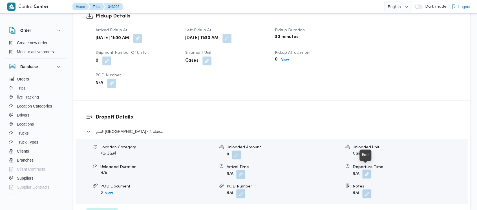
click at [365, 170] on button "button" at bounding box center [366, 174] width 9 height 9
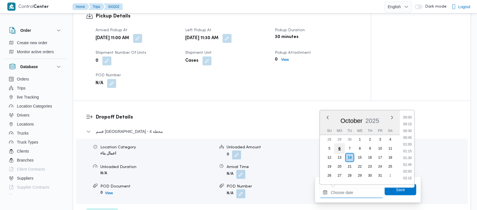
drag, startPoint x: 340, startPoint y: 194, endPoint x: 340, endPoint y: 147, distance: 47.4
click at [340, 191] on input "Departure Time" at bounding box center [352, 192] width 64 height 11
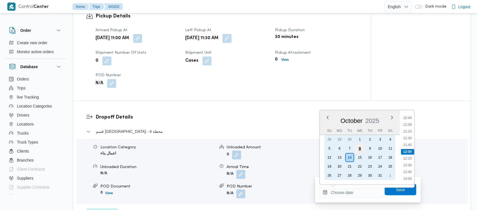
click at [359, 151] on div "8" at bounding box center [359, 148] width 11 height 11
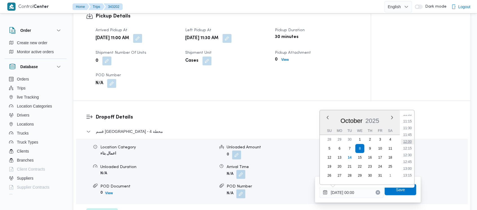
click at [411, 143] on li "12:00" at bounding box center [407, 142] width 13 height 6
type input "[DATE] 12:00"
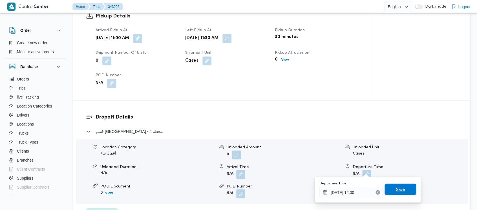
click at [397, 190] on span "Save" at bounding box center [400, 189] width 9 height 7
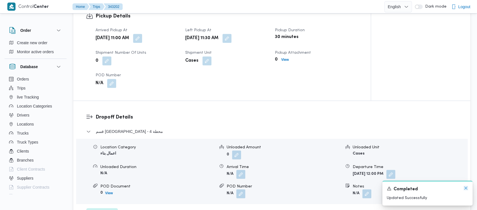
drag, startPoint x: 466, startPoint y: 189, endPoint x: 457, endPoint y: 162, distance: 27.8
click at [466, 188] on icon "Dismiss toast" at bounding box center [466, 188] width 5 height 5
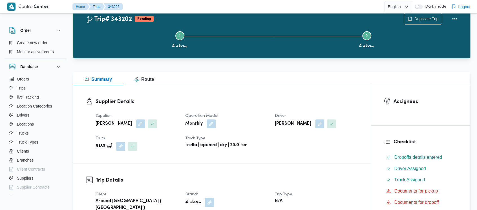
scroll to position [0, 0]
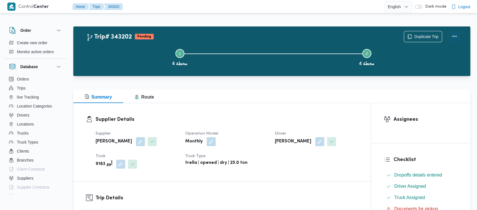
click at [453, 34] on button "Actions" at bounding box center [454, 36] width 11 height 11
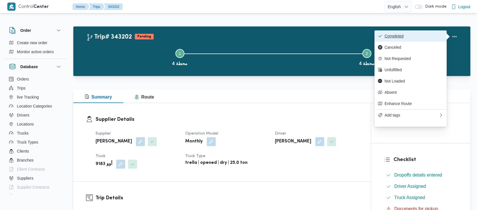
click at [391, 36] on span "Completed" at bounding box center [414, 36] width 59 height 5
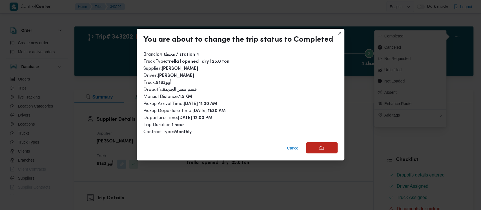
click at [317, 151] on span "Ok" at bounding box center [322, 147] width 32 height 11
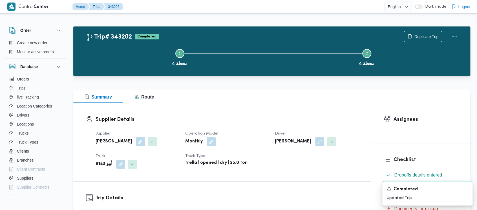
click at [126, 56] on button "Step 1 is incomplete 1 محطة 4" at bounding box center [179, 56] width 187 height 29
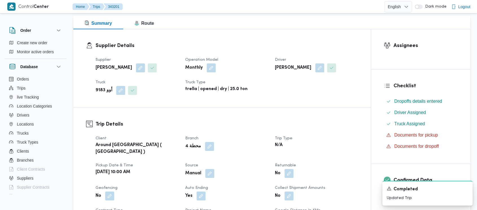
scroll to position [188, 0]
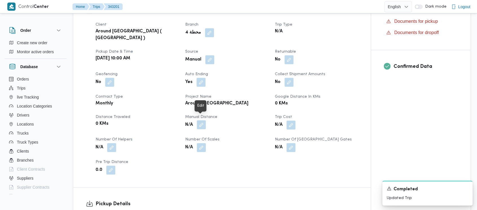
click at [201, 120] on button "button" at bounding box center [201, 124] width 9 height 9
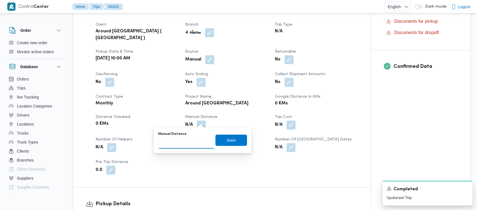
click at [176, 143] on input "Manual Distance" at bounding box center [186, 143] width 56 height 11
paste input "1.5"
type input "1.5"
click at [227, 138] on span "Save" at bounding box center [231, 140] width 9 height 7
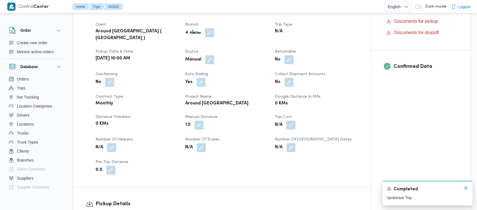
click at [465, 187] on icon "Dismiss toast" at bounding box center [466, 188] width 5 height 5
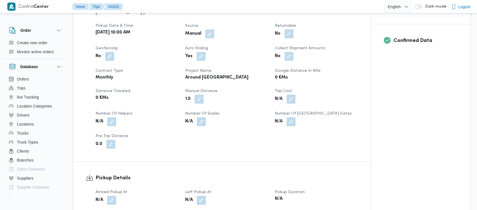
scroll to position [226, 0]
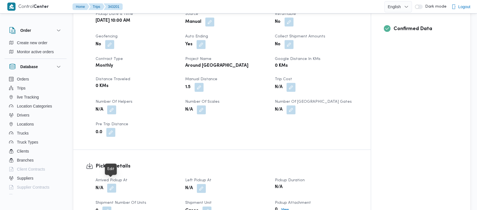
click at [113, 184] on button "button" at bounding box center [111, 188] width 9 height 9
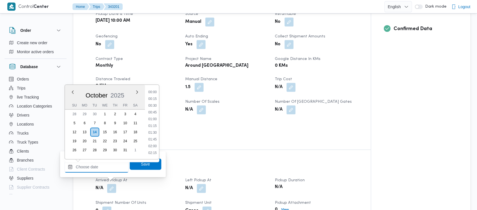
drag, startPoint x: 85, startPoint y: 168, endPoint x: 90, endPoint y: 125, distance: 43.5
click at [85, 168] on input "Arrived Pickup At" at bounding box center [97, 167] width 64 height 11
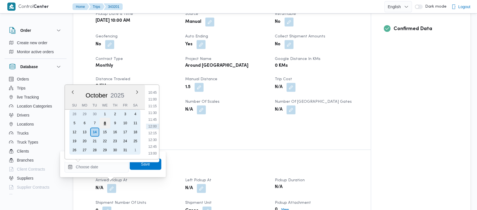
click at [104, 122] on div "8" at bounding box center [105, 123] width 11 height 11
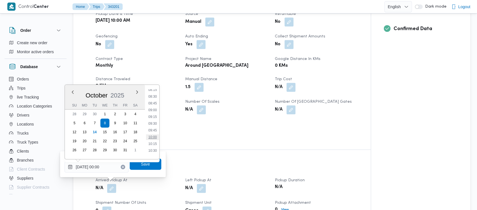
click at [151, 136] on li "10:00" at bounding box center [152, 138] width 13 height 6
type input "[DATE] 10:00"
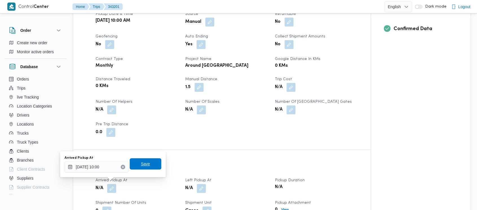
click at [141, 163] on span "Save" at bounding box center [145, 164] width 9 height 7
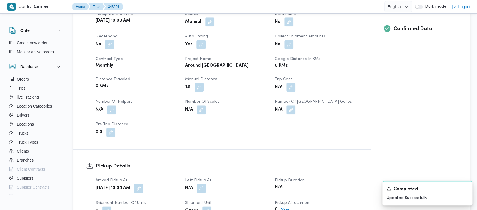
drag, startPoint x: 200, startPoint y: 185, endPoint x: 199, endPoint y: 180, distance: 4.8
click at [200, 184] on button "button" at bounding box center [201, 188] width 9 height 9
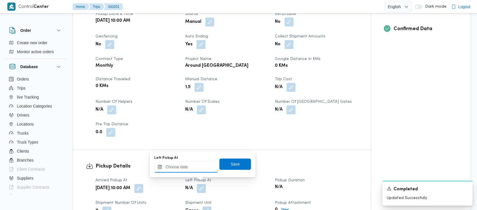
click at [183, 169] on input "Left Pickup At" at bounding box center [186, 167] width 64 height 11
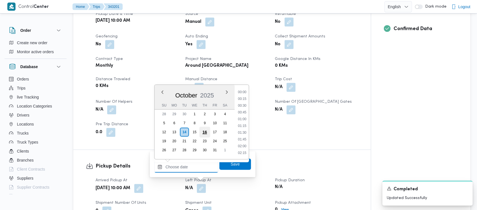
scroll to position [290, 0]
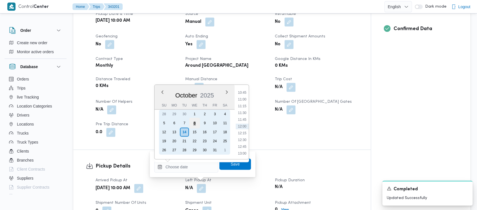
click at [194, 123] on div "8" at bounding box center [194, 123] width 11 height 11
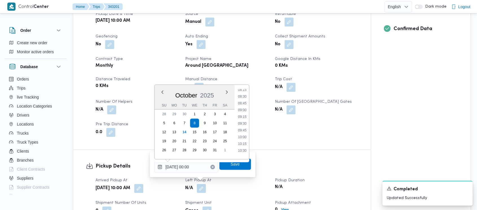
click at [241, 153] on li "10:30" at bounding box center [242, 151] width 13 height 6
type input "[DATE] 10:30"
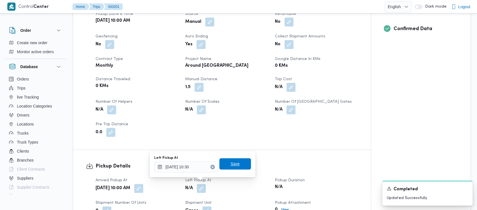
click at [231, 165] on span "Save" at bounding box center [235, 164] width 9 height 7
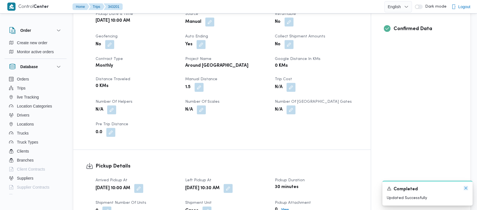
click at [466, 188] on icon "Dismiss toast" at bounding box center [466, 188] width 5 height 5
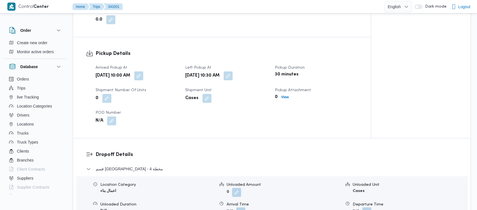
scroll to position [376, 0]
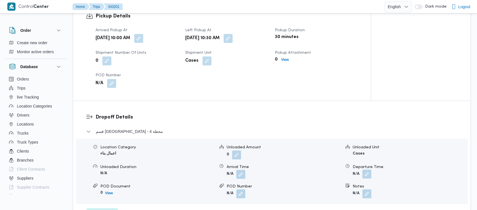
click at [366, 170] on button "button" at bounding box center [366, 174] width 9 height 9
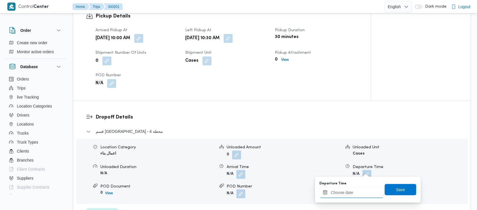
drag, startPoint x: 350, startPoint y: 195, endPoint x: 350, endPoint y: 188, distance: 6.5
click at [350, 193] on input "Departure Time" at bounding box center [352, 192] width 64 height 11
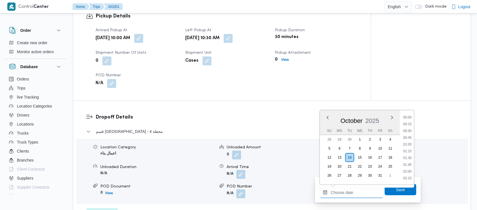
scroll to position [290, 0]
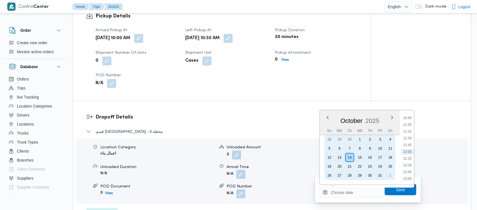
drag, startPoint x: 360, startPoint y: 149, endPoint x: 411, endPoint y: 144, distance: 50.4
click at [361, 148] on div "8" at bounding box center [359, 148] width 9 height 9
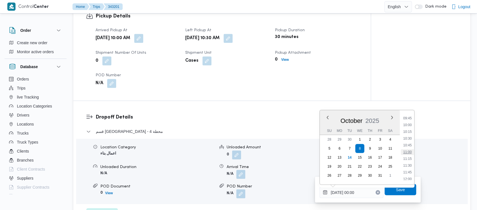
click at [408, 151] on li "11:00" at bounding box center [407, 152] width 13 height 6
type input "[DATE] 11:00"
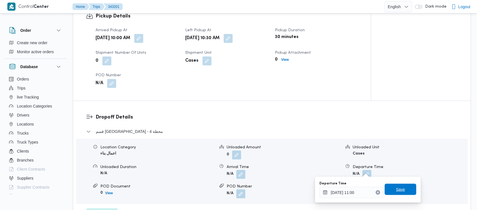
click at [387, 193] on span "Save" at bounding box center [401, 189] width 32 height 11
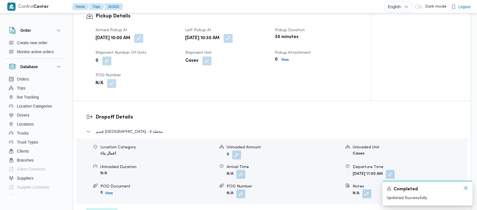
click at [467, 189] on icon "Dismiss toast" at bounding box center [466, 188] width 5 height 5
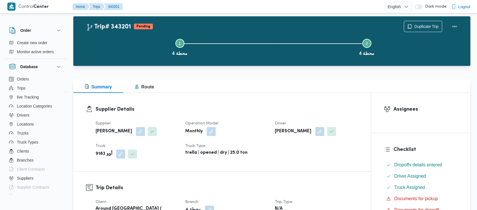
scroll to position [0, 0]
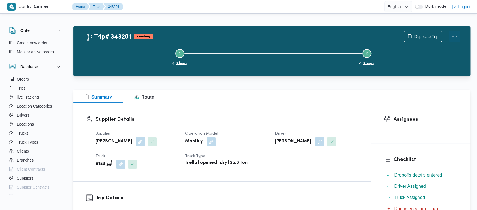
click at [456, 34] on button "Actions" at bounding box center [454, 36] width 11 height 11
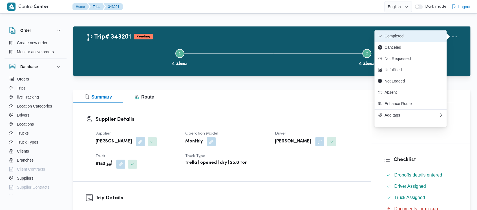
click at [391, 36] on span "Completed" at bounding box center [414, 36] width 59 height 5
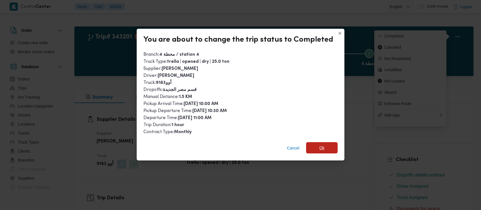
click at [320, 146] on span "Ok" at bounding box center [322, 148] width 5 height 7
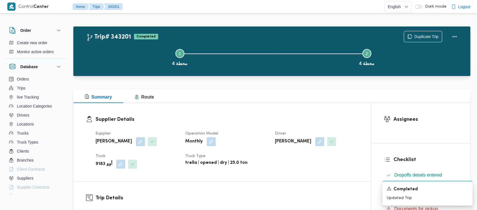
drag, startPoint x: 129, startPoint y: 50, endPoint x: 114, endPoint y: 39, distance: 18.1
click at [127, 50] on button "Step 1 is incomplete 1 محطة 4" at bounding box center [179, 56] width 187 height 29
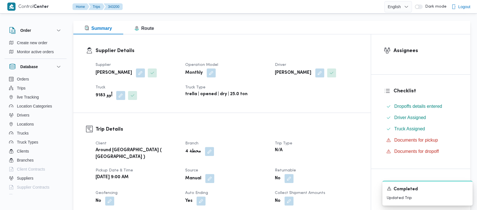
scroll to position [226, 0]
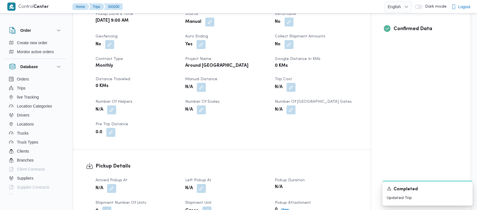
click at [200, 88] on div "Client Around [GEOGRAPHIC_DATA] ( Orascom ) Branch محطة 4 Trip Type N/A Pickup …" at bounding box center [226, 60] width 269 height 160
click at [201, 83] on button "button" at bounding box center [201, 87] width 9 height 9
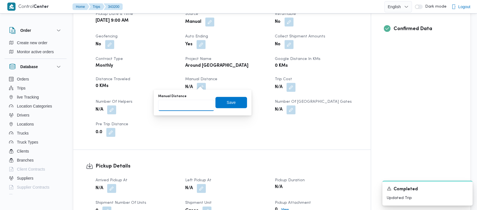
click at [181, 104] on input "Manual Distance" at bounding box center [186, 105] width 56 height 11
paste input "1.5"
type input "1.5"
click at [221, 102] on span "Save" at bounding box center [231, 102] width 32 height 11
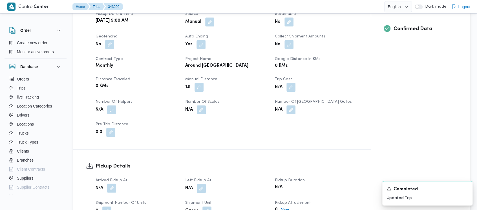
click at [112, 184] on button "button" at bounding box center [111, 188] width 9 height 9
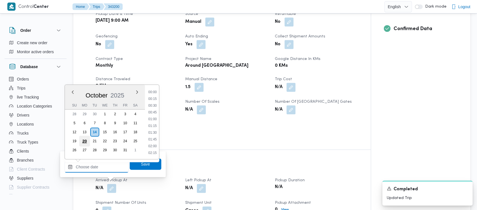
drag, startPoint x: 83, startPoint y: 168, endPoint x: 88, endPoint y: 141, distance: 27.8
click at [85, 168] on input "Arrived Pickup At" at bounding box center [97, 167] width 64 height 11
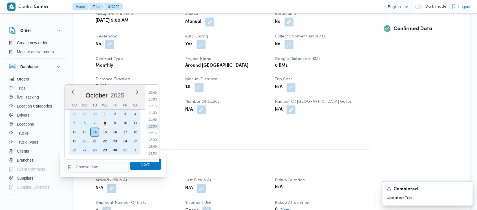
click at [102, 124] on div "8" at bounding box center [105, 123] width 11 height 11
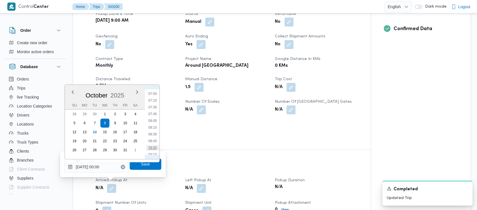
click at [148, 147] on li "09:00" at bounding box center [152, 148] width 13 height 6
type input "[DATE] 09:00"
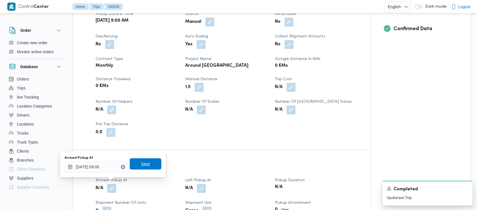
click at [147, 166] on span "Save" at bounding box center [146, 163] width 32 height 11
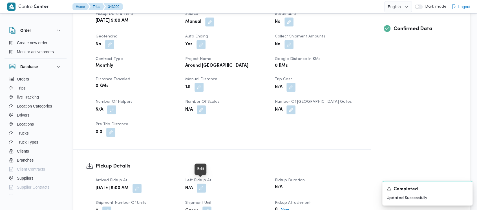
click at [202, 186] on button "button" at bounding box center [201, 188] width 9 height 9
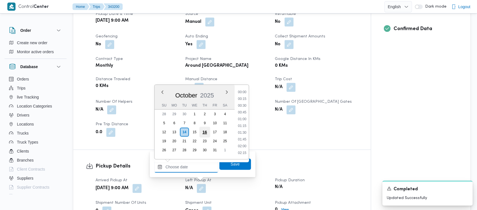
drag, startPoint x: 183, startPoint y: 170, endPoint x: 201, endPoint y: 135, distance: 39.7
click at [183, 168] on input "Left Pickup At" at bounding box center [186, 167] width 64 height 11
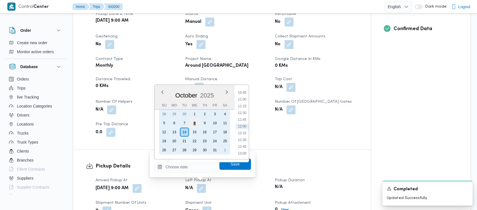
click at [193, 123] on div "8" at bounding box center [194, 123] width 11 height 11
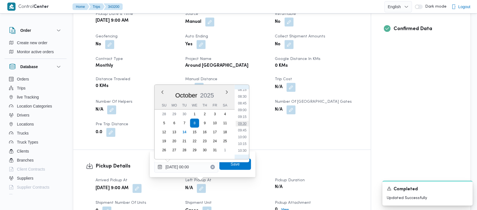
click at [245, 124] on li "09:30" at bounding box center [242, 124] width 13 height 6
type input "[DATE] 09:30"
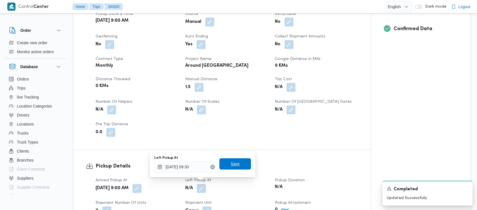
click at [232, 164] on span "Save" at bounding box center [235, 164] width 9 height 7
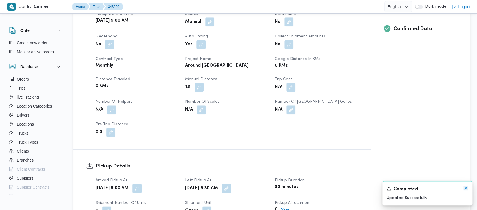
click at [466, 189] on icon "Dismiss toast" at bounding box center [466, 188] width 5 height 5
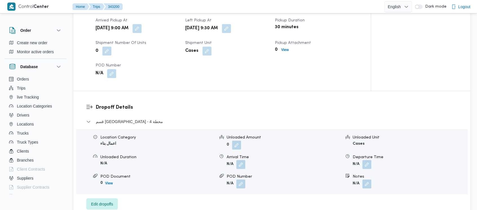
scroll to position [376, 0]
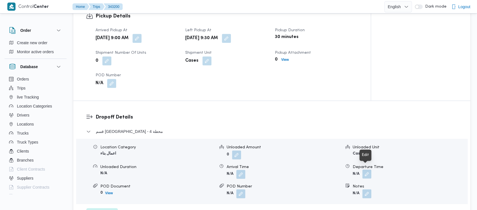
click at [366, 171] on button "button" at bounding box center [366, 174] width 9 height 9
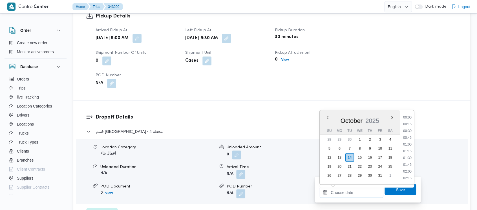
click at [340, 191] on input "Departure Time" at bounding box center [352, 192] width 64 height 11
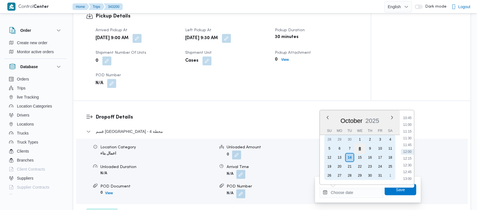
click at [358, 147] on div "8" at bounding box center [359, 148] width 11 height 11
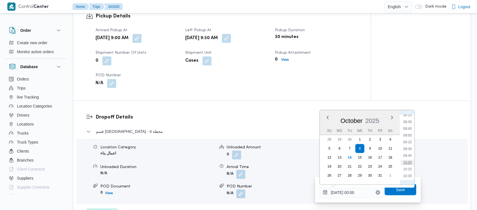
click at [408, 163] on li "10:00" at bounding box center [407, 163] width 13 height 6
type input "[DATE] 10:00"
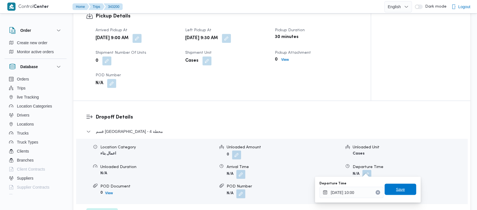
click at [396, 188] on span "Save" at bounding box center [400, 189] width 9 height 7
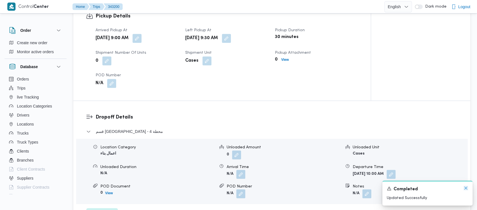
click at [468, 188] on icon "Dismiss toast" at bounding box center [466, 188] width 5 height 5
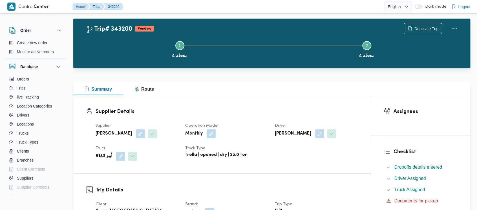
scroll to position [0, 0]
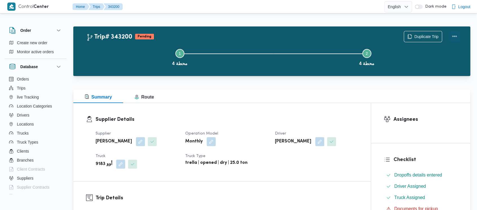
click at [455, 37] on button "Actions" at bounding box center [454, 36] width 11 height 11
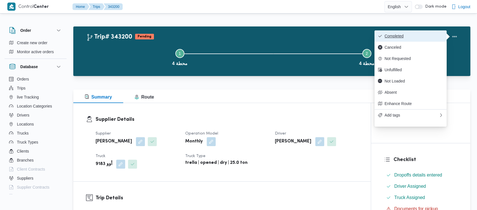
click at [397, 37] on span "Completed" at bounding box center [414, 36] width 59 height 5
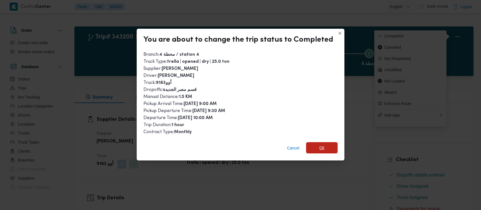
click at [318, 150] on span "Ok" at bounding box center [322, 147] width 32 height 11
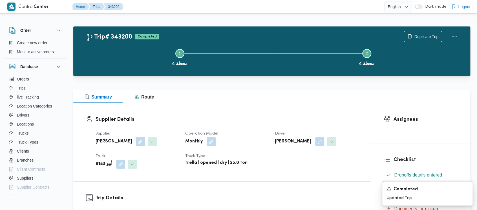
drag, startPoint x: 131, startPoint y: 54, endPoint x: 21, endPoint y: 3, distance: 121.6
click at [131, 55] on button "Step 1 is incomplete 1 محطة 4" at bounding box center [179, 56] width 187 height 29
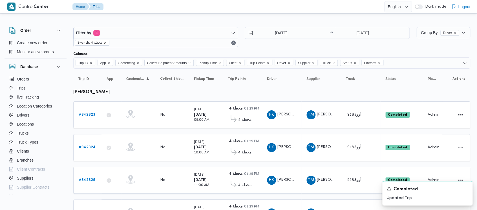
click at [104, 43] on icon "remove selected entity" at bounding box center [105, 43] width 2 height 2
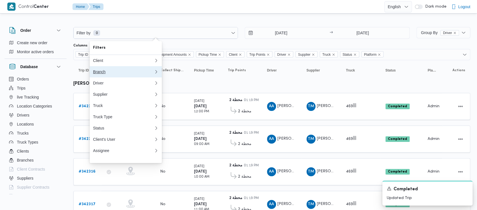
click at [102, 72] on div "Branch" at bounding box center [122, 72] width 59 height 5
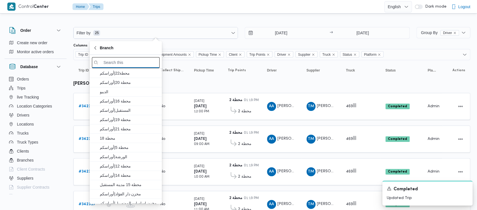
click at [117, 60] on input "search filters" at bounding box center [126, 62] width 68 height 11
paste input "محطة 13"
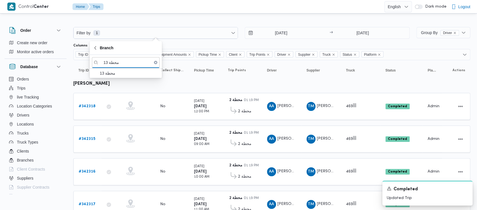
type input "محطة 13"
click at [110, 73] on span "محطة 13" at bounding box center [129, 73] width 59 height 7
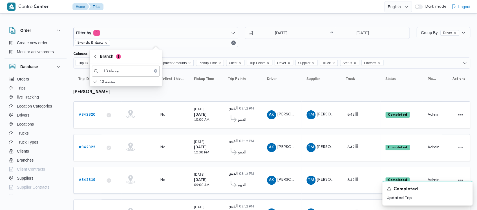
click at [268, 45] on div "[DATE] → [DATE]" at bounding box center [327, 37] width 165 height 20
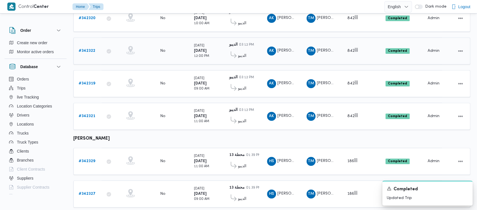
scroll to position [172, 0]
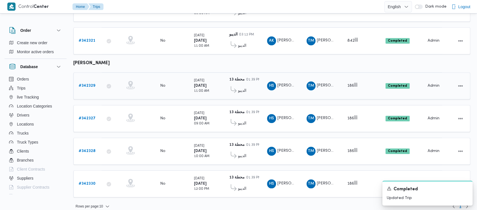
click at [90, 84] on b "# 342329" at bounding box center [87, 86] width 17 height 4
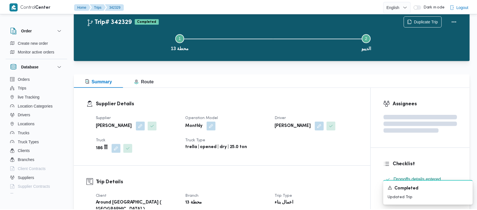
scroll to position [172, 0]
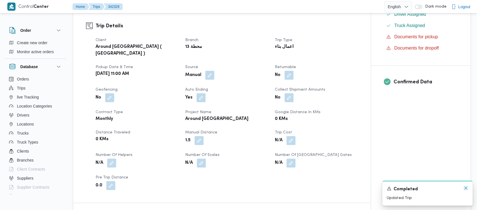
click at [466, 190] on icon "Dismiss toast" at bounding box center [466, 188] width 5 height 5
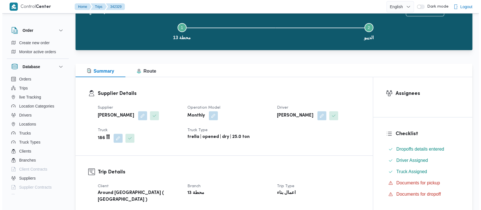
scroll to position [0, 0]
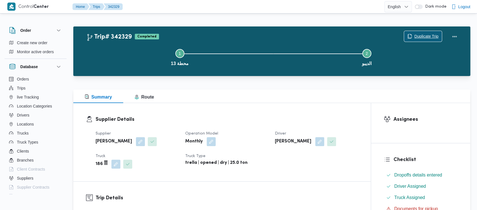
click at [420, 36] on span "Duplicate Trip" at bounding box center [426, 36] width 24 height 7
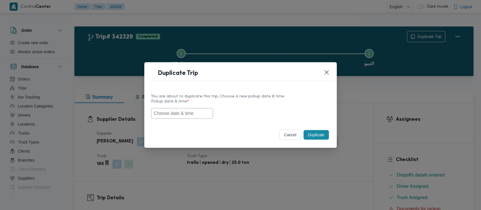
click at [171, 116] on input "text" at bounding box center [182, 113] width 62 height 11
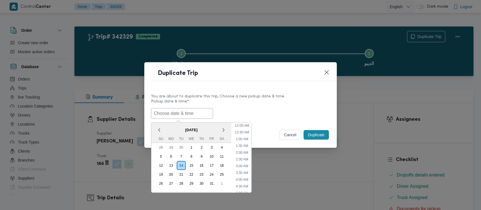
scroll to position [130, 0]
click at [189, 156] on div "8" at bounding box center [191, 156] width 11 height 11
drag, startPoint x: 246, startPoint y: 171, endPoint x: 246, endPoint y: 158, distance: 12.7
click at [246, 170] on li "9:00 AM" at bounding box center [242, 173] width 17 height 6
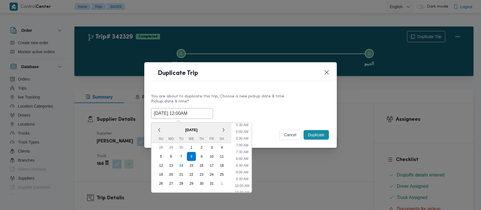
type input "[DATE] 9:00AM"
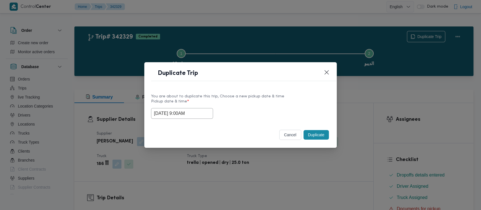
click at [311, 136] on button "Duplicate" at bounding box center [316, 135] width 25 height 10
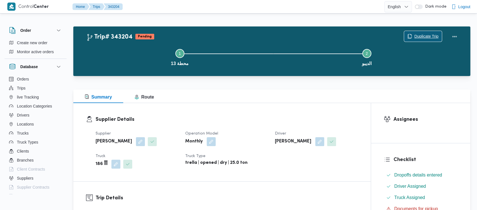
click at [422, 33] on span "Duplicate Trip" at bounding box center [426, 36] width 24 height 7
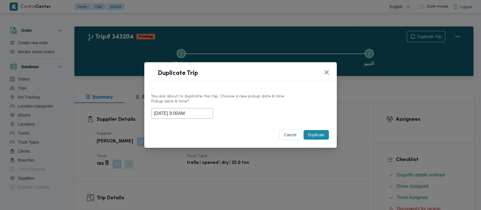
click at [173, 114] on input "[DATE] 9:00AM" at bounding box center [182, 113] width 62 height 11
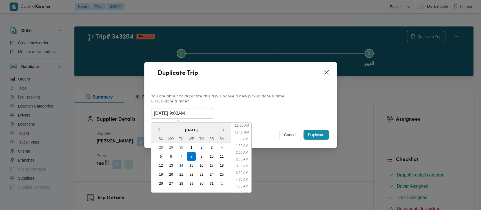
scroll to position [90, 0]
click at [245, 169] on li "10:00 AM" at bounding box center [242, 172] width 19 height 6
type input "[DATE] 10:00AM"
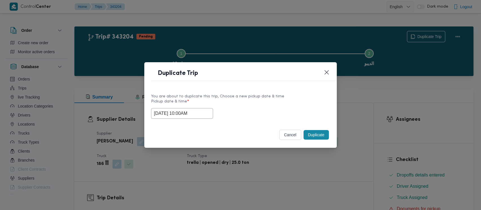
click at [317, 135] on button "Duplicate" at bounding box center [316, 135] width 25 height 10
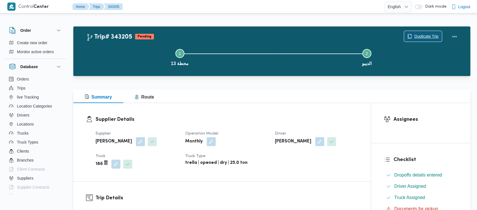
click at [424, 37] on span "Duplicate Trip" at bounding box center [426, 36] width 24 height 7
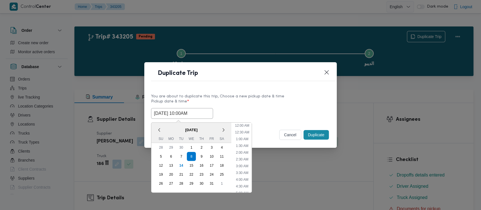
drag, startPoint x: 179, startPoint y: 113, endPoint x: 292, endPoint y: 151, distance: 119.7
click at [179, 112] on input "[DATE] 10:00AM" at bounding box center [182, 113] width 62 height 11
click at [248, 172] on li "11:00 AM" at bounding box center [242, 172] width 19 height 6
type input "[DATE] 11:00AM"
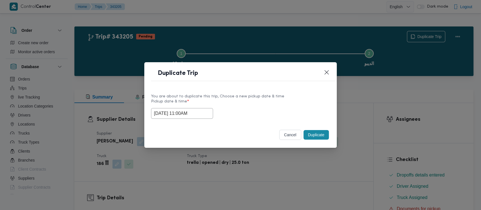
click at [319, 137] on button "Duplicate" at bounding box center [316, 135] width 25 height 10
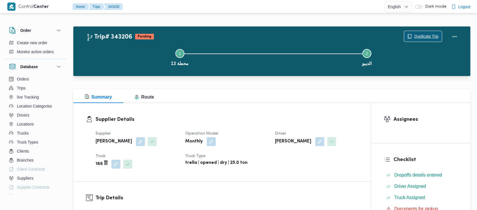
click at [420, 35] on span "Duplicate Trip" at bounding box center [426, 36] width 24 height 7
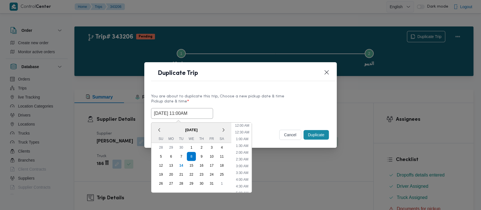
click at [180, 115] on input "[DATE] 11:00AM" at bounding box center [182, 113] width 62 height 11
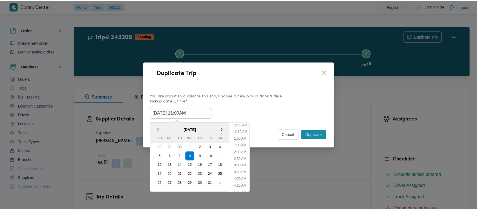
scroll to position [117, 0]
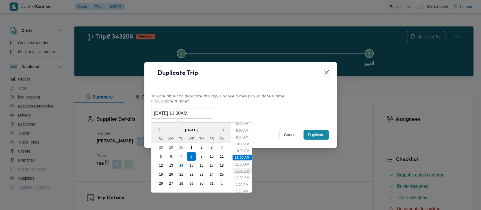
click at [240, 172] on li "12:00 PM" at bounding box center [242, 172] width 19 height 6
type input "[DATE] 12:00PM"
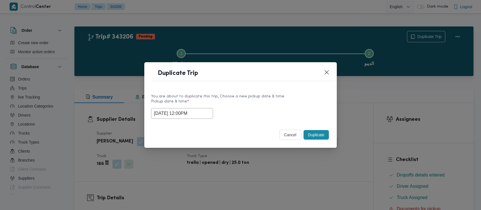
click at [312, 136] on button "Duplicate" at bounding box center [316, 135] width 25 height 10
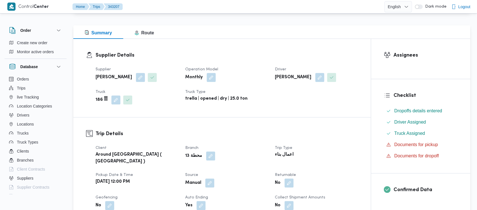
scroll to position [188, 0]
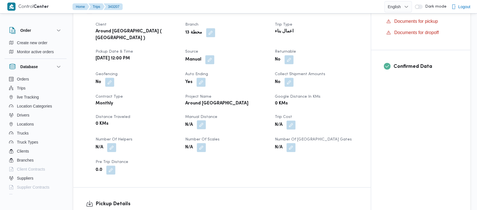
click at [199, 120] on button "button" at bounding box center [201, 124] width 9 height 9
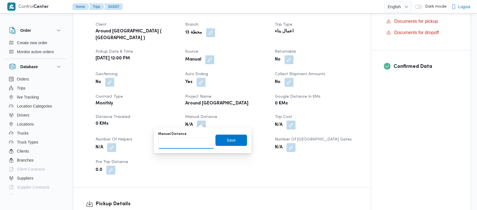
click at [176, 142] on input "Manual Distance" at bounding box center [186, 143] width 56 height 11
paste input "1.5"
type input "1.5"
drag, startPoint x: 228, startPoint y: 141, endPoint x: 214, endPoint y: 139, distance: 13.7
click at [228, 140] on span "Save" at bounding box center [231, 140] width 9 height 7
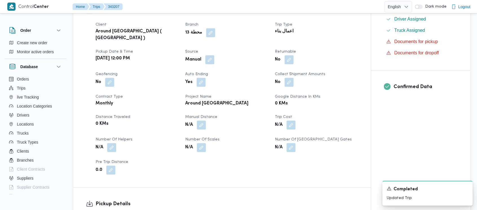
scroll to position [226, 0]
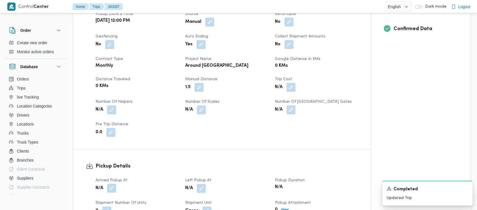
click at [113, 184] on button "button" at bounding box center [111, 188] width 9 height 9
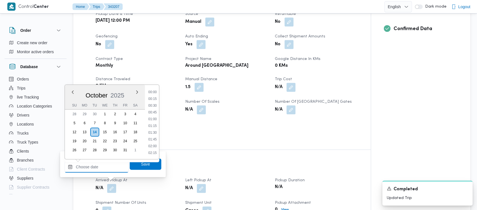
click at [87, 167] on input "Arrived Pickup At" at bounding box center [97, 167] width 64 height 11
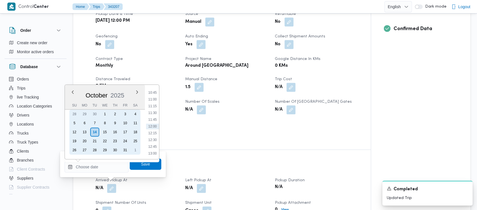
drag, startPoint x: 103, startPoint y: 123, endPoint x: 120, endPoint y: 121, distance: 16.4
click at [103, 123] on div "8" at bounding box center [104, 123] width 9 height 9
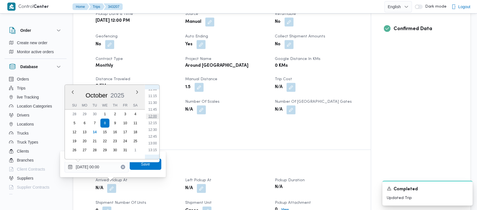
drag, startPoint x: 147, startPoint y: 116, endPoint x: 157, endPoint y: 116, distance: 10.7
click at [147, 116] on li "12:00" at bounding box center [152, 117] width 13 height 6
type input "[DATE] 12:00"
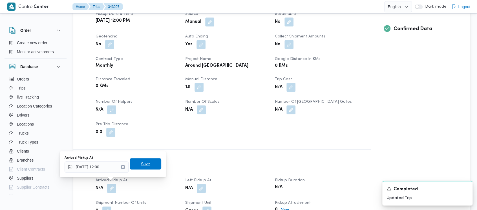
click at [142, 164] on span "Save" at bounding box center [145, 164] width 9 height 7
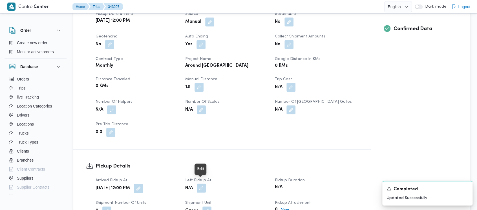
click at [200, 184] on button "button" at bounding box center [201, 188] width 9 height 9
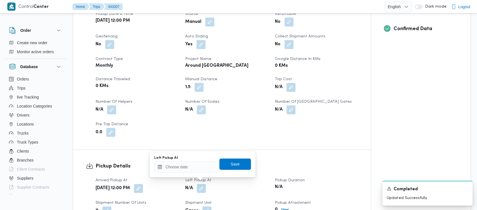
drag, startPoint x: 188, startPoint y: 175, endPoint x: 188, endPoint y: 169, distance: 5.9
click at [188, 173] on div "You are in a dialog. To close this dialog, hit escape. Left Pickup At Save" at bounding box center [203, 164] width 106 height 26
click at [188, 170] on input "Left Pickup At" at bounding box center [186, 167] width 64 height 11
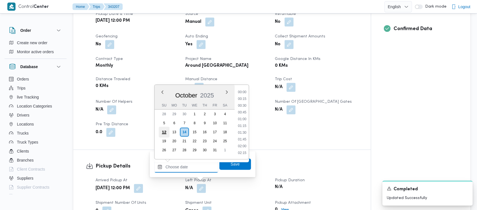
scroll to position [290, 0]
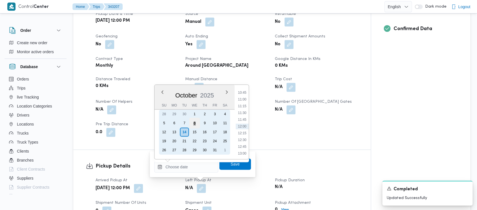
click at [196, 119] on div "8" at bounding box center [194, 123] width 11 height 11
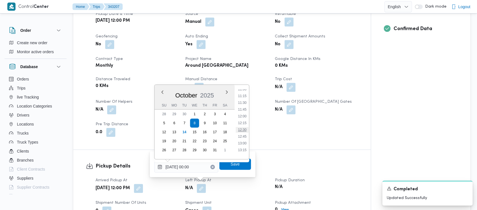
click at [241, 130] on li "12:30" at bounding box center [242, 130] width 13 height 6
type input "[DATE] 12:30"
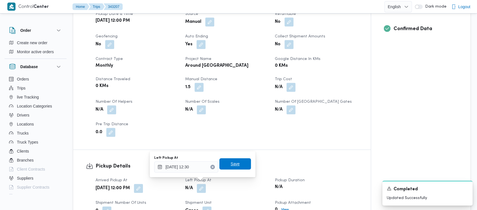
click at [231, 164] on span "Save" at bounding box center [235, 164] width 9 height 7
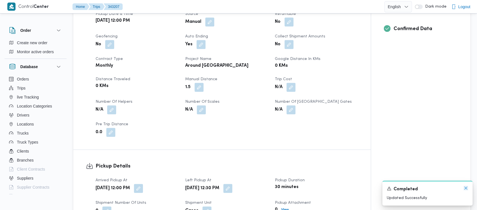
click at [466, 189] on icon "Dismiss toast" at bounding box center [466, 188] width 5 height 5
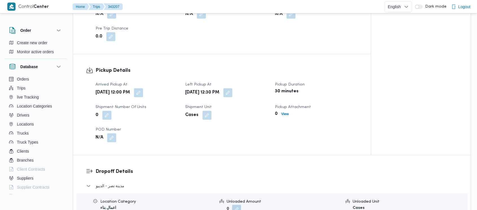
scroll to position [338, 0]
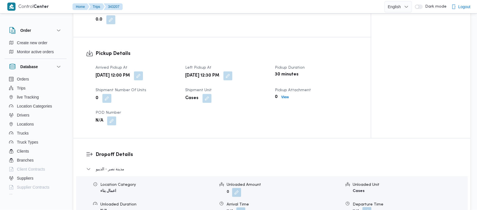
click at [366, 207] on button "button" at bounding box center [366, 211] width 9 height 9
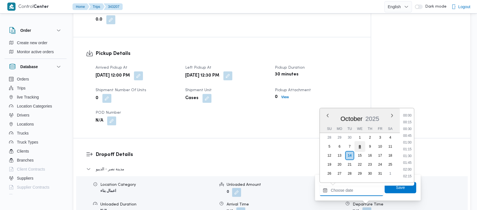
drag, startPoint x: 358, startPoint y: 193, endPoint x: 355, endPoint y: 144, distance: 48.9
click at [359, 192] on input "Departure Time" at bounding box center [352, 190] width 64 height 11
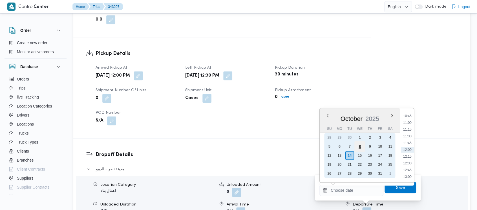
click at [357, 145] on div "8" at bounding box center [359, 146] width 11 height 11
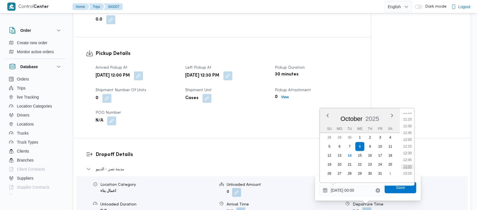
click at [407, 166] on li "13:00" at bounding box center [407, 167] width 13 height 6
type input "[DATE] 13:00"
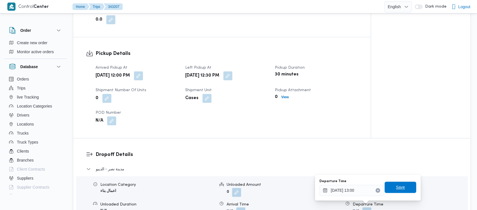
click at [391, 188] on span "Save" at bounding box center [401, 187] width 32 height 11
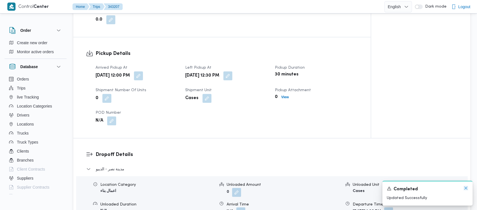
click at [465, 189] on icon "Dismiss toast" at bounding box center [466, 188] width 5 height 5
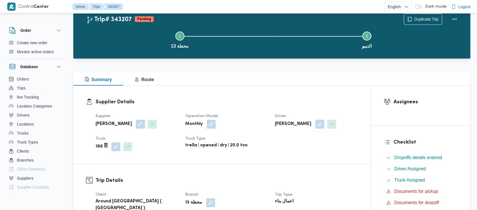
scroll to position [0, 0]
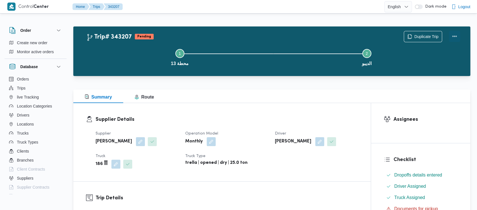
click at [459, 35] on button "Actions" at bounding box center [454, 36] width 11 height 11
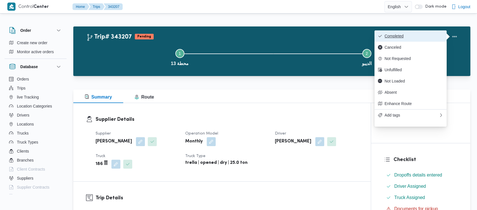
click at [397, 36] on span "Completed" at bounding box center [414, 36] width 59 height 5
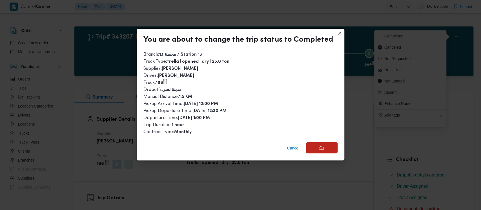
click at [328, 150] on span "Ok" at bounding box center [322, 147] width 32 height 11
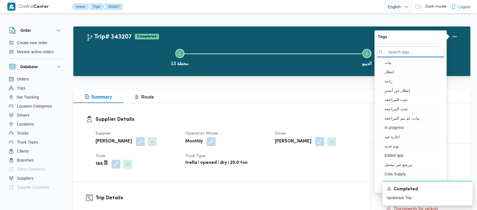
drag, startPoint x: 131, startPoint y: 47, endPoint x: 76, endPoint y: 8, distance: 67.6
click at [131, 46] on button "Step 1 is incomplete 1 محطة 13" at bounding box center [179, 56] width 187 height 29
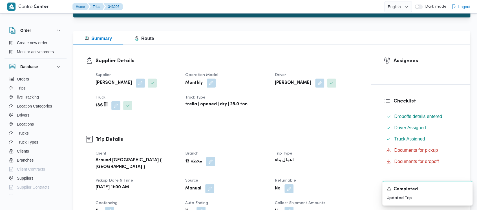
scroll to position [226, 0]
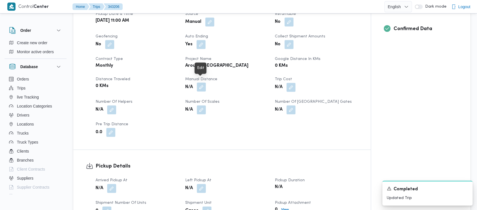
click at [203, 83] on button "button" at bounding box center [201, 87] width 9 height 9
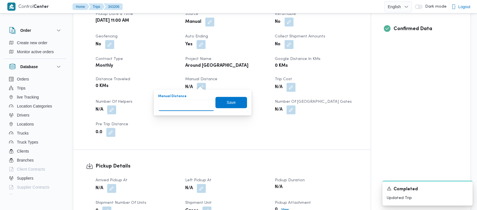
click at [177, 103] on input "Manual Distance" at bounding box center [186, 105] width 56 height 11
paste input "1.5"
type input "1.5"
click at [230, 101] on span "Save" at bounding box center [231, 102] width 9 height 7
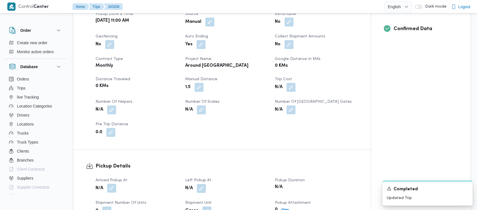
click at [112, 184] on button "button" at bounding box center [111, 188] width 9 height 9
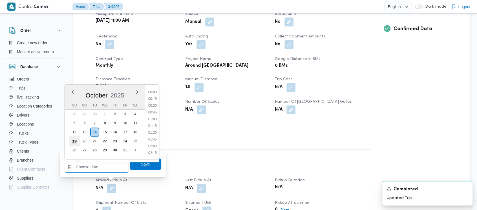
drag, startPoint x: 88, startPoint y: 169, endPoint x: 78, endPoint y: 137, distance: 33.6
click at [88, 168] on input "Arrived Pickup At" at bounding box center [97, 167] width 64 height 11
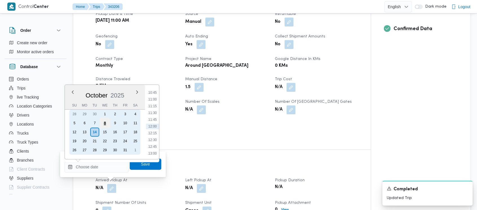
click at [105, 125] on div "8" at bounding box center [105, 123] width 11 height 11
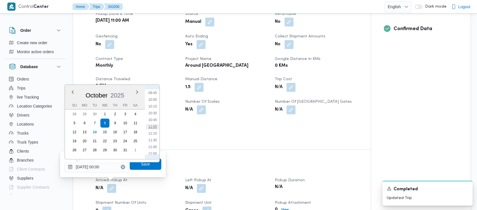
click at [151, 128] on li "11:00" at bounding box center [152, 127] width 13 height 6
type input "[DATE] 11:00"
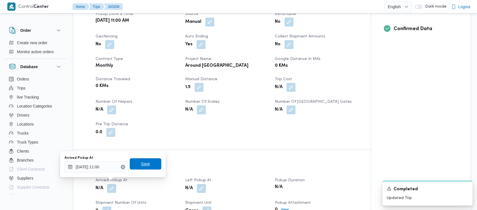
drag, startPoint x: 142, startPoint y: 164, endPoint x: 208, endPoint y: 179, distance: 67.7
click at [142, 165] on span "Save" at bounding box center [145, 164] width 9 height 7
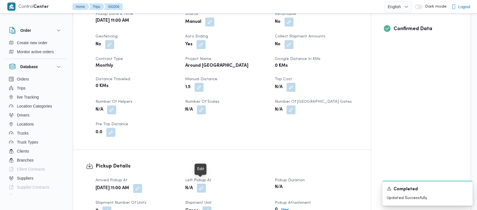
click at [202, 184] on button "button" at bounding box center [201, 188] width 9 height 9
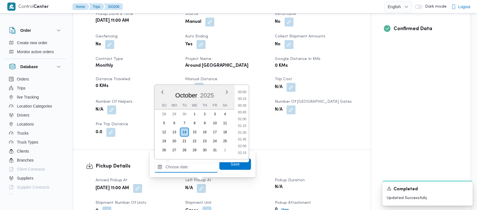
click at [194, 172] on input "Left Pickup At" at bounding box center [186, 167] width 64 height 11
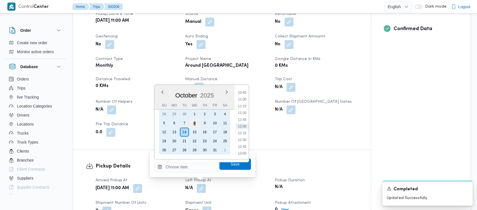
click at [195, 124] on div "8" at bounding box center [194, 123] width 11 height 11
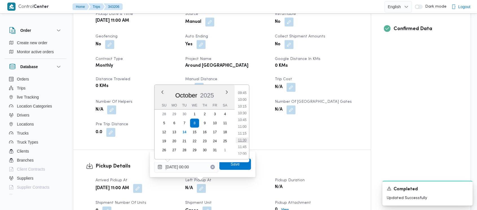
click at [240, 140] on li "11:30" at bounding box center [242, 141] width 13 height 6
type input "[DATE] 11:30"
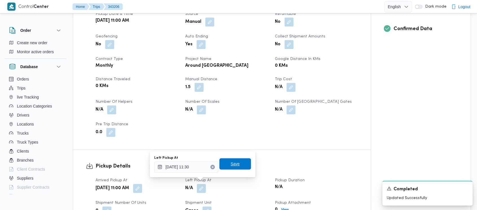
click at [231, 166] on span "Save" at bounding box center [235, 164] width 9 height 7
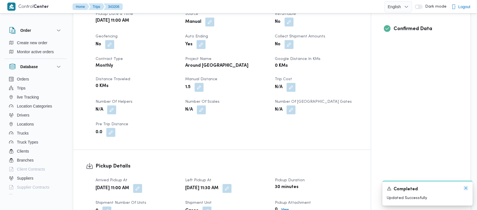
click at [465, 188] on icon "Dismiss toast" at bounding box center [466, 188] width 5 height 5
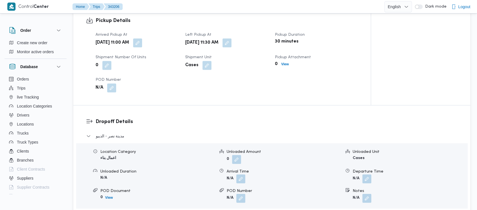
scroll to position [376, 0]
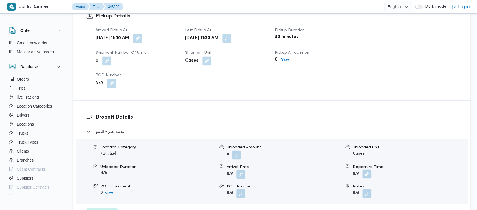
click at [367, 171] on button "button" at bounding box center [366, 174] width 9 height 9
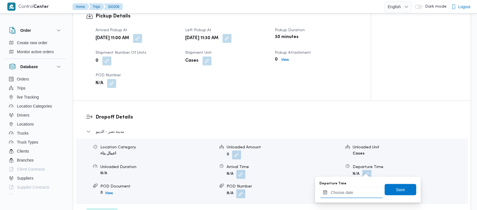
click at [345, 194] on input "Departure Time" at bounding box center [352, 192] width 64 height 11
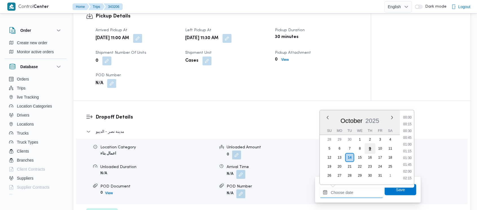
scroll to position [290, 0]
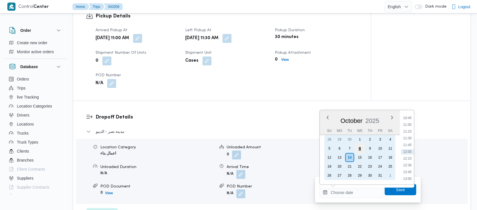
click at [362, 147] on div "8" at bounding box center [359, 148] width 11 height 11
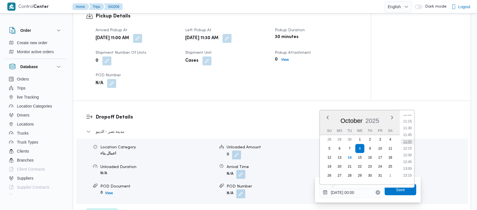
click at [409, 140] on li "12:00" at bounding box center [407, 142] width 13 height 6
type input "[DATE] 12:00"
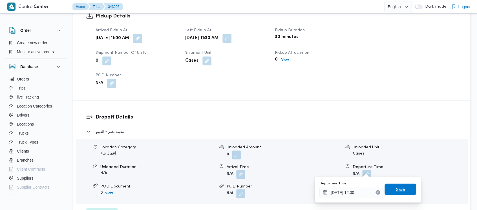
click at [395, 186] on span "Save" at bounding box center [401, 189] width 32 height 11
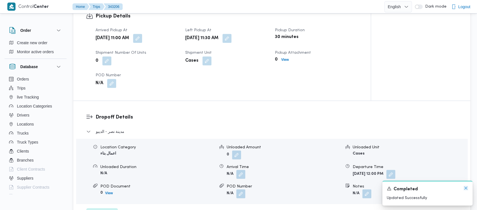
click at [465, 188] on icon "Dismiss toast" at bounding box center [466, 188] width 5 height 5
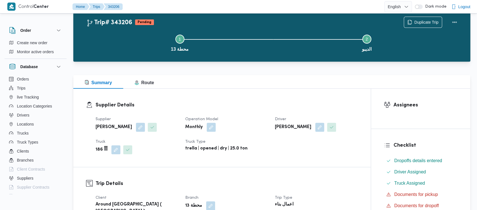
scroll to position [0, 0]
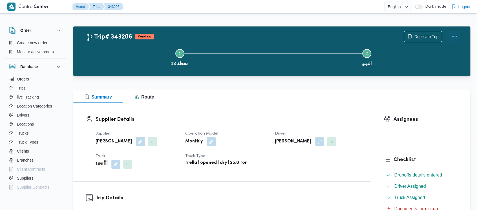
click at [455, 33] on button "Actions" at bounding box center [454, 36] width 11 height 11
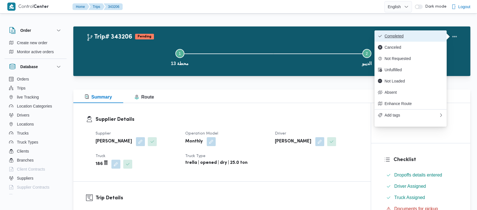
click at [402, 38] on span "Completed" at bounding box center [414, 36] width 59 height 5
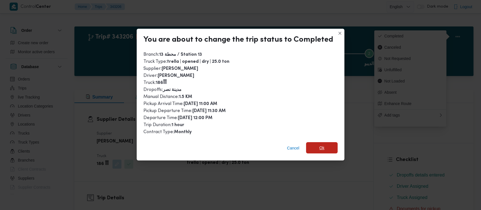
click at [325, 147] on span "Ok" at bounding box center [322, 147] width 32 height 11
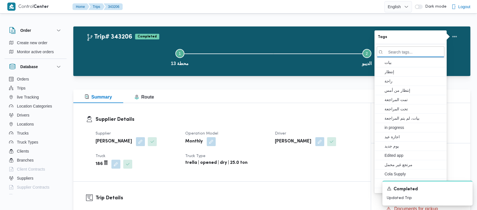
click at [111, 64] on button "Step 1 is incomplete 1 محطة 13" at bounding box center [179, 56] width 187 height 29
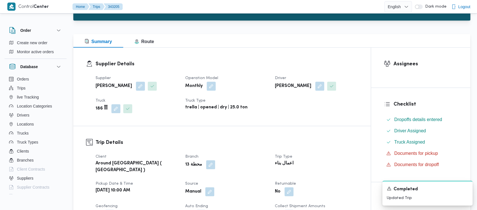
scroll to position [188, 0]
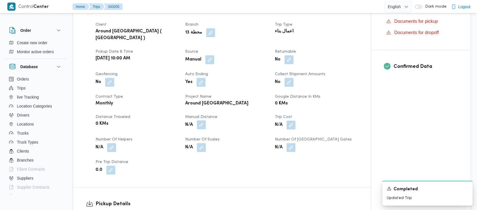
click at [203, 121] on button "button" at bounding box center [201, 124] width 9 height 9
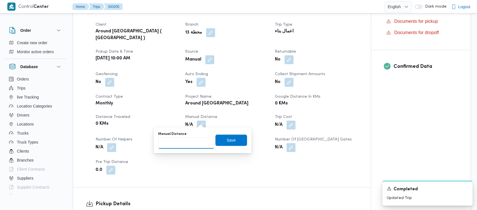
click at [189, 140] on input "Manual Distance" at bounding box center [186, 143] width 56 height 11
paste input "1.5"
type input "1.5"
click at [217, 140] on span "Save" at bounding box center [231, 140] width 32 height 11
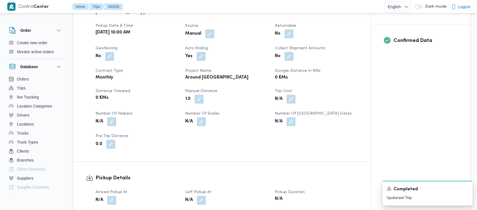
scroll to position [226, 0]
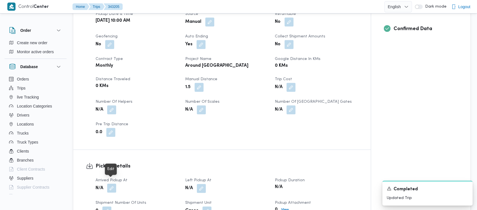
click at [110, 184] on button "button" at bounding box center [111, 188] width 9 height 9
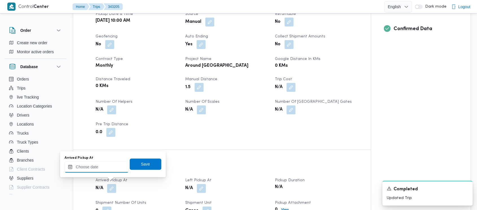
drag, startPoint x: 93, startPoint y: 167, endPoint x: 94, endPoint y: 162, distance: 5.2
click at [93, 167] on input "Arrived Pickup At" at bounding box center [97, 167] width 64 height 11
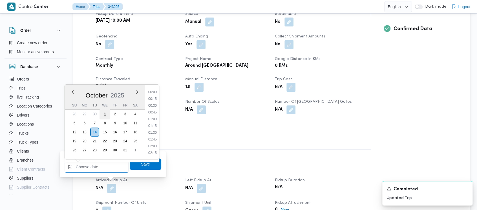
scroll to position [290, 0]
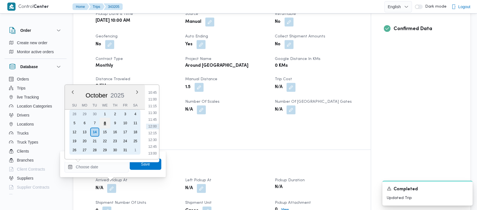
click at [105, 122] on div "8" at bounding box center [105, 123] width 11 height 11
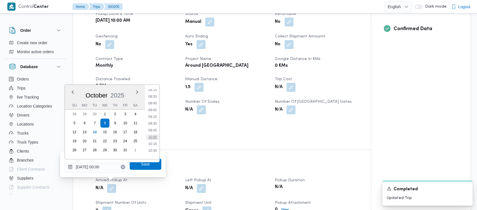
click at [151, 137] on li "10:00" at bounding box center [152, 138] width 13 height 6
type input "[DATE] 10:00"
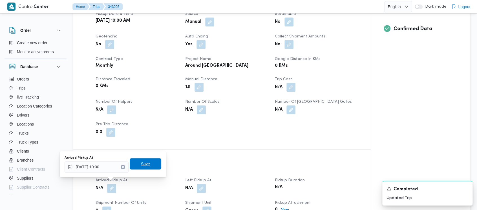
click at [141, 162] on span "Save" at bounding box center [145, 164] width 9 height 7
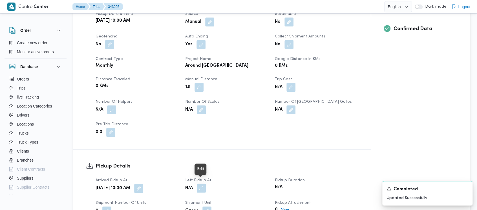
click at [202, 184] on button "button" at bounding box center [201, 188] width 9 height 9
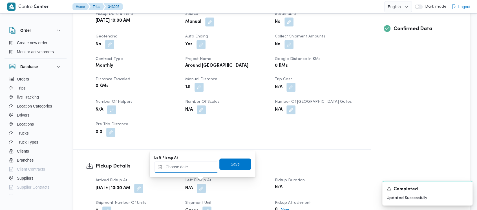
click at [178, 162] on input "Left Pickup At" at bounding box center [186, 167] width 64 height 11
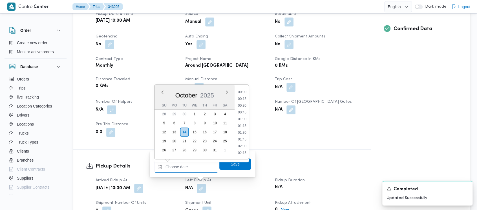
scroll to position [290, 0]
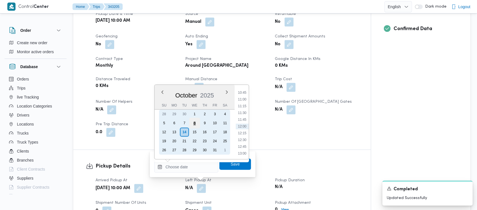
click at [193, 121] on div "8" at bounding box center [194, 123] width 11 height 11
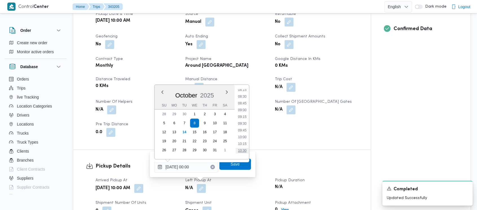
click at [244, 151] on li "10:30" at bounding box center [242, 151] width 13 height 6
type input "[DATE] 10:30"
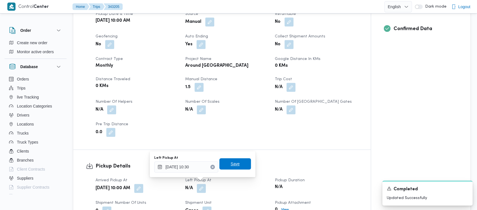
click at [231, 164] on span "Save" at bounding box center [235, 164] width 9 height 7
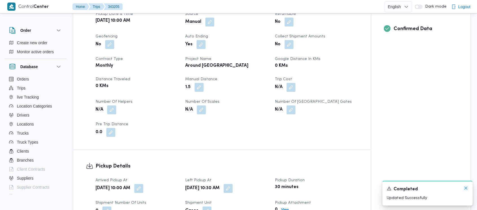
click at [465, 188] on icon "Dismiss toast" at bounding box center [466, 188] width 5 height 5
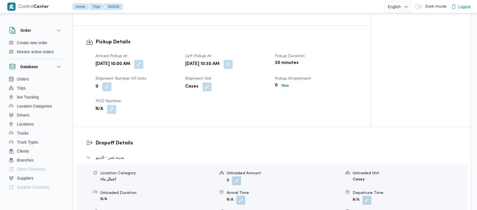
scroll to position [376, 0]
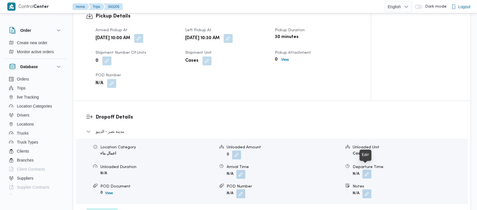
click at [365, 170] on button "button" at bounding box center [366, 174] width 9 height 9
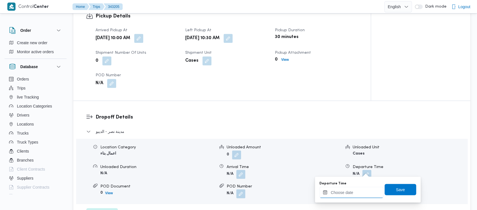
drag, startPoint x: 346, startPoint y: 191, endPoint x: 346, endPoint y: 188, distance: 3.2
click at [346, 191] on input "Departure Time" at bounding box center [352, 192] width 64 height 11
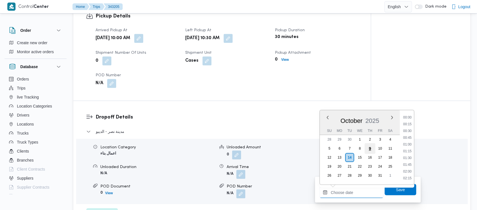
scroll to position [290, 0]
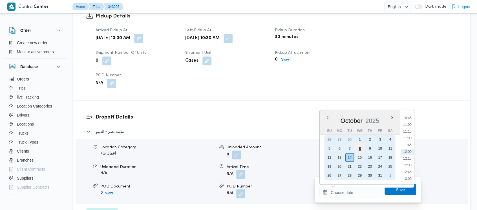
click at [361, 146] on div "8" at bounding box center [359, 148] width 11 height 11
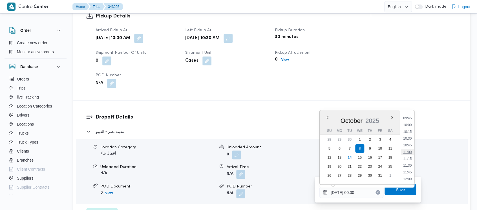
click at [409, 154] on li "11:00" at bounding box center [407, 152] width 13 height 6
type input "[DATE] 11:00"
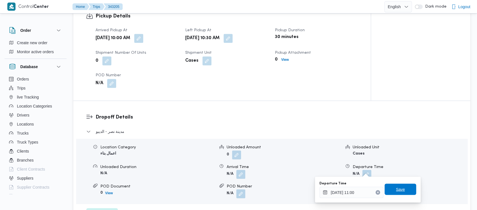
click at [399, 189] on span "Save" at bounding box center [400, 189] width 9 height 7
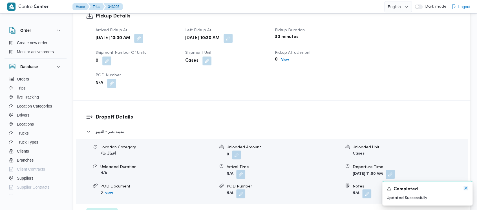
click at [466, 188] on icon "Dismiss toast" at bounding box center [466, 188] width 5 height 5
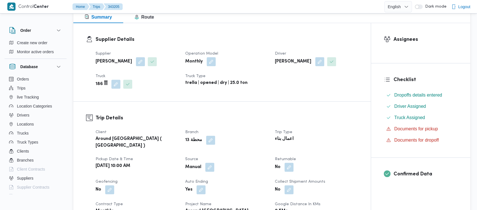
scroll to position [0, 0]
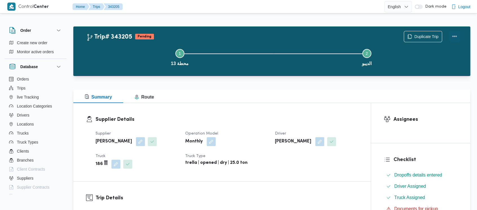
click at [454, 34] on button "Actions" at bounding box center [454, 36] width 11 height 11
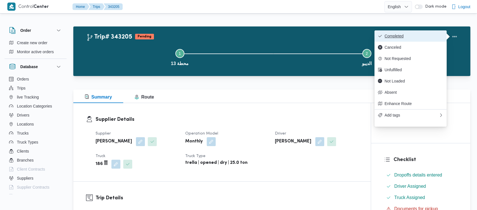
click at [403, 36] on span "Completed" at bounding box center [414, 36] width 59 height 5
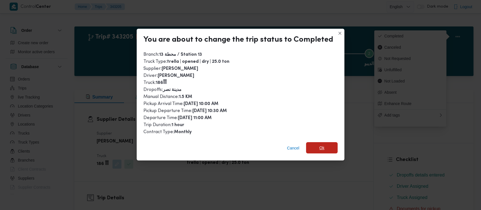
click at [323, 148] on span "Ok" at bounding box center [322, 147] width 32 height 11
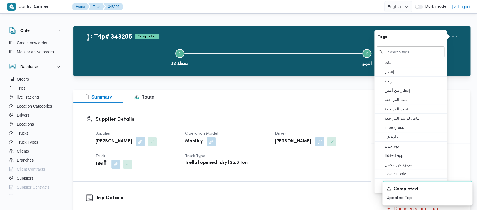
click at [142, 64] on button "Step 1 is incomplete 1 محطة 13" at bounding box center [179, 56] width 187 height 29
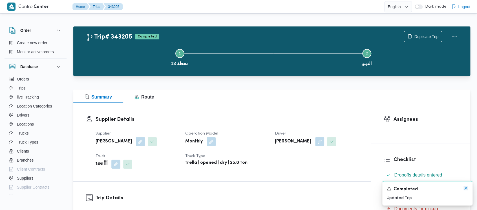
click at [464, 188] on icon "Dismiss toast" at bounding box center [466, 188] width 5 height 5
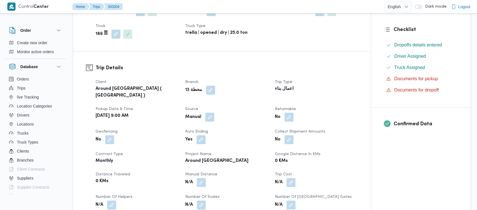
scroll to position [188, 0]
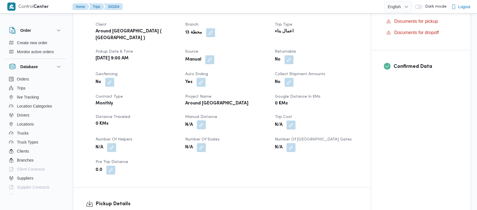
click at [202, 120] on button "button" at bounding box center [201, 124] width 9 height 9
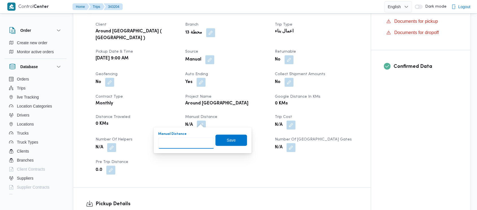
click at [182, 140] on input "Manual Distance" at bounding box center [186, 143] width 56 height 11
paste input "1.5"
type input "1.5"
click at [227, 142] on span "Save" at bounding box center [231, 140] width 9 height 7
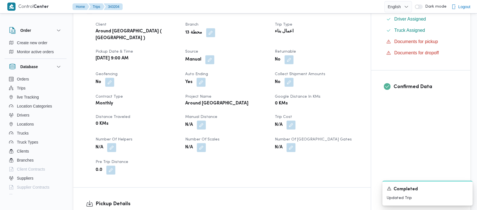
scroll to position [226, 0]
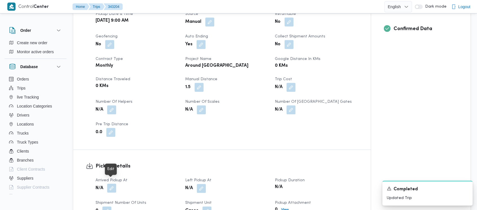
click at [112, 186] on button "button" at bounding box center [111, 188] width 9 height 9
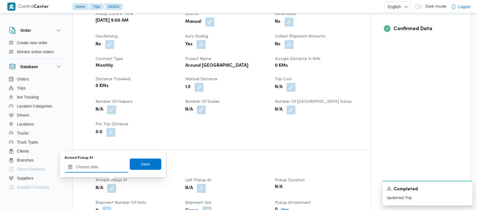
drag, startPoint x: 94, startPoint y: 171, endPoint x: 94, endPoint y: 165, distance: 5.6
click at [94, 170] on input "Arrived Pickup At" at bounding box center [97, 167] width 64 height 11
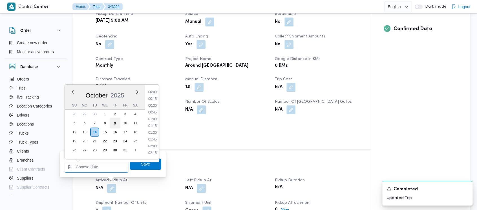
scroll to position [290, 0]
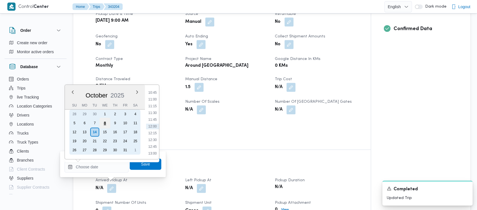
click at [102, 123] on div "8" at bounding box center [105, 123] width 11 height 11
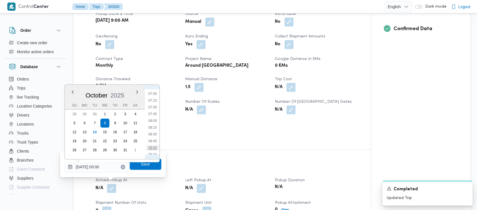
click at [155, 147] on li "09:00" at bounding box center [152, 148] width 13 height 6
type input "[DATE] 09:00"
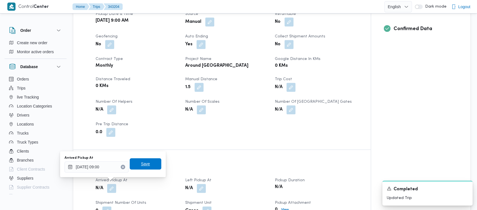
click at [143, 165] on span "Save" at bounding box center [145, 164] width 9 height 7
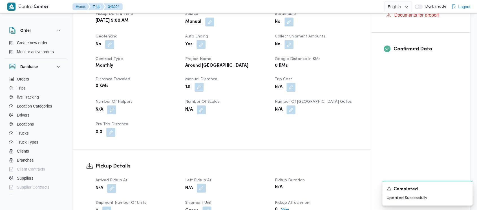
click at [202, 184] on button "button" at bounding box center [201, 188] width 9 height 9
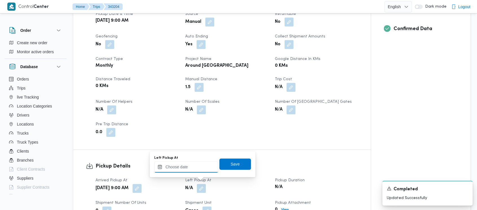
click at [178, 167] on input "Left Pickup At" at bounding box center [186, 167] width 64 height 11
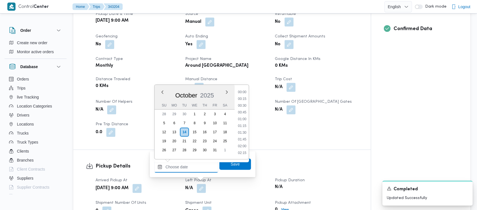
scroll to position [290, 0]
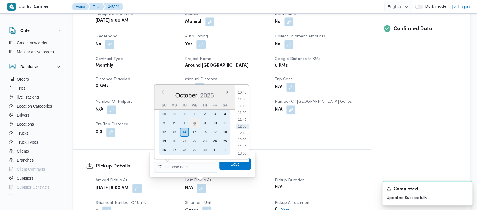
click at [197, 124] on div "8" at bounding box center [194, 123] width 11 height 11
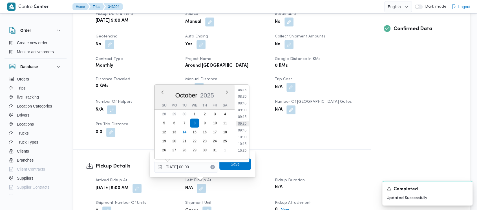
click at [243, 123] on li "09:30" at bounding box center [242, 124] width 13 height 6
type input "[DATE] 09:30"
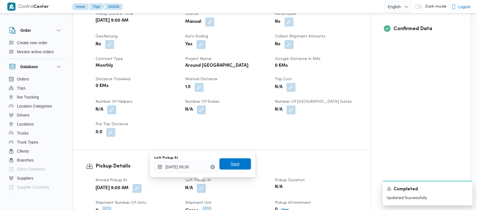
click at [231, 164] on span "Save" at bounding box center [235, 164] width 9 height 7
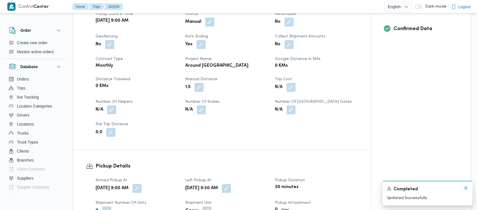
drag, startPoint x: 466, startPoint y: 189, endPoint x: 443, endPoint y: 179, distance: 25.3
click at [466, 189] on icon "Dismiss toast" at bounding box center [466, 188] width 5 height 5
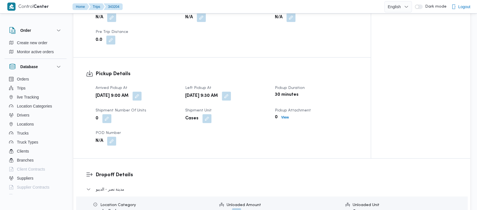
scroll to position [338, 0]
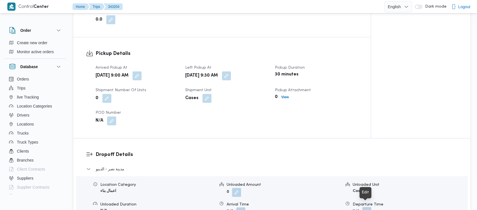
click at [365, 207] on button "button" at bounding box center [366, 211] width 9 height 9
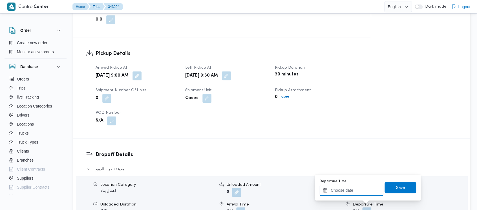
click at [355, 191] on input "Departure Time" at bounding box center [352, 190] width 64 height 11
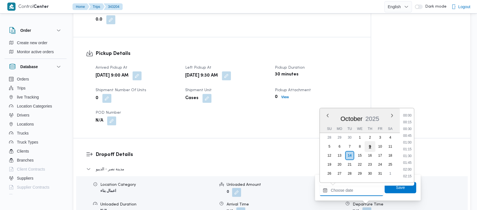
scroll to position [290, 0]
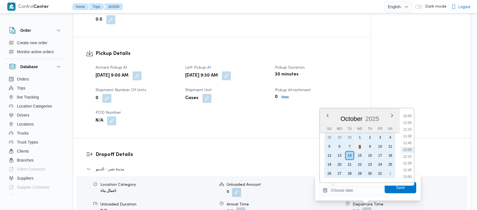
click at [356, 146] on div "8" at bounding box center [359, 146] width 11 height 11
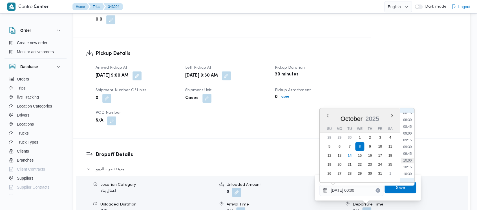
click at [409, 158] on li "10:00" at bounding box center [407, 161] width 13 height 6
type input "[DATE] 10:00"
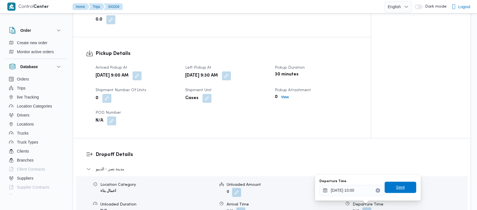
click at [397, 188] on span "Save" at bounding box center [400, 187] width 9 height 7
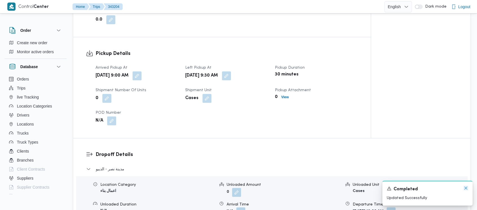
click at [466, 188] on icon "Dismiss toast" at bounding box center [466, 188] width 5 height 5
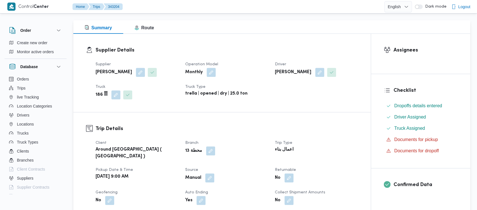
scroll to position [0, 0]
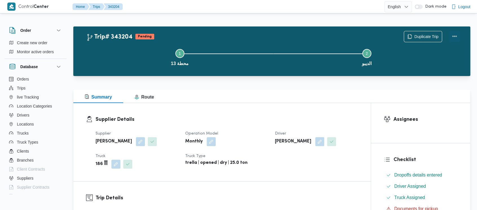
click at [455, 34] on button "Actions" at bounding box center [454, 36] width 11 height 11
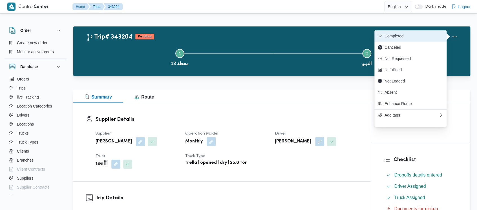
click at [402, 35] on span "Completed" at bounding box center [414, 36] width 59 height 5
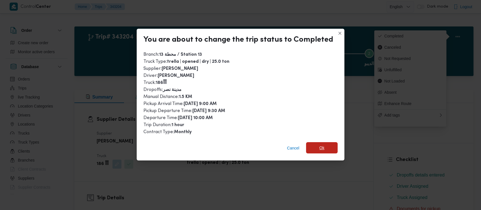
click at [323, 150] on span "Ok" at bounding box center [322, 148] width 5 height 7
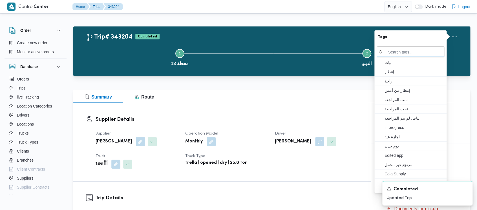
click at [118, 55] on button "Step 1 is incomplete 1 محطة 13" at bounding box center [179, 56] width 187 height 29
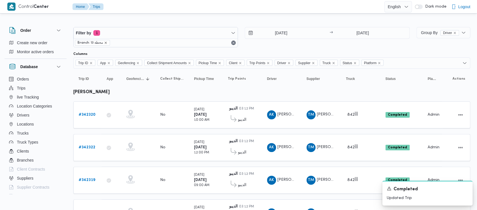
click at [105, 42] on icon "remove selected entity" at bounding box center [106, 43] width 2 height 2
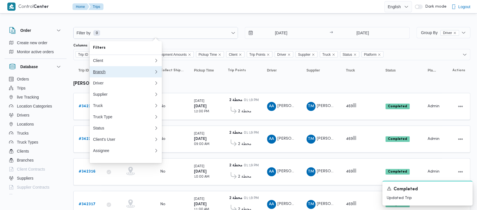
click at [103, 71] on div "Branch" at bounding box center [122, 72] width 59 height 5
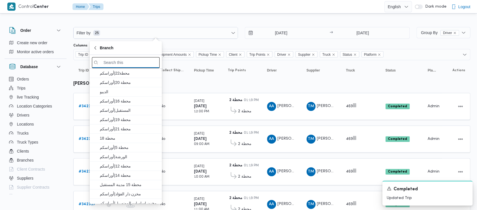
click at [121, 60] on input "search filters" at bounding box center [126, 62] width 68 height 11
paste input "محطة 10"
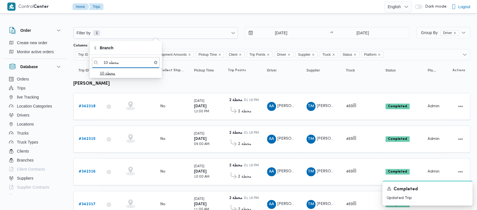
type input "محطة 10"
click at [118, 73] on span "محطة 10" at bounding box center [129, 73] width 59 height 7
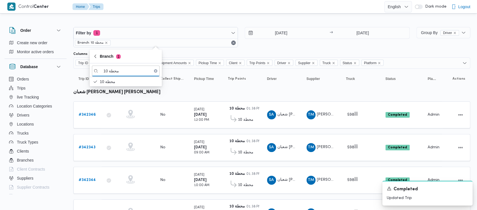
click at [252, 48] on div "Filter by 1 Branch: محطة 10 [DATE] → [DATE]" at bounding box center [241, 37] width 343 height 27
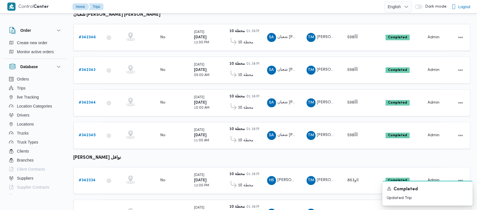
scroll to position [172, 0]
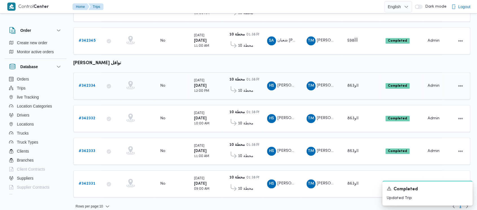
click at [87, 84] on b "# 342334" at bounding box center [87, 86] width 17 height 4
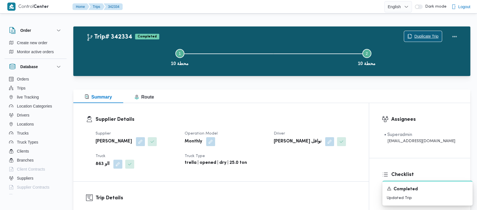
click at [417, 36] on span "Duplicate Trip" at bounding box center [426, 36] width 24 height 7
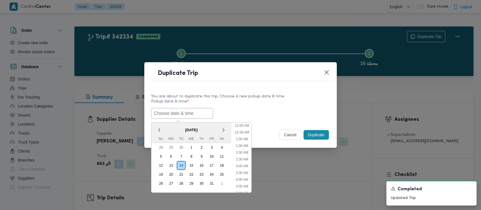
click at [167, 114] on input "text" at bounding box center [182, 113] width 62 height 11
click at [192, 155] on div "8" at bounding box center [191, 156] width 11 height 11
click at [247, 170] on li "9:00 AM" at bounding box center [242, 173] width 17 height 6
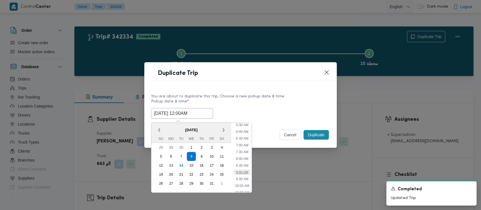
type input "[DATE] 9:00AM"
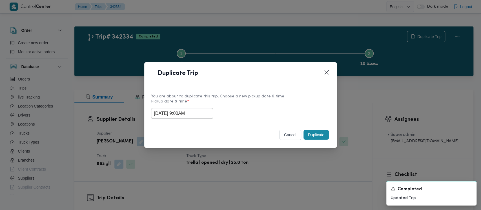
click at [313, 136] on button "Duplicate" at bounding box center [316, 135] width 25 height 10
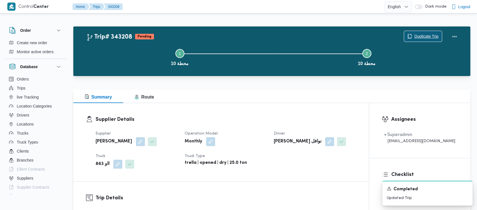
click at [426, 34] on span "Duplicate Trip" at bounding box center [426, 36] width 24 height 7
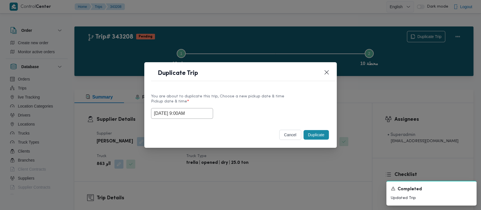
click at [170, 117] on input "[DATE] 9:00AM" at bounding box center [182, 113] width 62 height 11
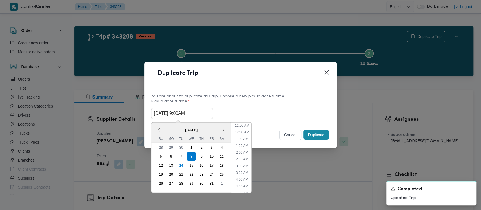
scroll to position [90, 0]
click at [239, 171] on li "10:00 AM" at bounding box center [242, 172] width 19 height 6
type input "[DATE] 10:00AM"
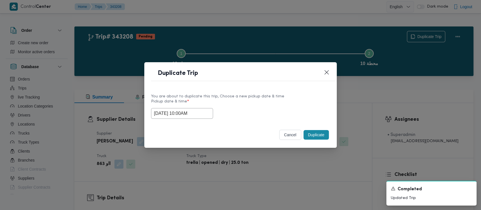
click at [316, 138] on button "Duplicate" at bounding box center [316, 135] width 25 height 10
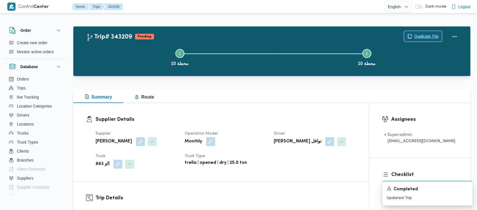
click at [428, 35] on span "Duplicate Trip" at bounding box center [426, 36] width 24 height 7
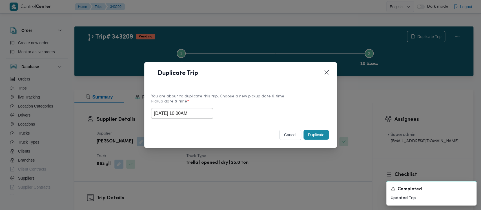
click at [186, 115] on input "[DATE] 10:00AM" at bounding box center [182, 113] width 62 height 11
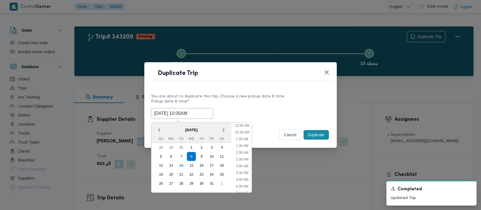
scroll to position [103, 0]
click at [242, 171] on li "11:00 AM" at bounding box center [242, 172] width 19 height 6
type input "[DATE] 11:00AM"
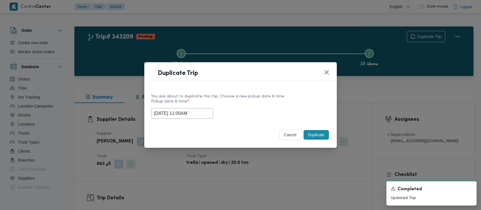
click at [316, 138] on button "Duplicate" at bounding box center [316, 135] width 25 height 10
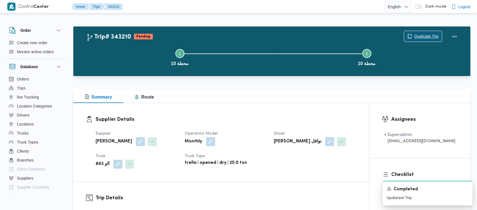
click at [422, 34] on span "Duplicate Trip" at bounding box center [426, 36] width 24 height 7
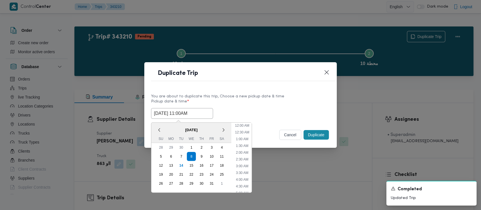
click at [176, 115] on input "[DATE] 11:00AM" at bounding box center [182, 113] width 62 height 11
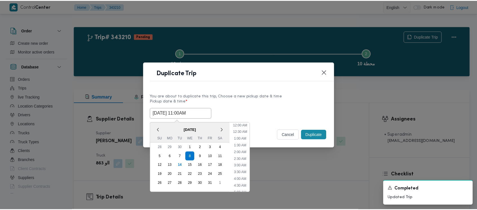
scroll to position [117, 0]
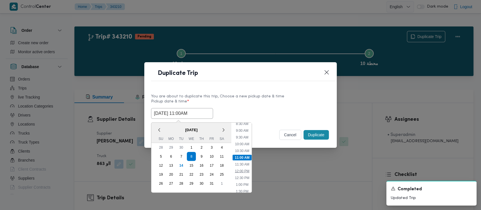
drag, startPoint x: 243, startPoint y: 172, endPoint x: 255, endPoint y: 165, distance: 13.2
click at [243, 171] on li "12:00 PM" at bounding box center [242, 172] width 19 height 6
type input "[DATE] 12:00PM"
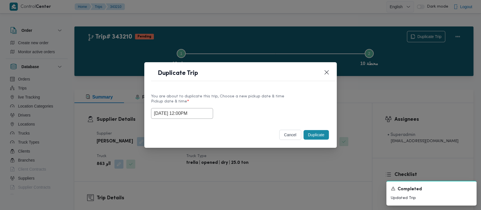
click at [318, 134] on button "Duplicate" at bounding box center [316, 135] width 25 height 10
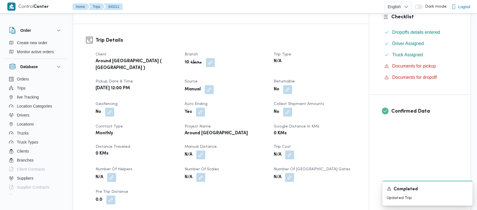
scroll to position [188, 0]
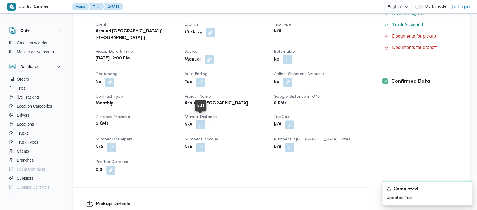
click at [203, 120] on button "button" at bounding box center [200, 124] width 9 height 9
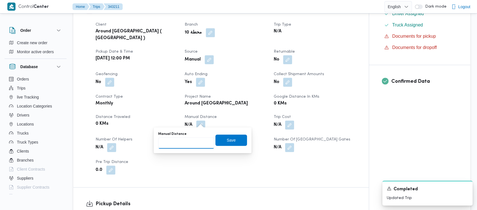
click at [185, 141] on input "Manual Distance" at bounding box center [186, 143] width 56 height 11
paste input "1.5"
type input "1.5"
click at [229, 140] on span "Save" at bounding box center [231, 140] width 9 height 7
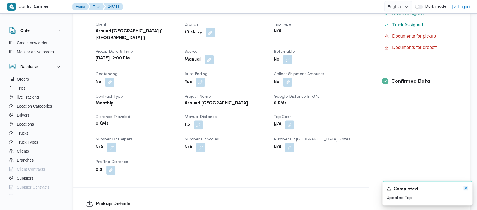
click at [465, 187] on icon "Dismiss toast" at bounding box center [466, 188] width 5 height 5
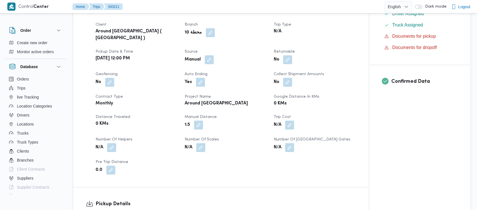
scroll to position [226, 0]
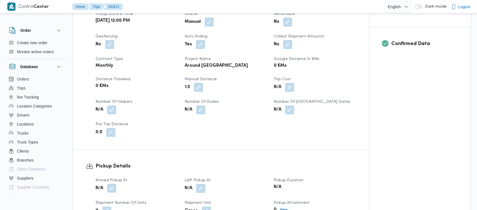
click at [113, 184] on button "button" at bounding box center [111, 188] width 9 height 9
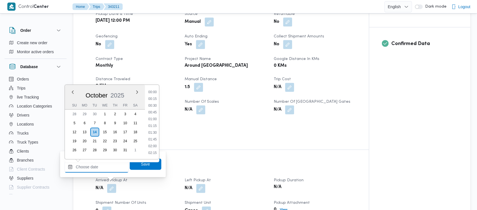
drag, startPoint x: 84, startPoint y: 169, endPoint x: 74, endPoint y: 99, distance: 70.6
click at [84, 168] on input "Arrived Pickup At" at bounding box center [97, 167] width 64 height 11
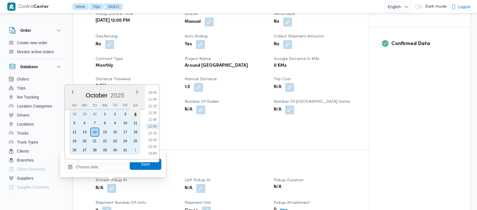
drag, startPoint x: 106, startPoint y: 123, endPoint x: 132, endPoint y: 112, distance: 28.8
click at [106, 123] on div "8" at bounding box center [104, 123] width 9 height 9
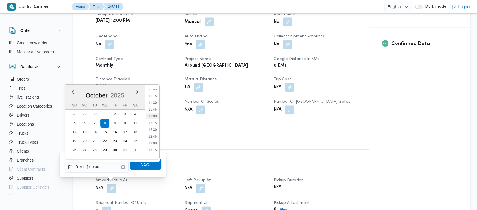
click at [154, 115] on li "12:00" at bounding box center [152, 117] width 13 height 6
type input "[DATE] 12:00"
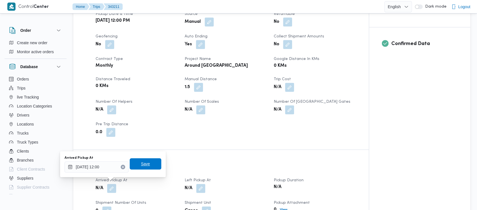
drag, startPoint x: 136, startPoint y: 164, endPoint x: 220, endPoint y: 190, distance: 88.2
click at [136, 165] on span "Save" at bounding box center [146, 163] width 32 height 11
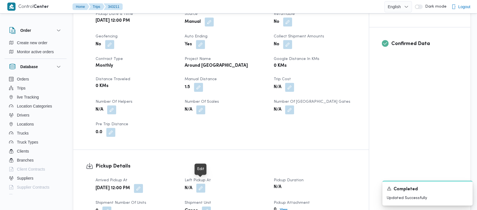
click at [201, 186] on button "button" at bounding box center [200, 188] width 9 height 9
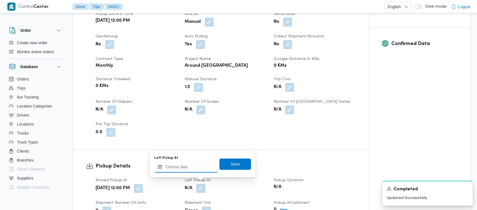
click at [186, 169] on input "Left Pickup At" at bounding box center [186, 167] width 64 height 11
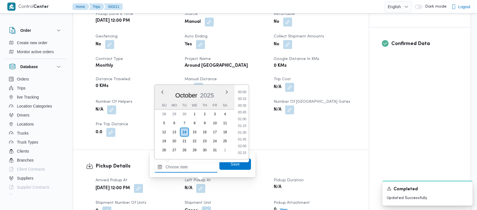
scroll to position [290, 0]
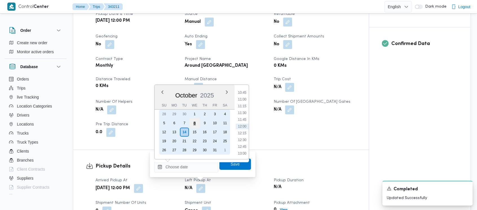
click at [194, 120] on div "8" at bounding box center [194, 123] width 11 height 11
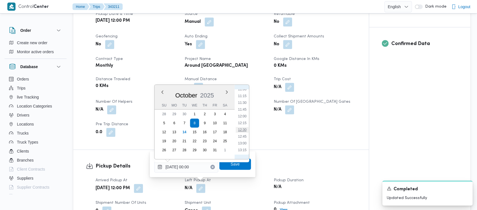
click at [243, 128] on li "12:30" at bounding box center [242, 130] width 13 height 6
type input "[DATE] 12:30"
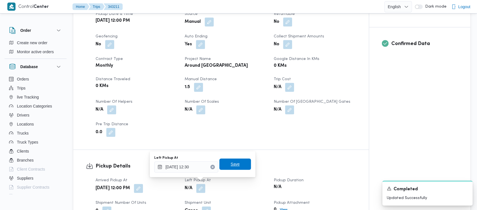
drag, startPoint x: 226, startPoint y: 164, endPoint x: 232, endPoint y: 164, distance: 5.9
click at [231, 165] on span "Save" at bounding box center [235, 164] width 9 height 7
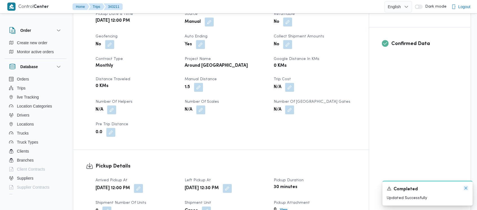
click at [467, 188] on icon "Dismiss toast" at bounding box center [466, 188] width 5 height 5
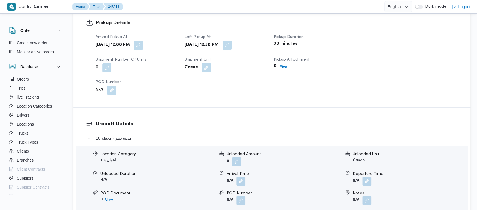
scroll to position [376, 0]
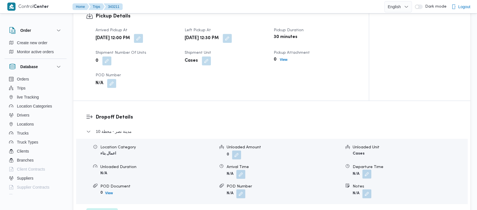
click at [366, 170] on button "button" at bounding box center [366, 174] width 9 height 9
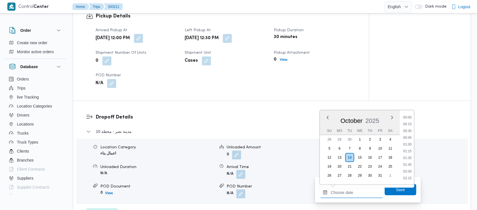
click at [343, 191] on input "Departure Time" at bounding box center [352, 192] width 64 height 11
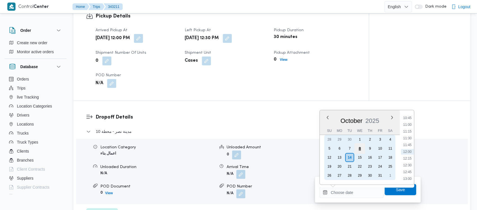
click at [356, 148] on div "8" at bounding box center [359, 148] width 11 height 11
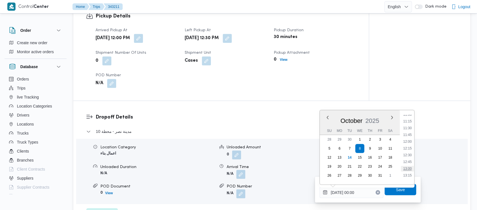
click at [412, 169] on li "13:00" at bounding box center [407, 169] width 13 height 6
type input "[DATE] 13:00"
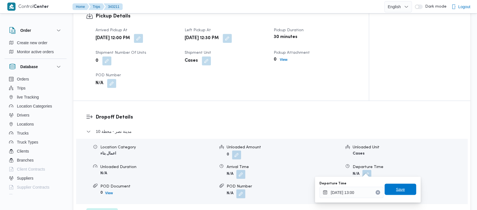
click at [396, 189] on span "Save" at bounding box center [400, 189] width 9 height 7
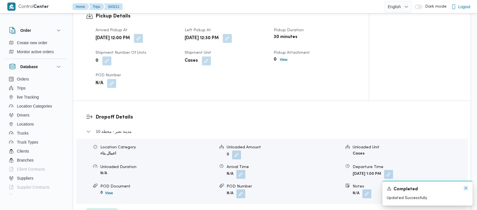
click at [466, 188] on icon "Dismiss toast" at bounding box center [466, 188] width 5 height 5
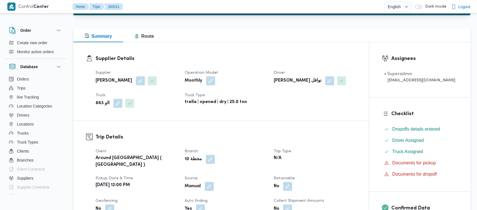
scroll to position [0, 0]
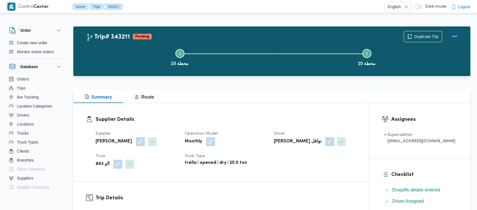
click at [455, 36] on button "Actions" at bounding box center [454, 36] width 11 height 11
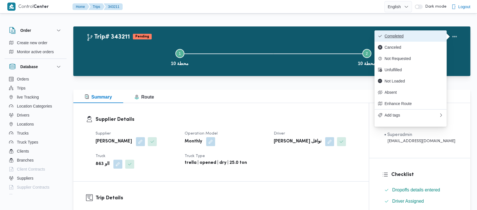
click at [390, 35] on span "Completed" at bounding box center [414, 36] width 59 height 5
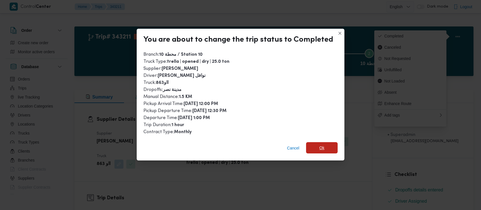
click at [316, 149] on span "Ok" at bounding box center [322, 147] width 32 height 11
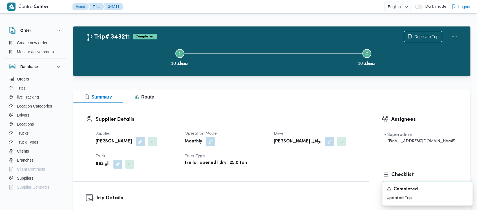
click at [122, 56] on button "Step 1 is incomplete 1 محطة 10" at bounding box center [179, 56] width 187 height 29
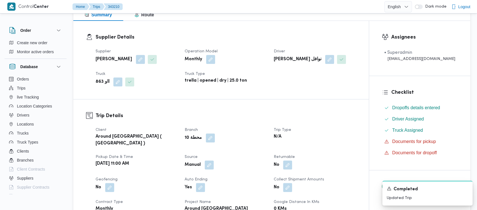
scroll to position [188, 0]
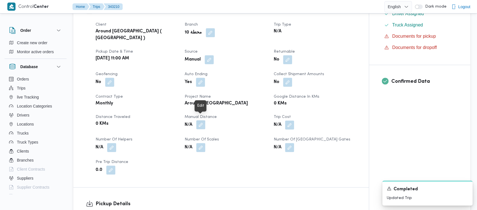
click at [201, 123] on button "button" at bounding box center [200, 124] width 9 height 9
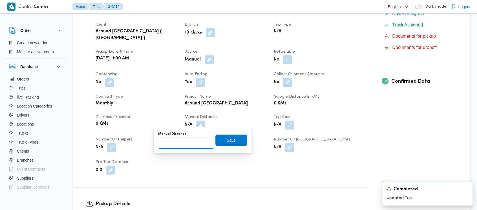
click at [187, 145] on input "Manual Distance" at bounding box center [186, 143] width 56 height 11
paste input "1.5"
type input "1.5"
click at [227, 142] on span "Save" at bounding box center [231, 140] width 9 height 7
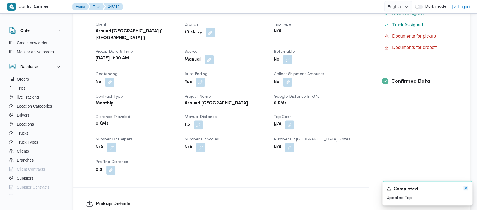
click at [465, 188] on icon "Dismiss toast" at bounding box center [466, 188] width 5 height 5
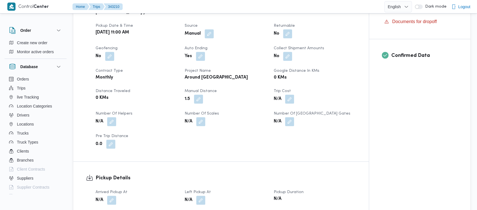
scroll to position [226, 0]
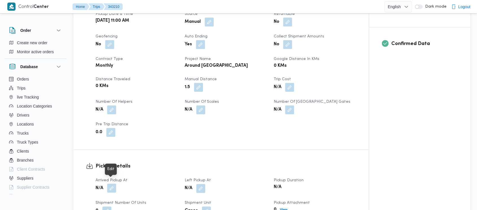
click at [109, 184] on button "button" at bounding box center [111, 188] width 9 height 9
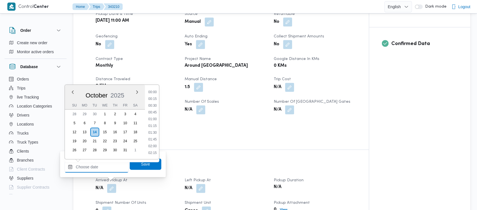
drag, startPoint x: 80, startPoint y: 169, endPoint x: 80, endPoint y: 166, distance: 3.4
click at [80, 166] on input "Arrived Pickup At" at bounding box center [97, 167] width 64 height 11
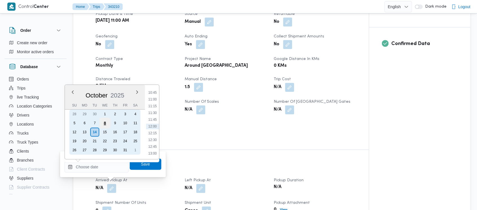
click at [103, 123] on div "8" at bounding box center [105, 123] width 11 height 11
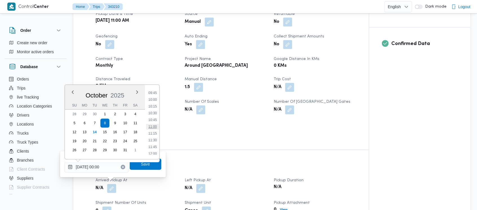
click at [153, 127] on li "11:00" at bounding box center [152, 127] width 13 height 6
type input "[DATE] 11:00"
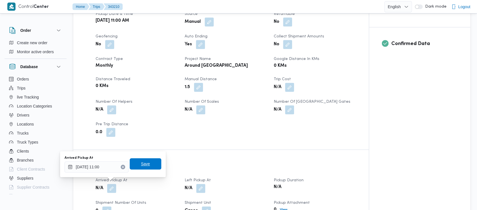
click at [144, 166] on span "Save" at bounding box center [145, 164] width 9 height 7
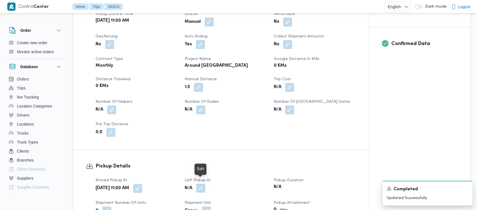
click at [203, 184] on button "button" at bounding box center [200, 188] width 9 height 9
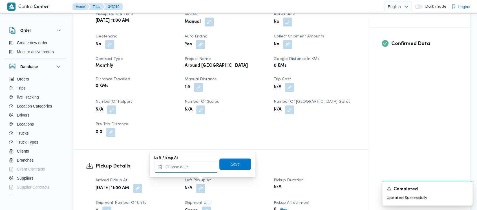
click at [184, 168] on input "Left Pickup At" at bounding box center [186, 167] width 64 height 11
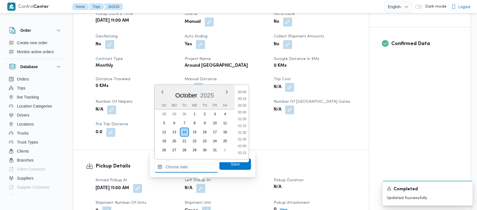
scroll to position [290, 0]
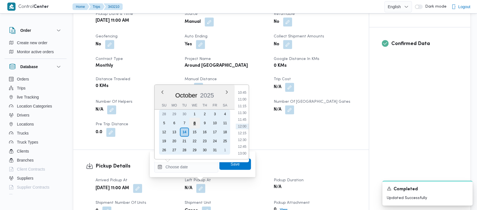
click at [192, 125] on div "8" at bounding box center [194, 123] width 11 height 11
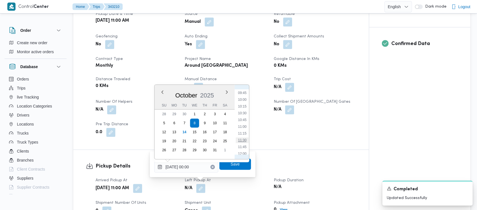
click at [245, 141] on li "11:30" at bounding box center [242, 141] width 13 height 6
type input "[DATE] 11:30"
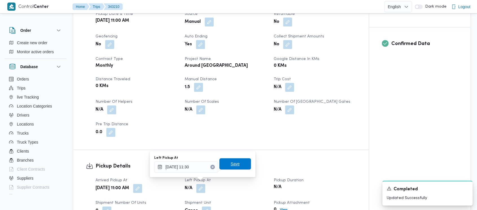
click at [231, 166] on span "Save" at bounding box center [235, 164] width 9 height 7
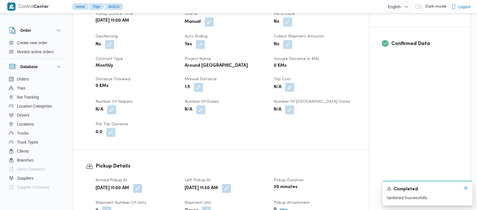
click at [464, 186] on icon "Dismiss toast" at bounding box center [466, 188] width 5 height 5
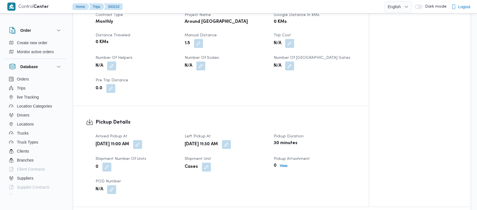
scroll to position [338, 0]
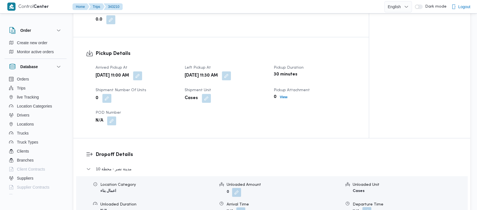
click at [365, 208] on button "button" at bounding box center [366, 211] width 9 height 9
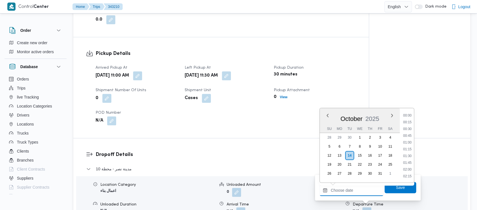
drag, startPoint x: 347, startPoint y: 194, endPoint x: 346, endPoint y: 146, distance: 48.0
click at [347, 192] on input "Departure Time" at bounding box center [352, 190] width 64 height 11
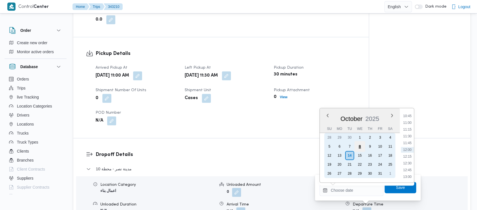
click at [361, 146] on div "8" at bounding box center [359, 146] width 11 height 11
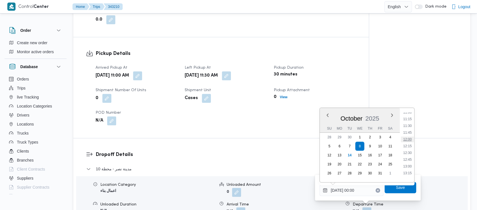
click at [405, 138] on li "12:00" at bounding box center [407, 140] width 13 height 6
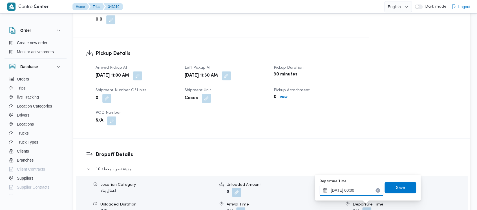
type input "[DATE] 12:00"
click at [396, 188] on span "Save" at bounding box center [400, 187] width 9 height 7
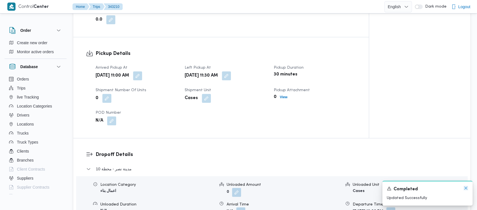
click at [465, 188] on icon "Dismiss toast" at bounding box center [466, 188] width 5 height 5
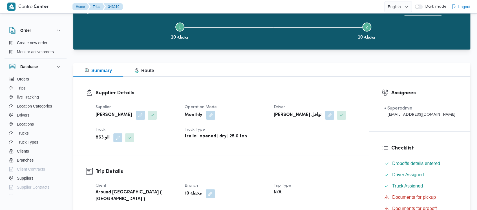
scroll to position [0, 0]
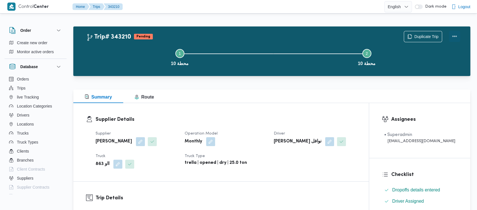
drag, startPoint x: 457, startPoint y: 34, endPoint x: 450, endPoint y: 34, distance: 7.4
click at [457, 34] on button "Actions" at bounding box center [454, 36] width 11 height 11
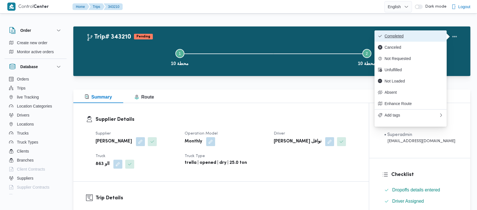
click at [389, 33] on button "Completed" at bounding box center [411, 35] width 72 height 11
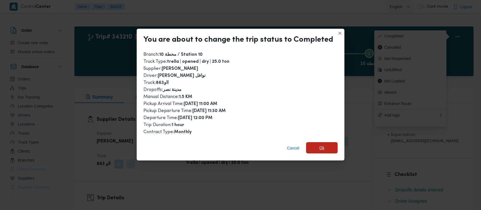
click at [320, 146] on span "Ok" at bounding box center [322, 148] width 5 height 7
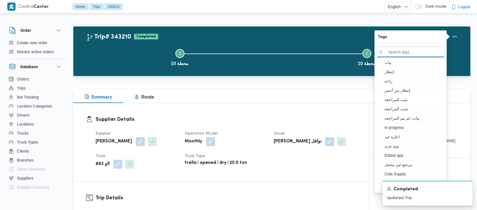
click at [122, 58] on button "Step 1 is incomplete 1 محطة 10" at bounding box center [179, 56] width 187 height 29
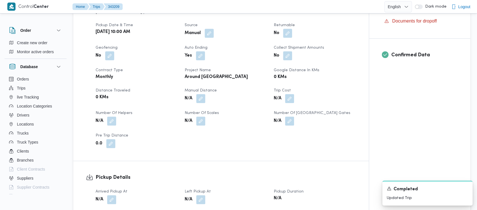
scroll to position [226, 0]
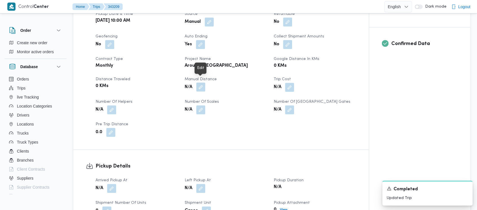
click at [202, 83] on button "button" at bounding box center [200, 87] width 9 height 9
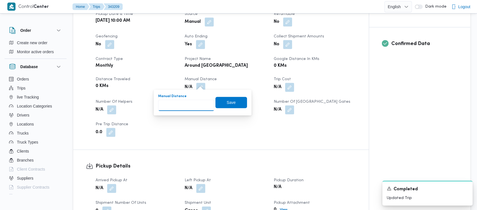
click at [180, 108] on input "Manual Distance" at bounding box center [186, 105] width 56 height 11
paste input "1.5"
type input "1.5"
click at [227, 102] on span "Save" at bounding box center [231, 102] width 9 height 7
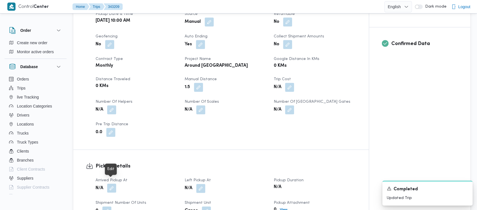
click at [113, 184] on button "button" at bounding box center [111, 188] width 9 height 9
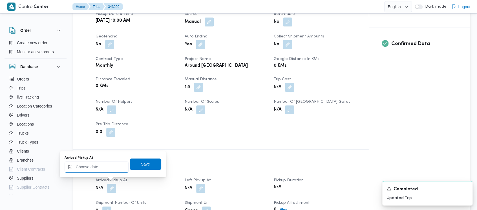
click at [84, 169] on input "Arrived Pickup At" at bounding box center [97, 167] width 64 height 11
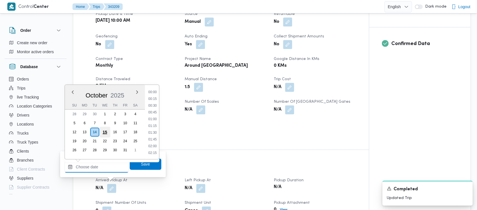
scroll to position [290, 0]
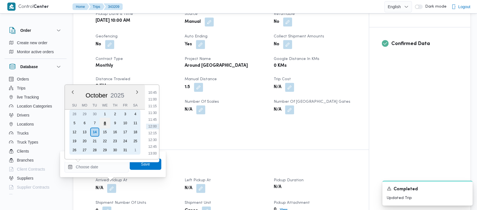
drag, startPoint x: 106, startPoint y: 122, endPoint x: 109, endPoint y: 122, distance: 3.2
click at [106, 122] on div "8" at bounding box center [105, 123] width 11 height 11
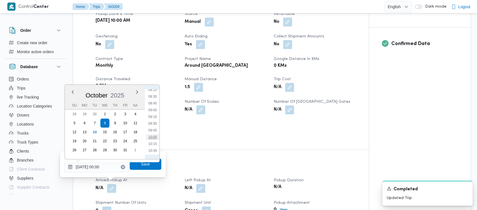
click at [153, 139] on li "10:00" at bounding box center [152, 138] width 13 height 6
type input "[DATE] 10:00"
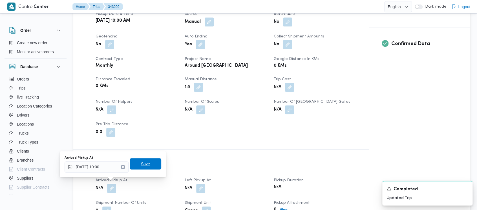
click at [143, 164] on span "Save" at bounding box center [145, 164] width 9 height 7
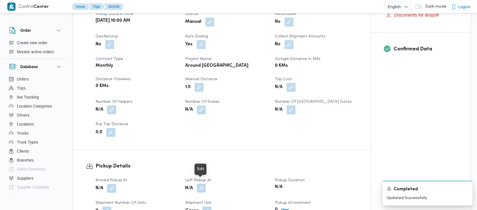
click at [201, 184] on button "button" at bounding box center [201, 188] width 9 height 9
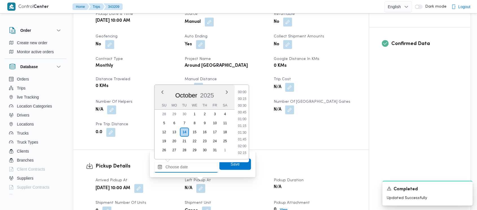
drag, startPoint x: 186, startPoint y: 167, endPoint x: 199, endPoint y: 118, distance: 50.7
click at [186, 165] on input "Left Pickup At" at bounding box center [186, 167] width 64 height 11
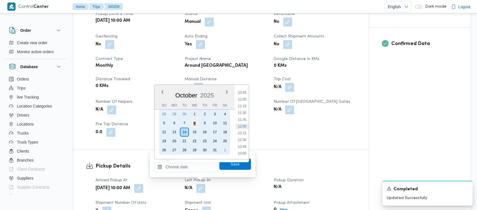
click at [196, 121] on div "8" at bounding box center [194, 123] width 11 height 11
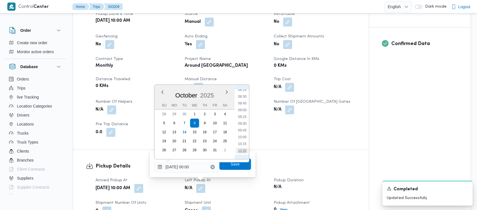
click at [244, 151] on li "10:30" at bounding box center [242, 151] width 13 height 6
type input "[DATE] 10:30"
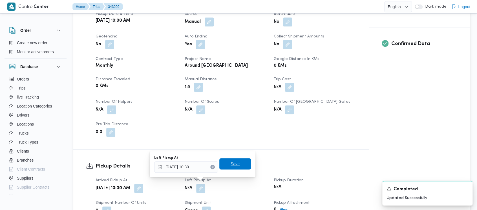
click at [231, 162] on span "Save" at bounding box center [235, 164] width 9 height 7
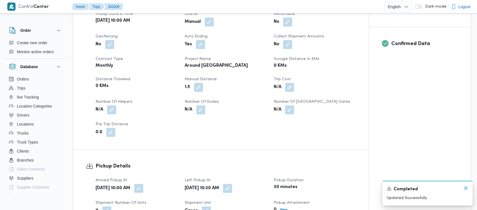
drag, startPoint x: 467, startPoint y: 187, endPoint x: 454, endPoint y: 188, distance: 13.0
click at [467, 188] on icon "Dismiss toast" at bounding box center [466, 188] width 5 height 5
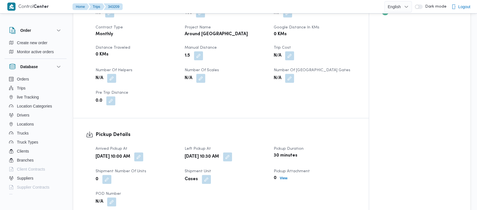
scroll to position [338, 0]
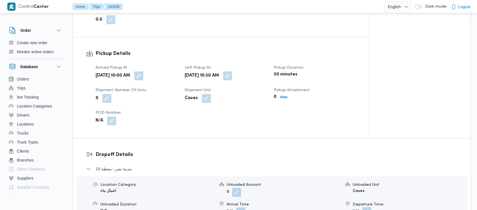
click at [365, 207] on button "button" at bounding box center [366, 211] width 9 height 9
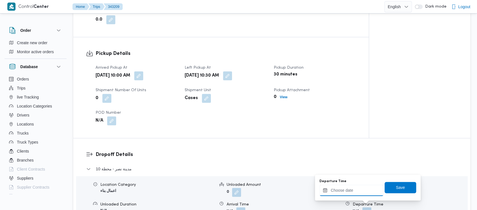
drag, startPoint x: 345, startPoint y: 191, endPoint x: 345, endPoint y: 186, distance: 4.5
click at [345, 186] on input "Departure Time" at bounding box center [352, 190] width 64 height 11
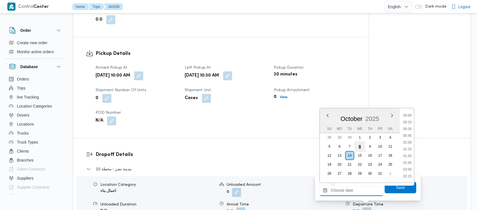
scroll to position [290, 0]
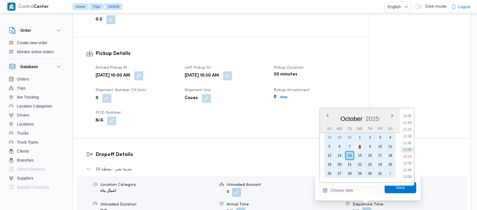
click at [362, 145] on div "8" at bounding box center [359, 146] width 11 height 11
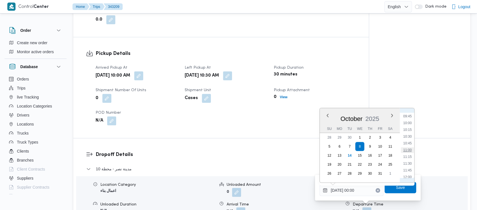
click at [408, 150] on li "11:00" at bounding box center [407, 150] width 13 height 6
type input "[DATE] 11:00"
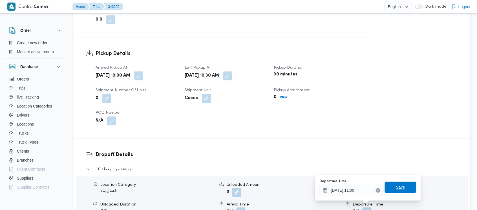
click at [397, 190] on span "Save" at bounding box center [400, 187] width 9 height 7
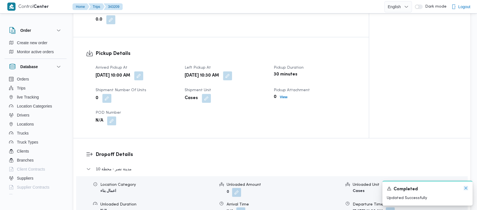
click at [466, 188] on icon "Dismiss toast" at bounding box center [465, 188] width 3 height 3
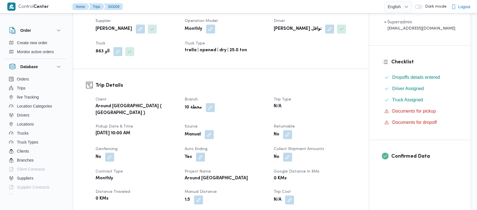
scroll to position [0, 0]
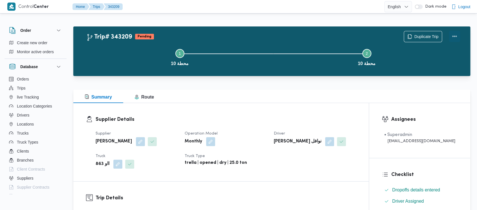
click at [455, 36] on button "Actions" at bounding box center [454, 36] width 11 height 11
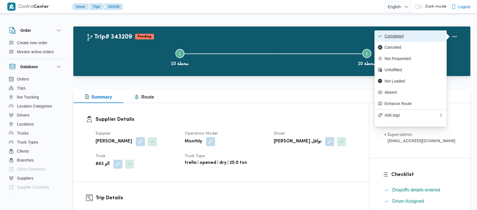
click at [402, 36] on span "Completed" at bounding box center [414, 36] width 59 height 5
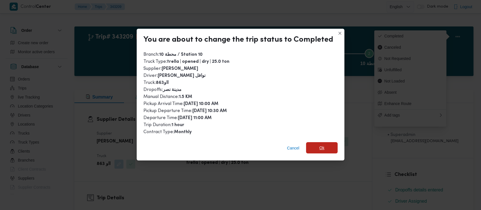
click at [322, 149] on span "Ok" at bounding box center [322, 148] width 5 height 7
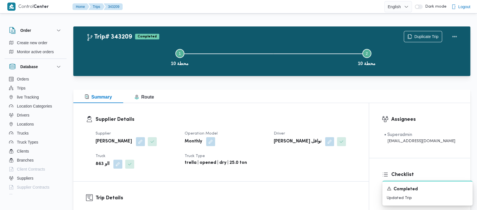
click at [126, 59] on button "Step 1 is incomplete 1 محطة 10" at bounding box center [179, 56] width 187 height 29
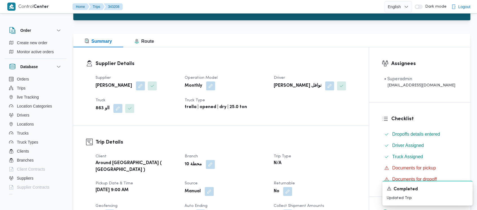
scroll to position [188, 0]
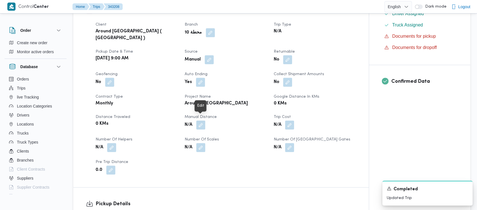
drag, startPoint x: 203, startPoint y: 118, endPoint x: 194, endPoint y: 126, distance: 11.8
click at [202, 121] on button "button" at bounding box center [200, 125] width 9 height 9
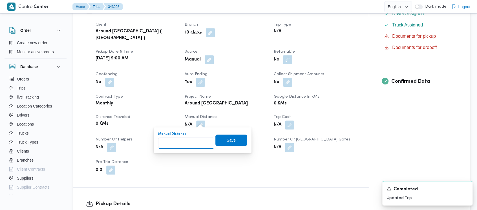
click at [173, 141] on input "Manual Distance" at bounding box center [186, 143] width 56 height 11
paste input "1.5"
type input "1.5"
click at [227, 141] on span "Save" at bounding box center [231, 140] width 9 height 7
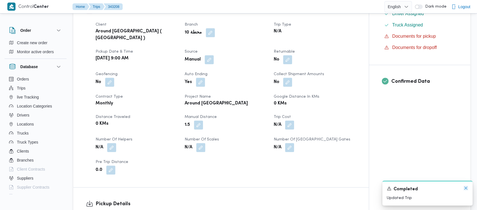
click at [466, 189] on icon "Dismiss toast" at bounding box center [466, 188] width 5 height 5
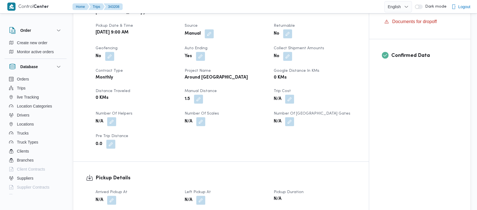
scroll to position [226, 0]
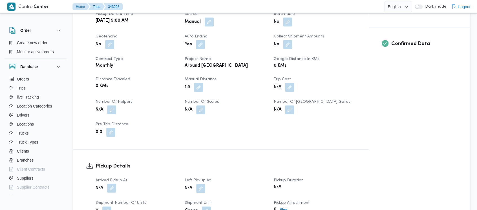
drag, startPoint x: 112, startPoint y: 184, endPoint x: 112, endPoint y: 180, distance: 3.7
click at [112, 184] on button "button" at bounding box center [111, 188] width 9 height 9
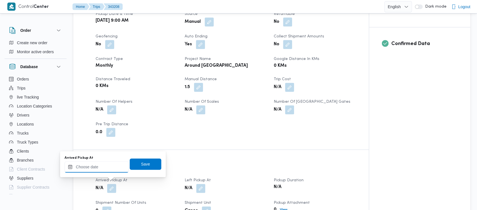
drag, startPoint x: 98, startPoint y: 168, endPoint x: 98, endPoint y: 164, distance: 4.5
click at [98, 164] on input "Arrived Pickup At" at bounding box center [97, 167] width 64 height 11
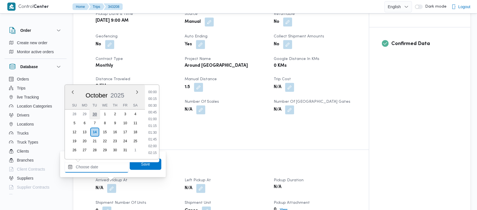
scroll to position [290, 0]
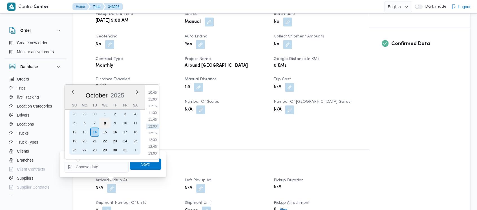
click at [102, 124] on div "8" at bounding box center [105, 123] width 11 height 11
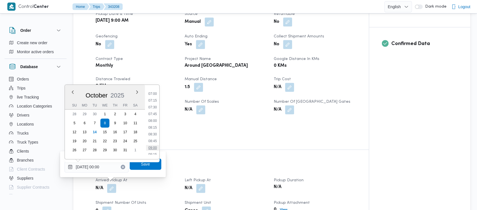
click at [153, 147] on li "09:00" at bounding box center [152, 148] width 13 height 6
type input "[DATE] 09:00"
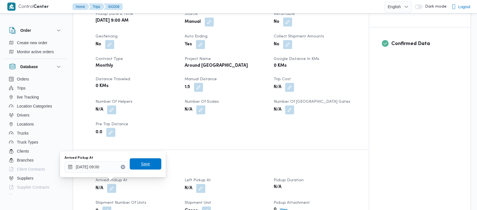
click at [141, 166] on span "Save" at bounding box center [145, 164] width 9 height 7
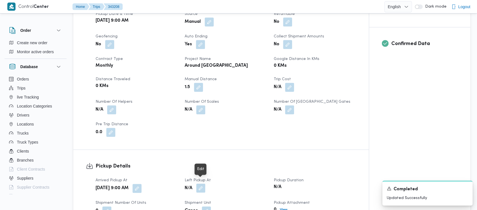
click at [201, 184] on button "button" at bounding box center [200, 188] width 9 height 9
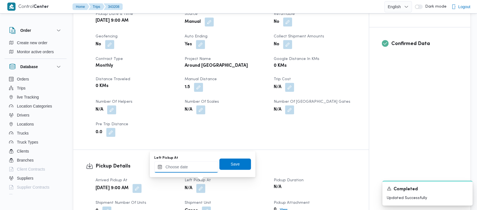
click at [178, 164] on div at bounding box center [186, 167] width 64 height 11
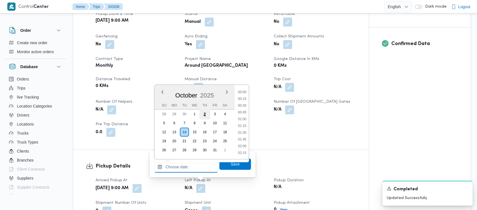
scroll to position [290, 0]
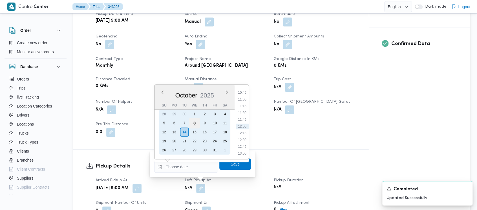
click at [192, 121] on div "8" at bounding box center [194, 123] width 11 height 11
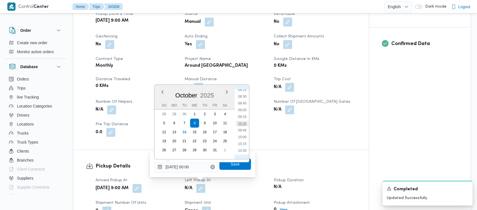
click at [240, 124] on li "09:30" at bounding box center [242, 124] width 13 height 6
type input "[DATE] 09:30"
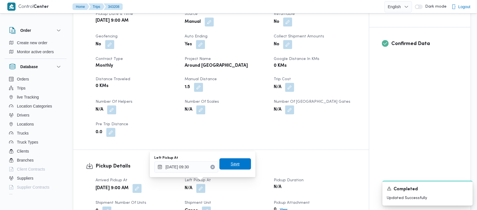
click at [231, 164] on span "Save" at bounding box center [235, 164] width 9 height 7
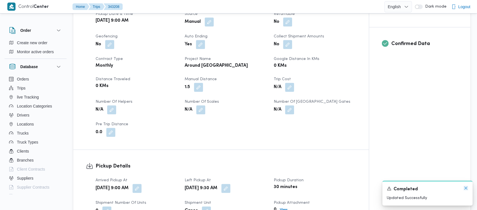
click at [467, 189] on icon "Dismiss toast" at bounding box center [466, 188] width 5 height 5
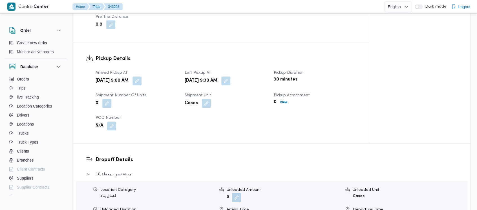
scroll to position [338, 0]
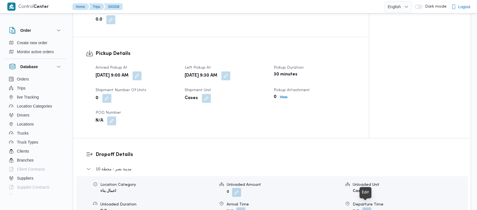
drag, startPoint x: 364, startPoint y: 206, endPoint x: 362, endPoint y: 200, distance: 6.2
click at [364, 208] on button "button" at bounding box center [366, 212] width 9 height 9
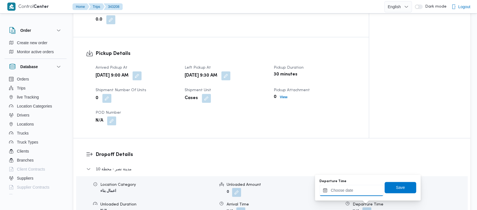
click at [343, 187] on input "Departure Time" at bounding box center [352, 190] width 64 height 11
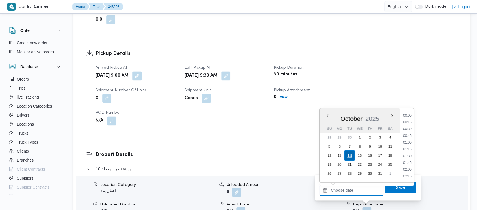
scroll to position [290, 0]
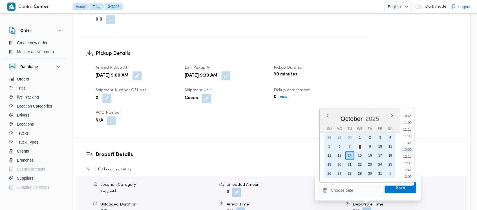
click at [356, 146] on div "8" at bounding box center [359, 146] width 11 height 11
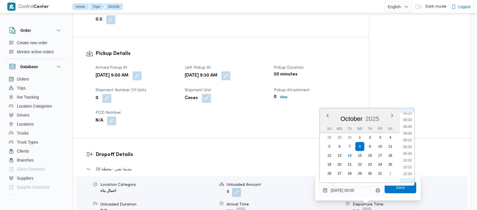
drag, startPoint x: 410, startPoint y: 160, endPoint x: 400, endPoint y: 177, distance: 20.6
click at [410, 160] on li "10:00" at bounding box center [407, 161] width 13 height 6
type input "[DATE] 10:00"
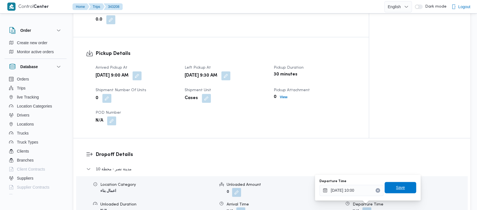
drag, startPoint x: 387, startPoint y: 189, endPoint x: 396, endPoint y: 191, distance: 8.4
click at [387, 189] on span "Save" at bounding box center [401, 187] width 32 height 11
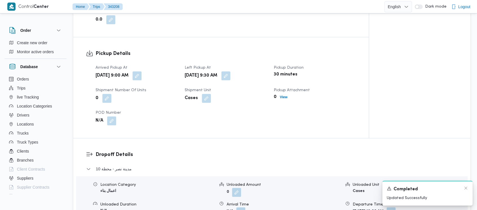
click at [462, 188] on div "Completed" at bounding box center [427, 189] width 81 height 7
click at [469, 188] on div "A new notification appears Completed Updated Successfully" at bounding box center [427, 193] width 90 height 25
click at [468, 188] on div "A new notification appears Completed Updated Successfully" at bounding box center [427, 193] width 90 height 25
click at [467, 188] on icon "Dismiss toast" at bounding box center [466, 188] width 5 height 5
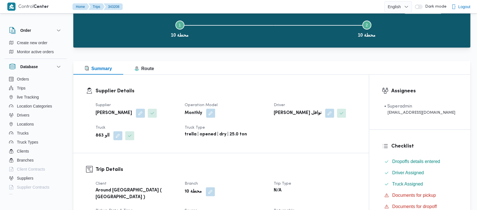
scroll to position [0, 0]
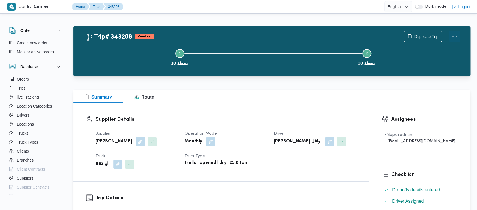
click at [456, 36] on button "Actions" at bounding box center [454, 36] width 11 height 11
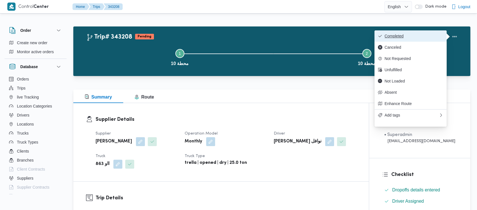
click at [400, 36] on span "Completed" at bounding box center [414, 36] width 59 height 5
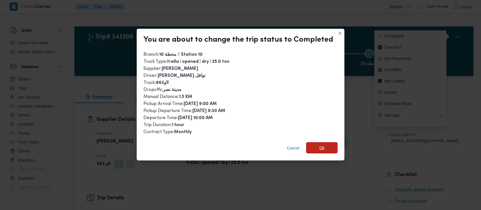
click at [318, 150] on span "Ok" at bounding box center [322, 147] width 32 height 11
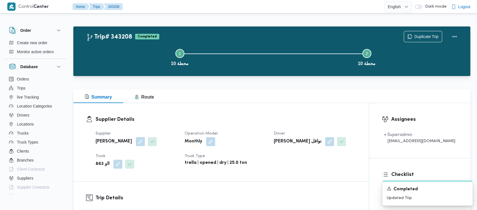
drag, startPoint x: 124, startPoint y: 64, endPoint x: 64, endPoint y: 6, distance: 82.6
click at [122, 61] on button "Step 1 is incomplete 1 محطة 10" at bounding box center [179, 56] width 187 height 29
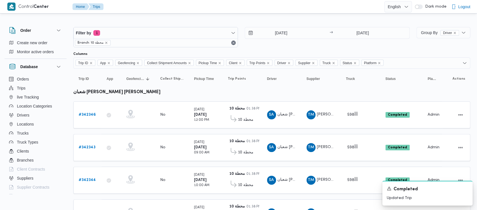
click at [107, 42] on span "Branch: محطة 10" at bounding box center [93, 43] width 36 height 6
click at [107, 42] on icon "remove selected entity" at bounding box center [106, 42] width 3 height 3
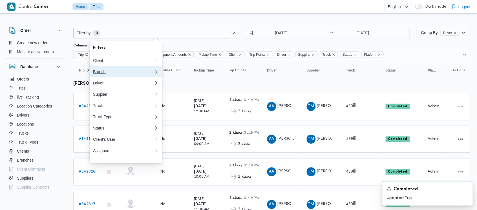
click at [100, 72] on div "Branch" at bounding box center [122, 72] width 59 height 5
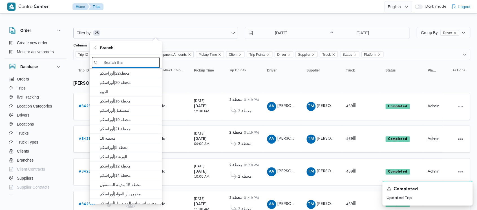
click at [127, 60] on input "search filters" at bounding box center [126, 62] width 68 height 11
paste input "محطة 8"
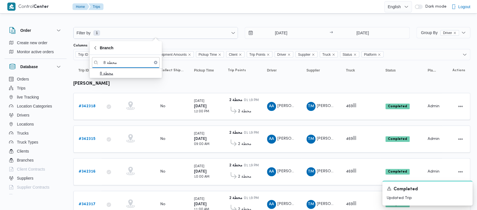
type input "محطة 8"
click at [115, 74] on span "محطة 8" at bounding box center [129, 73] width 59 height 7
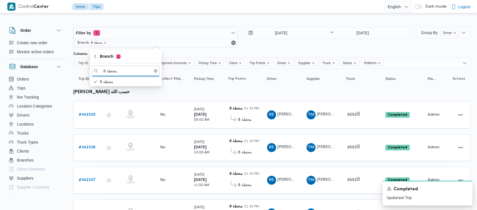
click at [169, 93] on table "Trip ID Click to sort in ascending order App Click to sort in ascending order G…" at bounding box center [271, 151] width 397 height 164
click at [83, 114] on b "# 342335" at bounding box center [87, 115] width 17 height 4
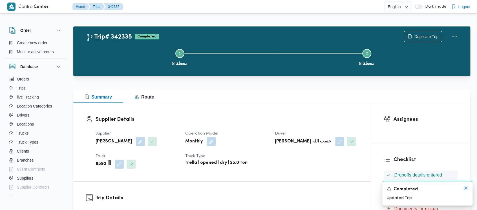
drag, startPoint x: 467, startPoint y: 186, endPoint x: 406, endPoint y: 173, distance: 62.0
click at [467, 187] on icon "Dismiss toast" at bounding box center [466, 188] width 5 height 5
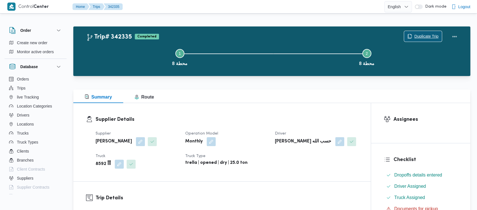
click at [421, 34] on span "Duplicate Trip" at bounding box center [426, 36] width 24 height 7
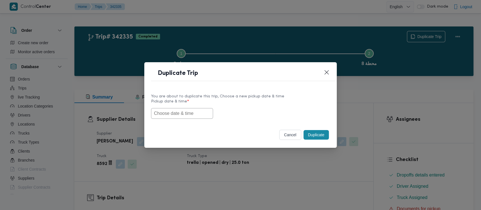
click at [164, 114] on input "text" at bounding box center [182, 113] width 62 height 11
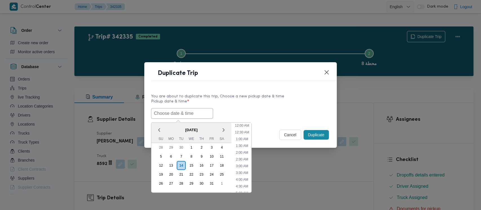
scroll to position [130, 0]
click at [190, 155] on div "8" at bounding box center [191, 156] width 11 height 11
click at [246, 170] on li "9:00 AM" at bounding box center [242, 173] width 17 height 6
type input "[DATE] 9:00AM"
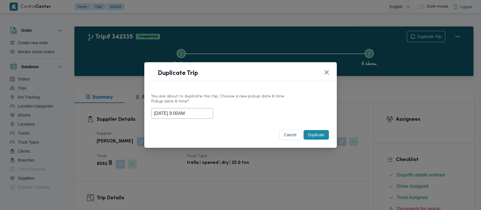
click at [320, 136] on button "Duplicate" at bounding box center [316, 135] width 25 height 10
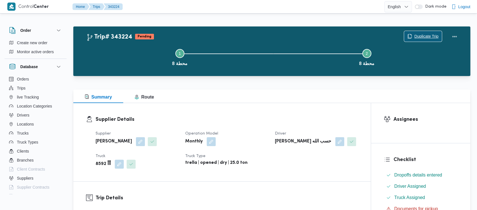
click at [416, 33] on span "Duplicate Trip" at bounding box center [426, 36] width 24 height 7
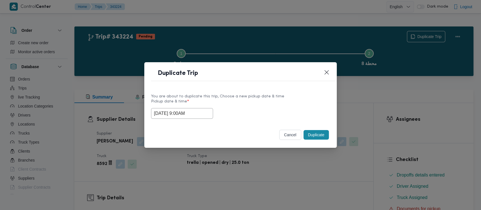
drag, startPoint x: 171, startPoint y: 112, endPoint x: 259, endPoint y: 151, distance: 96.8
click at [171, 112] on input "[DATE] 9:00AM" at bounding box center [182, 113] width 62 height 11
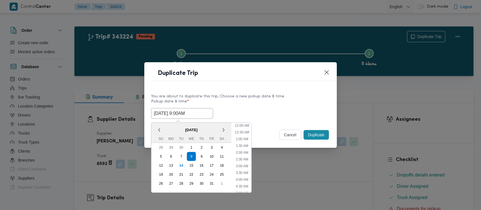
scroll to position [90, 0]
click at [240, 170] on li "10:00 AM" at bounding box center [242, 172] width 19 height 6
type input "[DATE] 10:00AM"
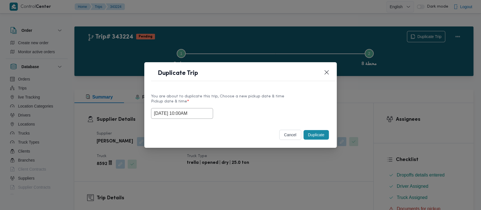
click at [315, 133] on button "Duplicate" at bounding box center [316, 135] width 25 height 10
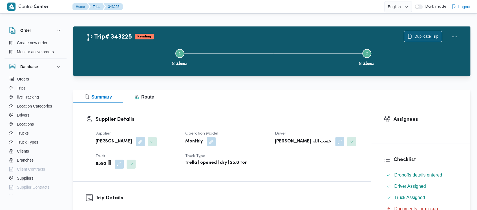
click at [423, 36] on span "Duplicate Trip" at bounding box center [426, 36] width 24 height 7
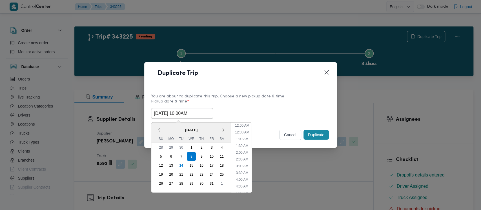
click at [179, 110] on input "[DATE] 10:00AM" at bounding box center [182, 113] width 62 height 11
click at [243, 171] on li "11:00 AM" at bounding box center [242, 172] width 19 height 6
type input "[DATE] 11:00AM"
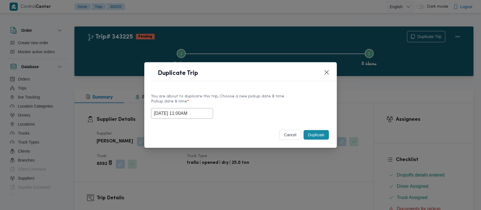
click at [312, 137] on button "Duplicate" at bounding box center [316, 135] width 25 height 10
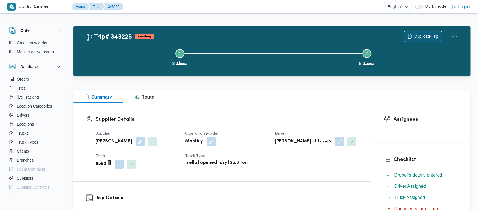
click at [419, 37] on span "Duplicate Trip" at bounding box center [426, 36] width 24 height 7
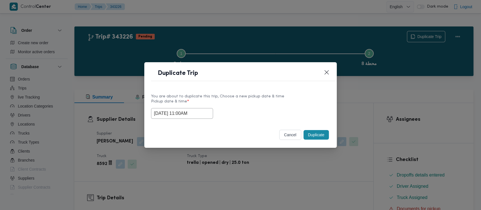
click at [177, 115] on input "[DATE] 11:00AM" at bounding box center [182, 113] width 62 height 11
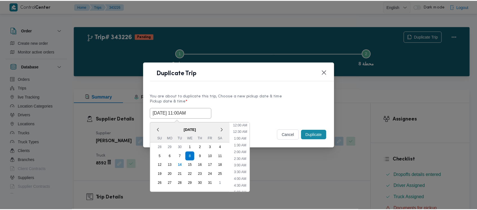
scroll to position [117, 0]
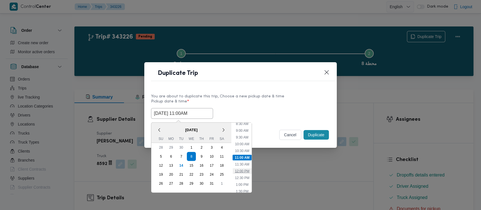
click at [240, 169] on li "12:00 PM" at bounding box center [242, 172] width 19 height 6
type input "[DATE] 12:00PM"
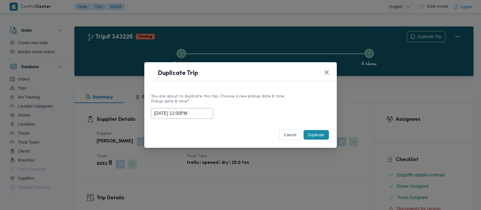
click at [312, 133] on button "Duplicate" at bounding box center [316, 135] width 25 height 10
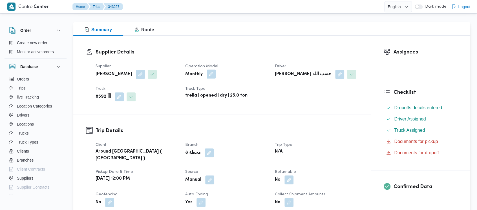
scroll to position [188, 0]
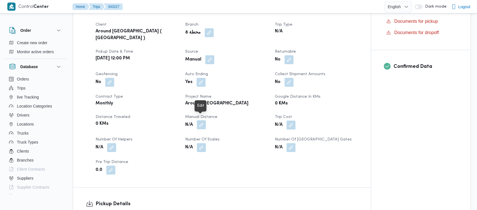
click at [203, 120] on button "button" at bounding box center [201, 124] width 9 height 9
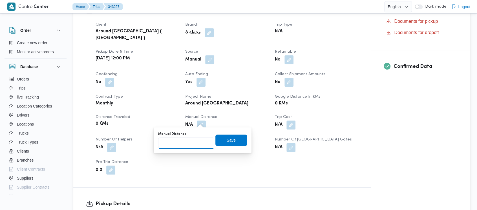
click at [179, 141] on input "Manual Distance" at bounding box center [186, 143] width 56 height 11
paste input "1.5"
type input "1.5"
click at [227, 137] on span "Save" at bounding box center [231, 140] width 9 height 7
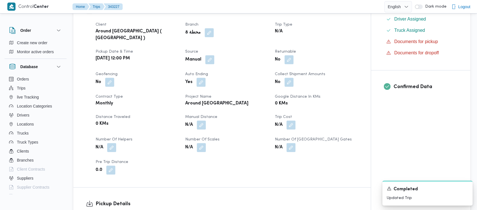
scroll to position [226, 0]
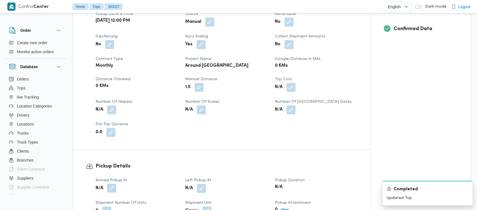
click at [114, 184] on button "button" at bounding box center [111, 188] width 9 height 9
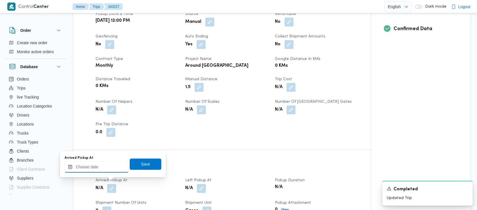
drag, startPoint x: 90, startPoint y: 171, endPoint x: 90, endPoint y: 164, distance: 7.1
click at [90, 171] on input "Arrived Pickup At" at bounding box center [97, 167] width 64 height 11
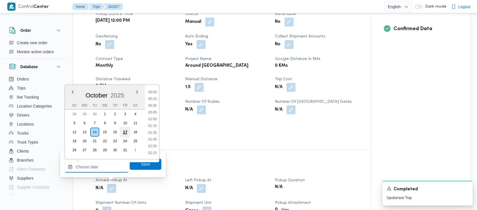
scroll to position [297, 0]
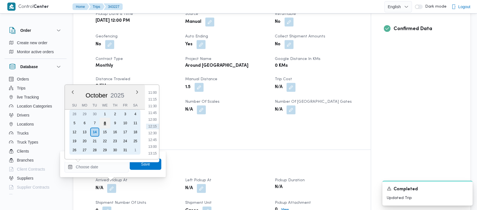
click at [103, 123] on div "8" at bounding box center [105, 123] width 11 height 11
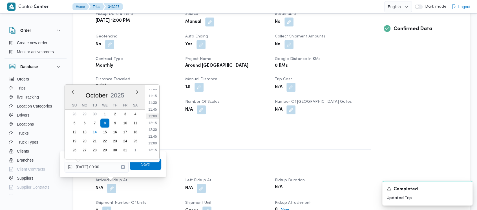
click at [150, 116] on li "12:00" at bounding box center [152, 117] width 13 height 6
type input "[DATE] 12:00"
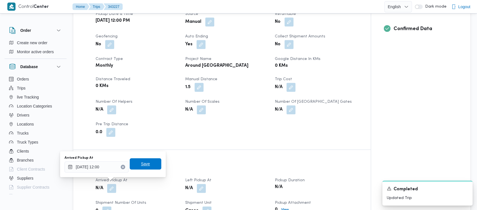
click at [132, 164] on span "Save" at bounding box center [146, 163] width 32 height 11
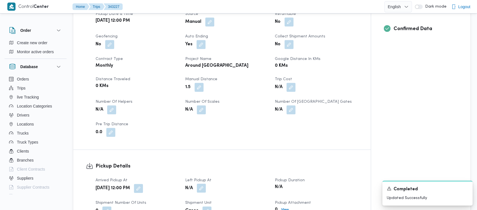
drag, startPoint x: 202, startPoint y: 183, endPoint x: 201, endPoint y: 180, distance: 3.4
click at [202, 184] on button "button" at bounding box center [201, 188] width 9 height 9
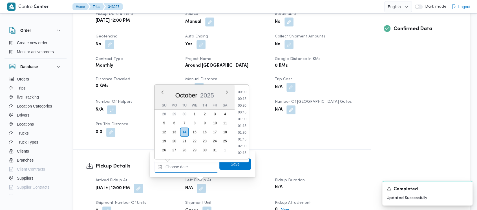
drag, startPoint x: 182, startPoint y: 169, endPoint x: 199, endPoint y: 120, distance: 52.3
click at [182, 167] on input "Left Pickup At" at bounding box center [186, 167] width 64 height 11
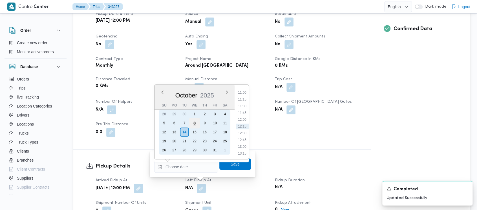
click at [197, 123] on div "8" at bounding box center [194, 123] width 11 height 11
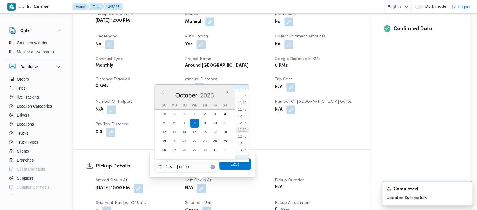
click at [243, 129] on li "12:30" at bounding box center [242, 130] width 13 height 6
type input "[DATE] 12:30"
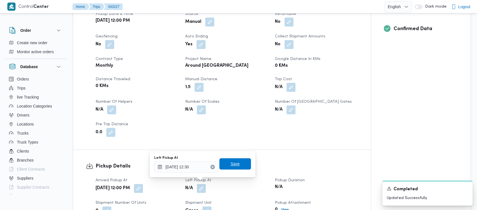
click at [232, 165] on span "Save" at bounding box center [235, 164] width 9 height 7
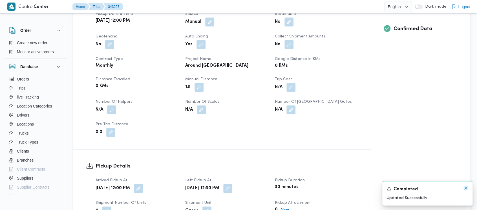
click at [465, 187] on icon "Dismiss toast" at bounding box center [466, 188] width 5 height 5
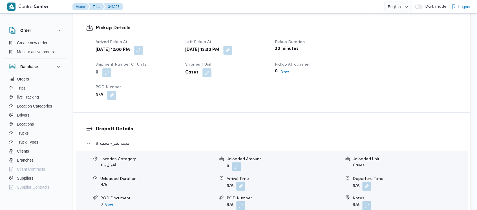
scroll to position [376, 0]
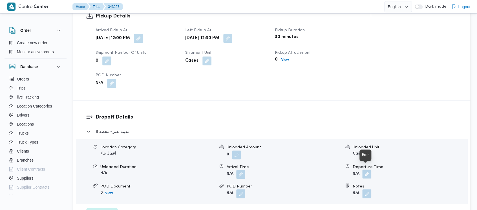
click at [368, 170] on button "button" at bounding box center [366, 174] width 9 height 9
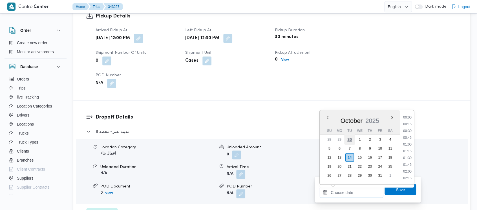
drag, startPoint x: 345, startPoint y: 190, endPoint x: 348, endPoint y: 143, distance: 47.5
click at [345, 190] on input "Departure Time" at bounding box center [352, 192] width 64 height 11
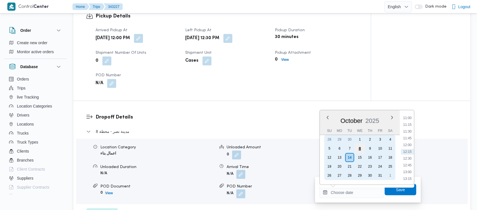
click at [360, 147] on div "8" at bounding box center [359, 148] width 11 height 11
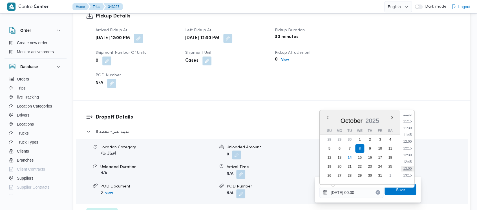
click at [408, 168] on li "13:00" at bounding box center [407, 169] width 13 height 6
type input "[DATE] 13:00"
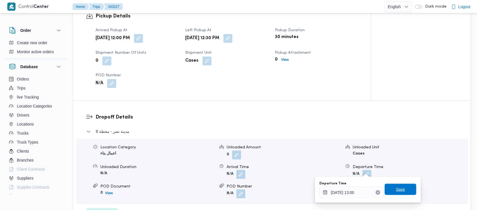
click at [396, 190] on span "Save" at bounding box center [400, 189] width 9 height 7
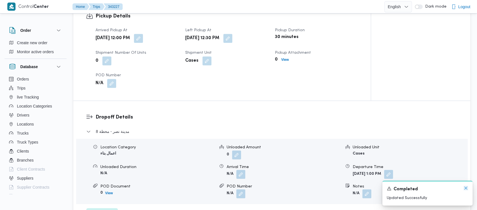
click at [466, 188] on icon "Dismiss toast" at bounding box center [466, 188] width 5 height 5
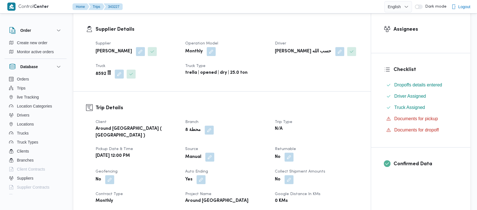
scroll to position [0, 0]
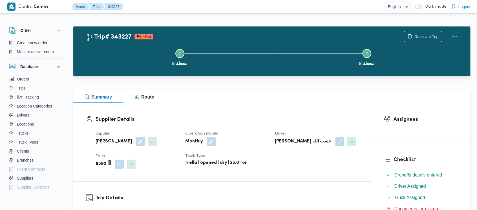
click at [456, 36] on button "Actions" at bounding box center [454, 36] width 11 height 11
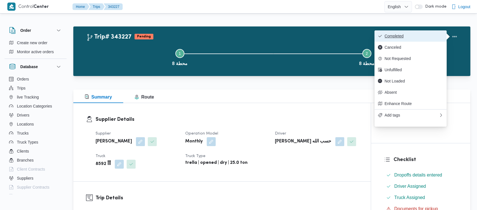
click at [391, 36] on span "Completed" at bounding box center [414, 36] width 59 height 5
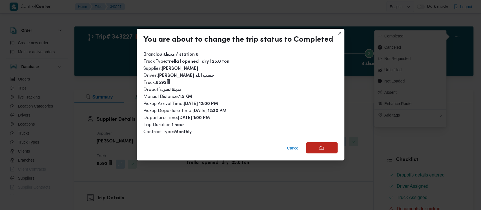
click at [320, 150] on span "Ok" at bounding box center [322, 148] width 5 height 7
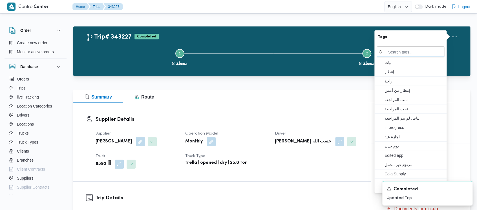
drag, startPoint x: 104, startPoint y: 66, endPoint x: 65, endPoint y: 18, distance: 61.9
click at [95, 49] on button "Step 1 is incomplete 1 محطة 8" at bounding box center [179, 56] width 187 height 29
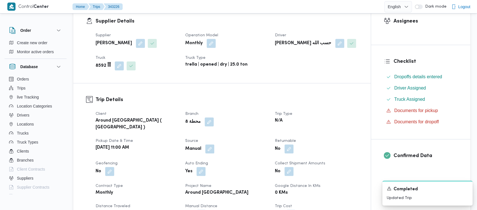
scroll to position [188, 0]
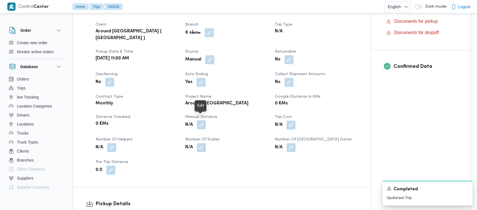
click at [202, 120] on button "button" at bounding box center [201, 124] width 9 height 9
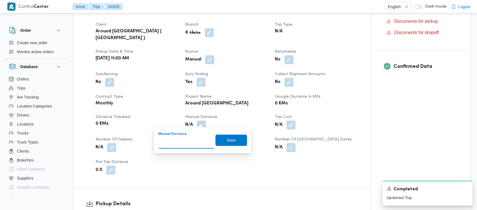
click at [181, 143] on input "Manual Distance" at bounding box center [186, 143] width 56 height 11
paste input "1.5"
type input "1.5"
click at [220, 140] on span "Save" at bounding box center [231, 140] width 32 height 11
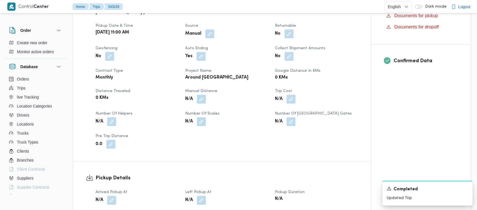
scroll to position [226, 0]
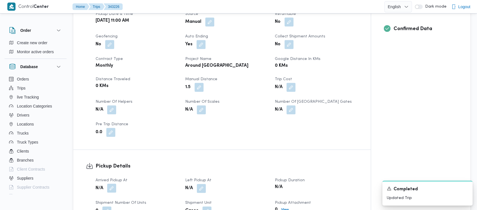
click at [111, 184] on button "button" at bounding box center [111, 188] width 9 height 9
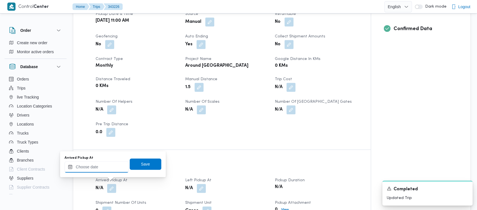
click at [97, 168] on input "Arrived Pickup At" at bounding box center [97, 167] width 64 height 11
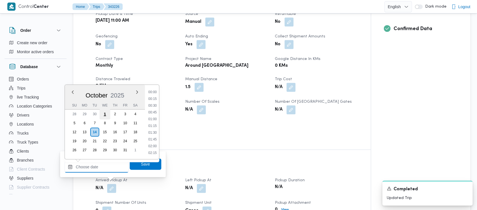
scroll to position [297, 0]
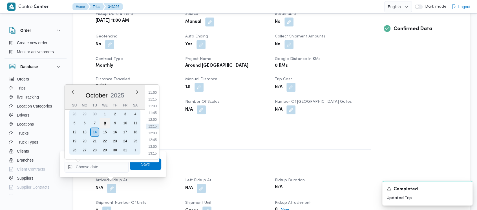
click at [104, 123] on div "8" at bounding box center [105, 123] width 11 height 11
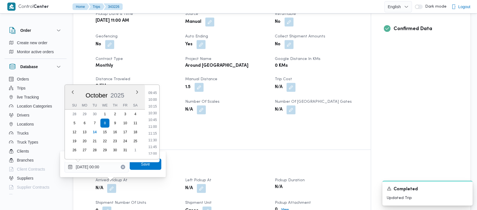
click at [156, 125] on li "11:00" at bounding box center [152, 127] width 13 height 6
type input "[DATE] 11:00"
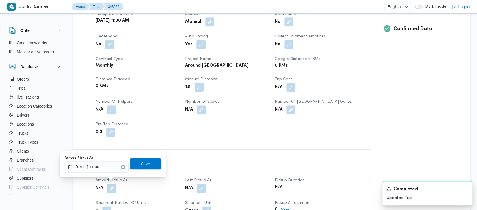
click at [141, 166] on span "Save" at bounding box center [145, 164] width 9 height 7
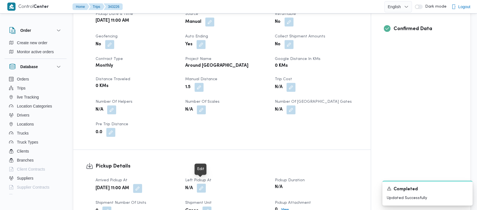
click at [201, 185] on button "button" at bounding box center [201, 188] width 9 height 9
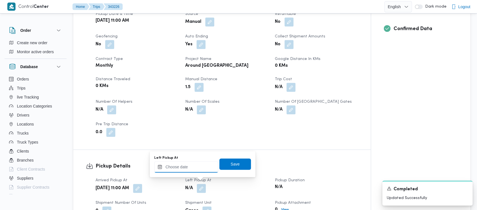
click at [187, 164] on input "Left Pickup At" at bounding box center [186, 167] width 64 height 11
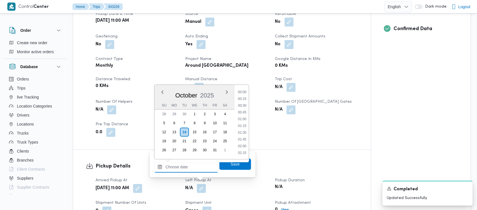
scroll to position [297, 0]
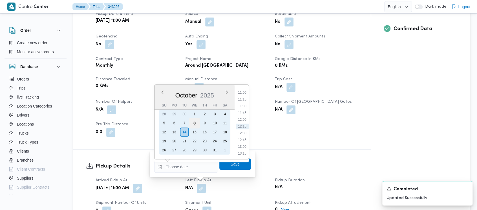
click at [194, 121] on div "8" at bounding box center [194, 123] width 11 height 11
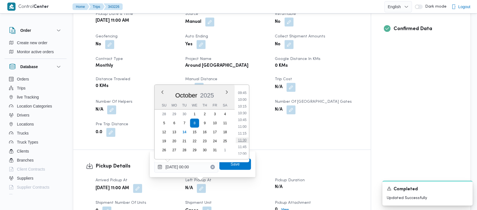
click at [241, 140] on li "11:30" at bounding box center [242, 141] width 13 height 6
type input "[DATE] 11:30"
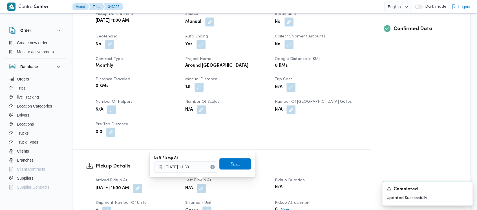
click at [231, 164] on span "Save" at bounding box center [235, 164] width 9 height 7
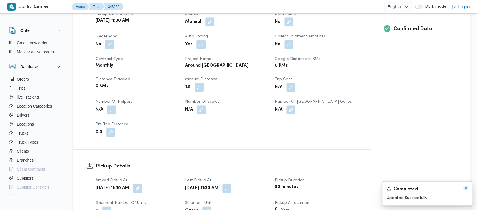
click at [465, 187] on icon "Dismiss toast" at bounding box center [466, 188] width 5 height 5
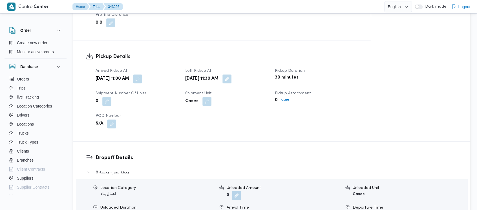
scroll to position [338, 0]
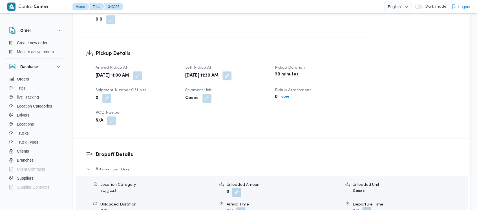
click at [365, 207] on button "button" at bounding box center [366, 211] width 9 height 9
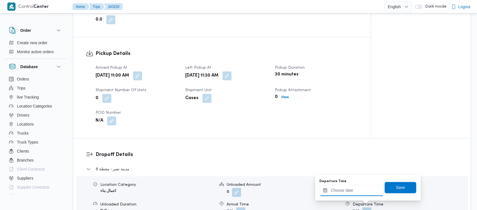
drag, startPoint x: 348, startPoint y: 193, endPoint x: 349, endPoint y: 186, distance: 6.8
click at [349, 186] on input "Departure Time" at bounding box center [352, 190] width 64 height 11
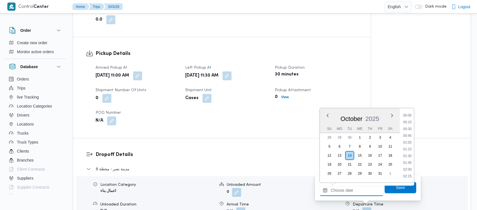
scroll to position [297, 0]
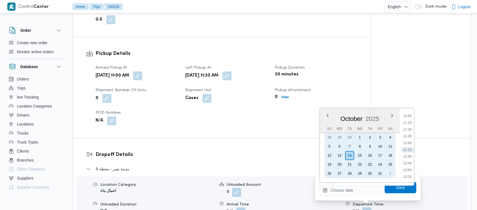
drag, startPoint x: 359, startPoint y: 147, endPoint x: 437, endPoint y: 146, distance: 77.9
click at [360, 147] on div "8" at bounding box center [359, 146] width 9 height 9
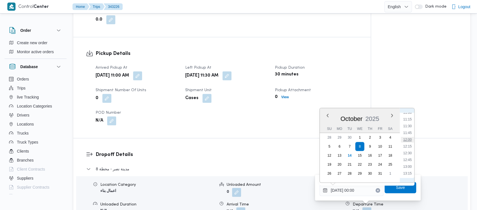
click at [407, 138] on li "12:00" at bounding box center [407, 140] width 13 height 6
type input "[DATE] 12:00"
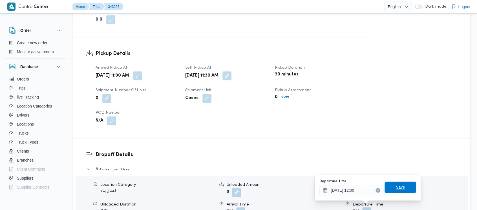
click at [387, 186] on span "Save" at bounding box center [401, 187] width 32 height 11
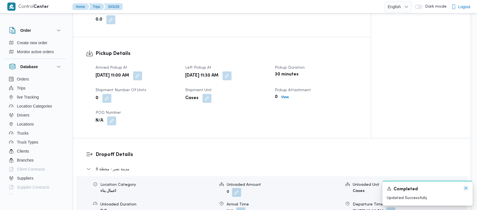
click at [467, 187] on icon "Dismiss toast" at bounding box center [466, 188] width 5 height 5
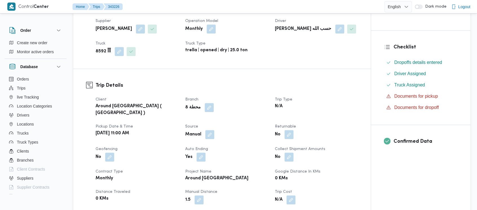
scroll to position [0, 0]
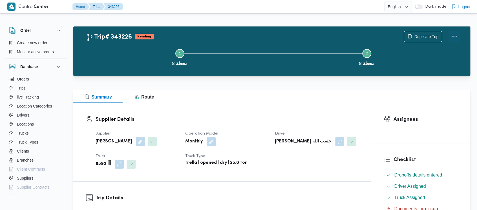
click at [456, 36] on button "Actions" at bounding box center [454, 36] width 11 height 11
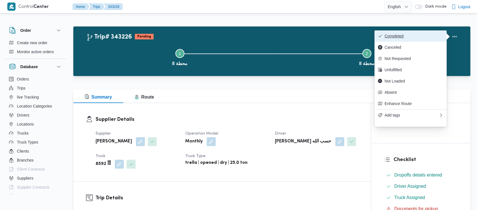
click at [397, 36] on span "Completed" at bounding box center [414, 36] width 59 height 5
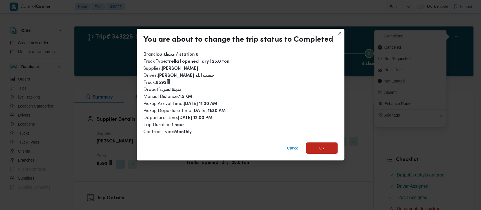
click at [321, 149] on span "Ok" at bounding box center [322, 148] width 5 height 7
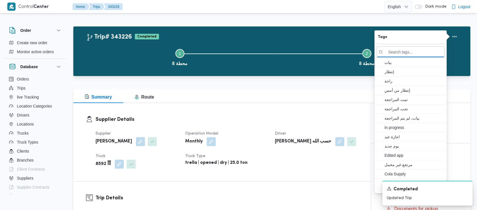
drag, startPoint x: 124, startPoint y: 55, endPoint x: 118, endPoint y: 49, distance: 8.4
click at [123, 53] on button "Step 1 is incomplete 1 محطة 8" at bounding box center [179, 56] width 187 height 29
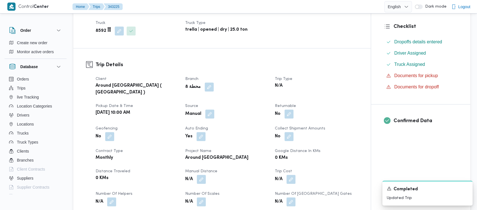
scroll to position [226, 0]
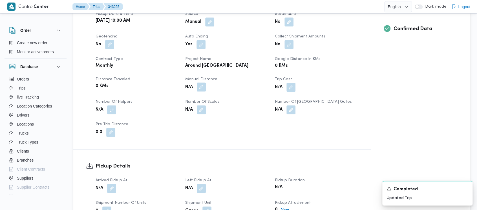
click at [203, 83] on button "button" at bounding box center [201, 87] width 9 height 9
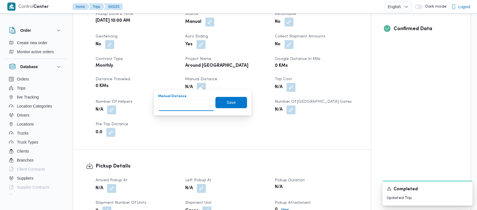
click at [190, 105] on input "Manual Distance" at bounding box center [186, 105] width 56 height 11
paste input "1.5"
type input "1.5"
click at [227, 102] on span "Save" at bounding box center [231, 102] width 9 height 7
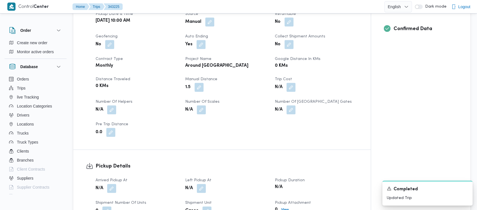
drag, startPoint x: 109, startPoint y: 184, endPoint x: 106, endPoint y: 180, distance: 4.6
click at [109, 184] on button "button" at bounding box center [111, 188] width 9 height 9
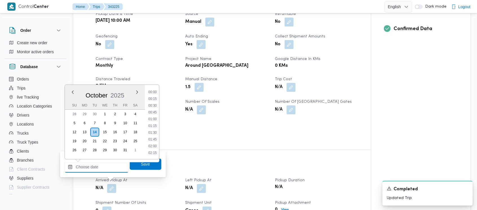
click at [89, 169] on input "Arrived Pickup At" at bounding box center [97, 167] width 64 height 11
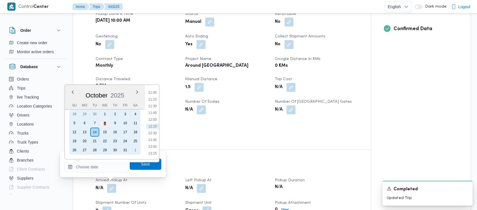
click at [103, 120] on div "8" at bounding box center [105, 123] width 11 height 11
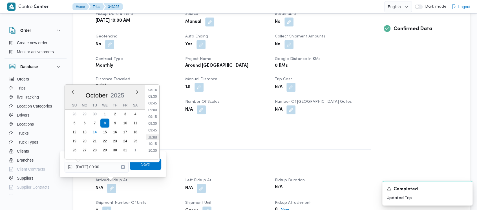
click at [157, 140] on li "10:00" at bounding box center [152, 138] width 13 height 6
type input "[DATE] 10:00"
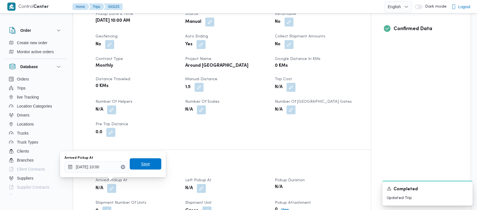
click at [145, 162] on span "Save" at bounding box center [145, 164] width 9 height 7
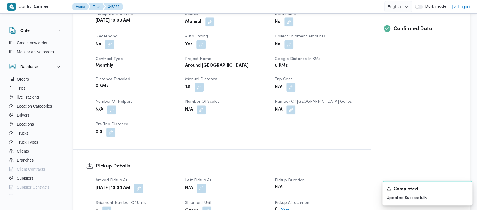
drag, startPoint x: 208, startPoint y: 185, endPoint x: 204, endPoint y: 182, distance: 4.6
click at [208, 184] on div "N/A" at bounding box center [227, 189] width 84 height 10
click at [198, 184] on button "button" at bounding box center [201, 188] width 9 height 9
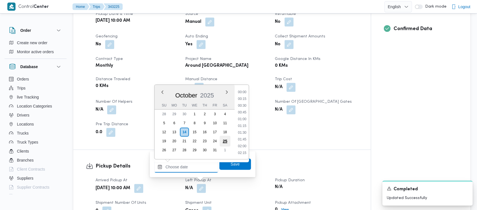
drag, startPoint x: 179, startPoint y: 168, endPoint x: 222, endPoint y: 137, distance: 52.4
click at [179, 164] on input "Left Pickup At" at bounding box center [186, 167] width 64 height 11
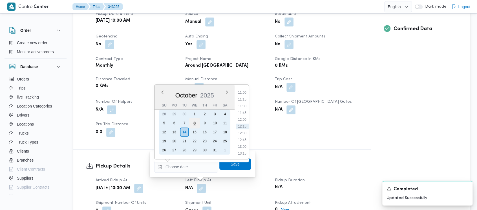
click at [194, 123] on div "8" at bounding box center [194, 123] width 11 height 11
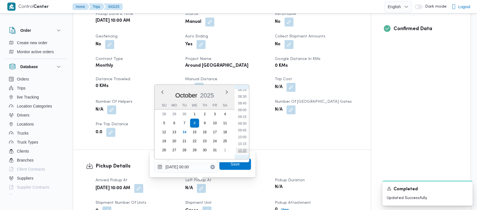
click at [244, 151] on li "10:30" at bounding box center [242, 151] width 13 height 6
type input "[DATE] 10:30"
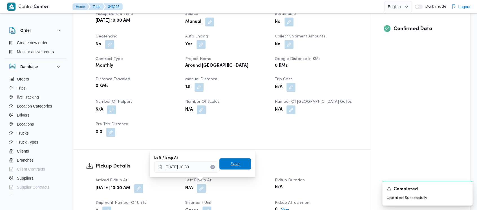
drag, startPoint x: 231, startPoint y: 166, endPoint x: 353, endPoint y: 204, distance: 127.8
click at [231, 165] on span "Save" at bounding box center [235, 164] width 9 height 7
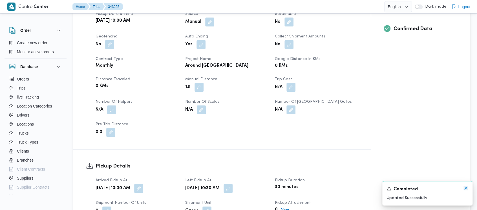
click at [465, 189] on icon "Dismiss toast" at bounding box center [466, 188] width 5 height 5
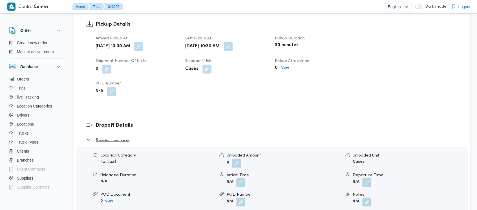
scroll to position [376, 0]
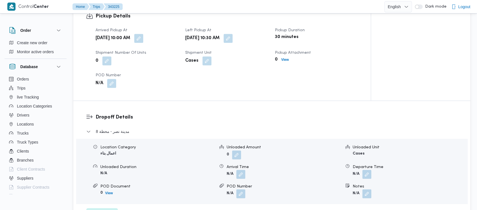
drag, startPoint x: 367, startPoint y: 170, endPoint x: 362, endPoint y: 169, distance: 5.4
click at [366, 170] on button "button" at bounding box center [366, 174] width 9 height 9
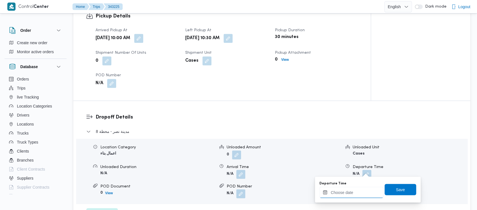
click at [336, 193] on input "Departure Time" at bounding box center [352, 192] width 64 height 11
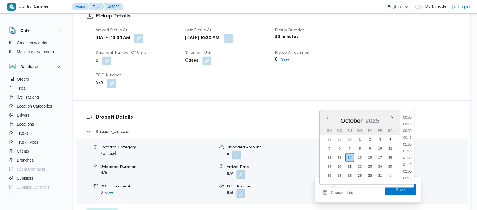
scroll to position [297, 0]
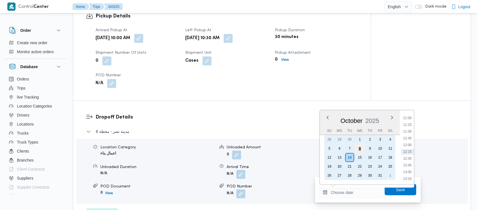
click at [361, 149] on div "8" at bounding box center [359, 148] width 11 height 11
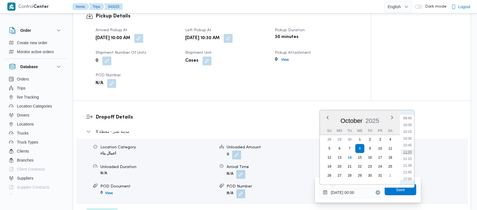
click at [409, 151] on li "11:00" at bounding box center [407, 152] width 13 height 6
type input "[DATE] 11:00"
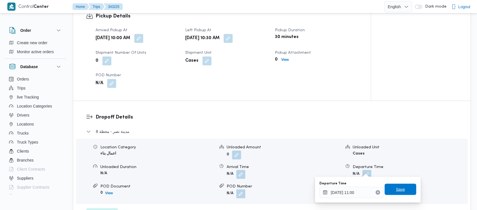
click at [396, 190] on span "Save" at bounding box center [400, 189] width 9 height 7
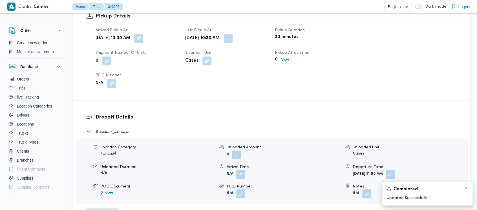
click at [465, 186] on div "A new notification appears Completed Updated Successfully" at bounding box center [427, 193] width 90 height 25
click at [466, 188] on icon "Dismiss toast" at bounding box center [466, 188] width 5 height 5
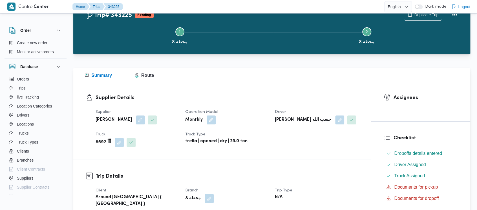
scroll to position [0, 0]
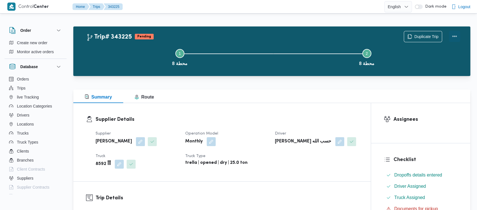
click at [452, 35] on button "Actions" at bounding box center [454, 36] width 11 height 11
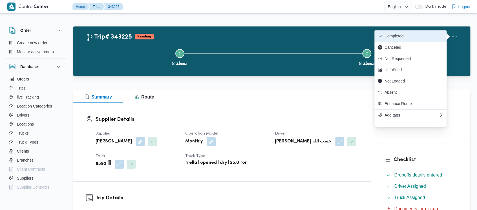
click at [390, 39] on button "Completed" at bounding box center [411, 35] width 72 height 11
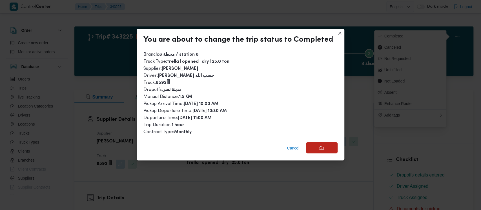
click at [323, 149] on span "Ok" at bounding box center [322, 148] width 5 height 7
